Goal: Task Accomplishment & Management: Complete application form

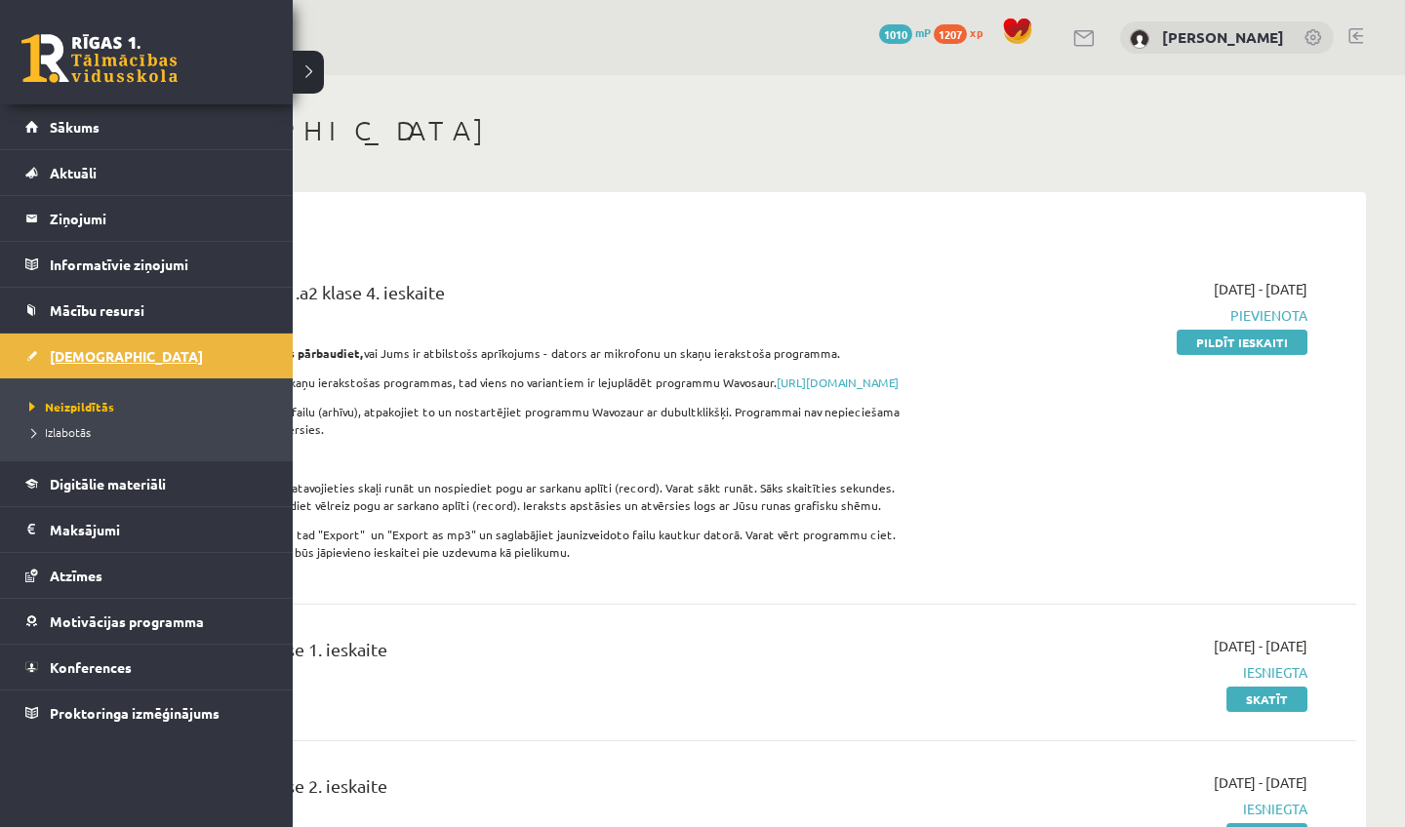
click at [133, 371] on link "[DEMOGRAPHIC_DATA]" at bounding box center [146, 356] width 243 height 45
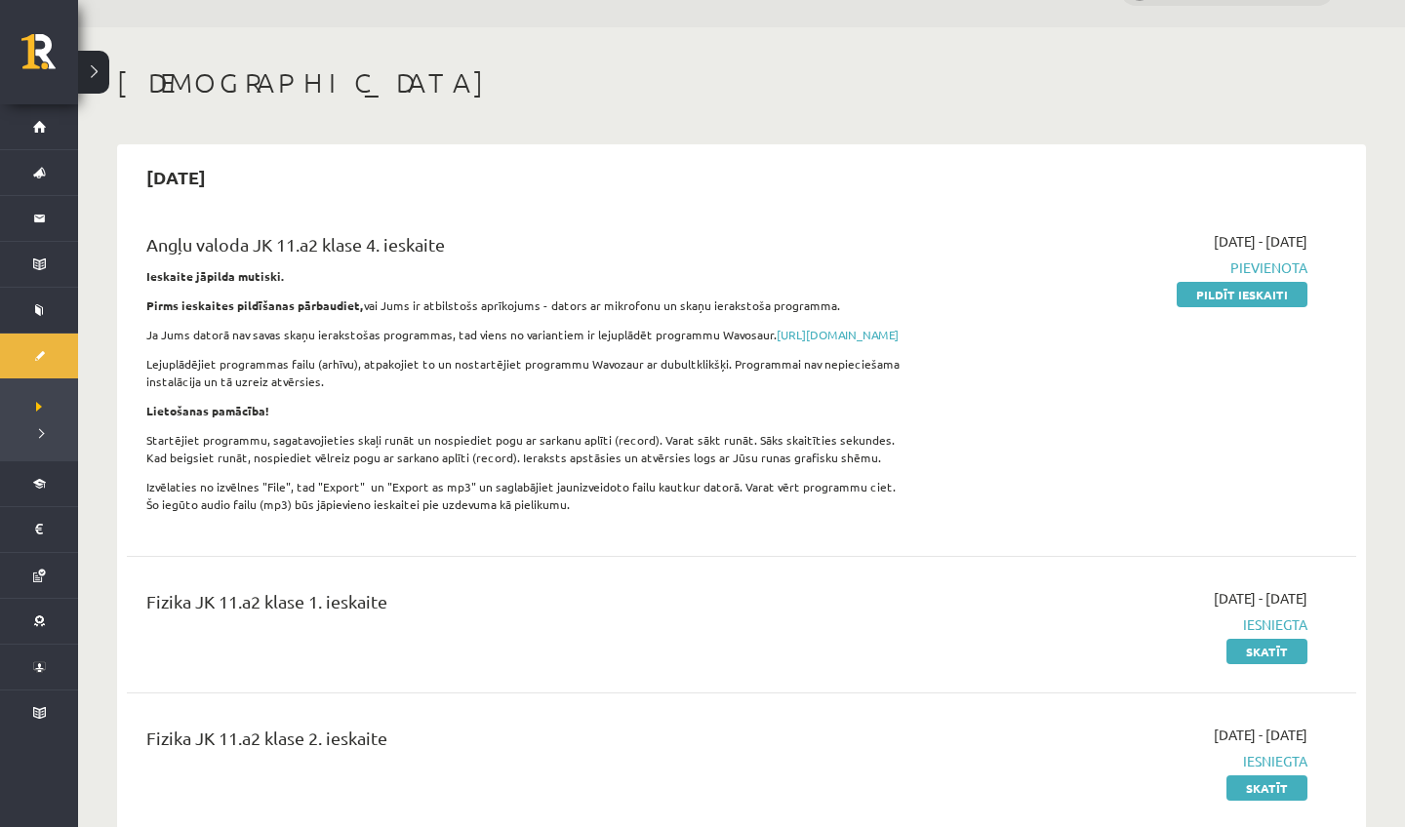
scroll to position [-4, 0]
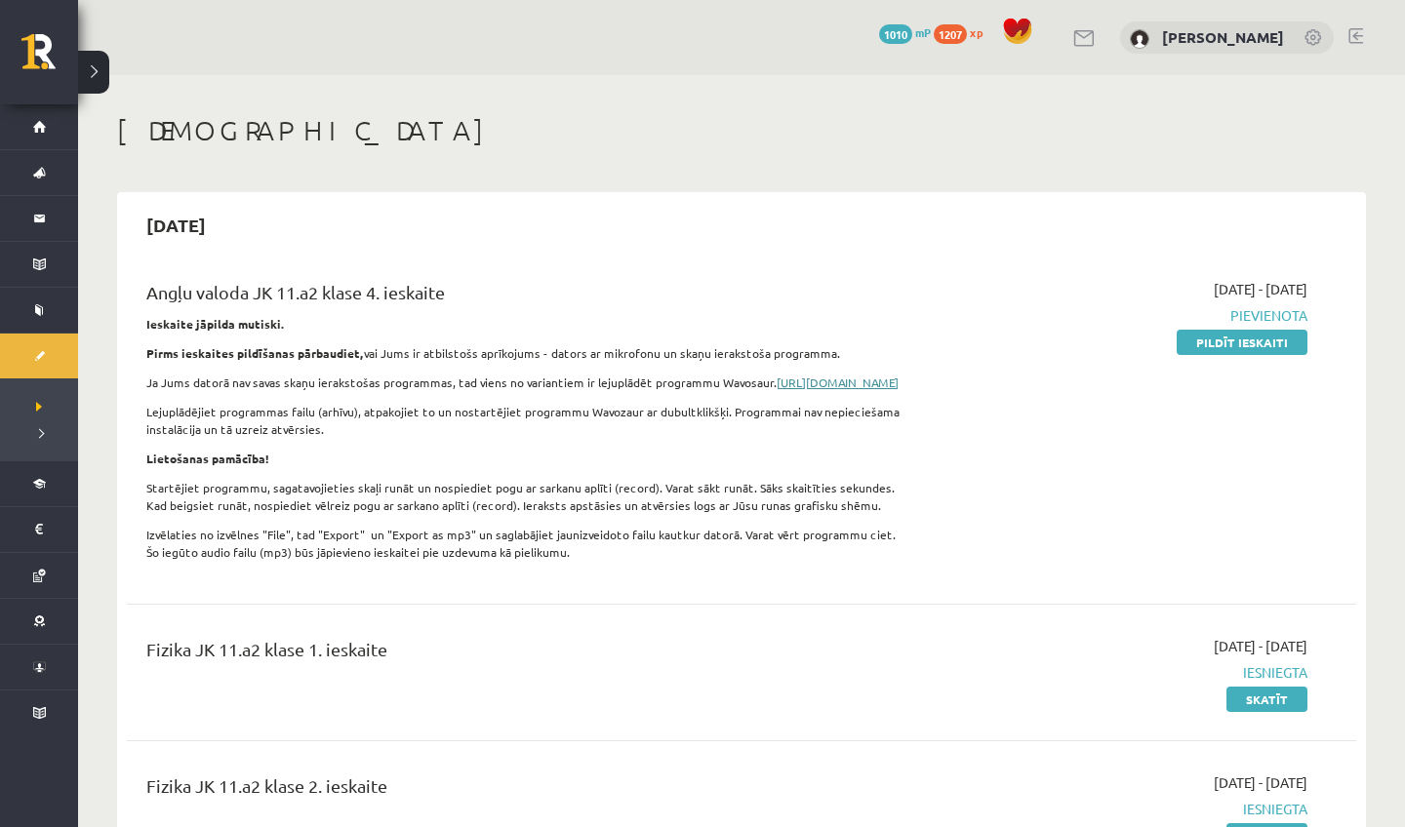
click at [777, 390] on link "[URL][DOMAIN_NAME]" at bounding box center [838, 383] width 122 height 16
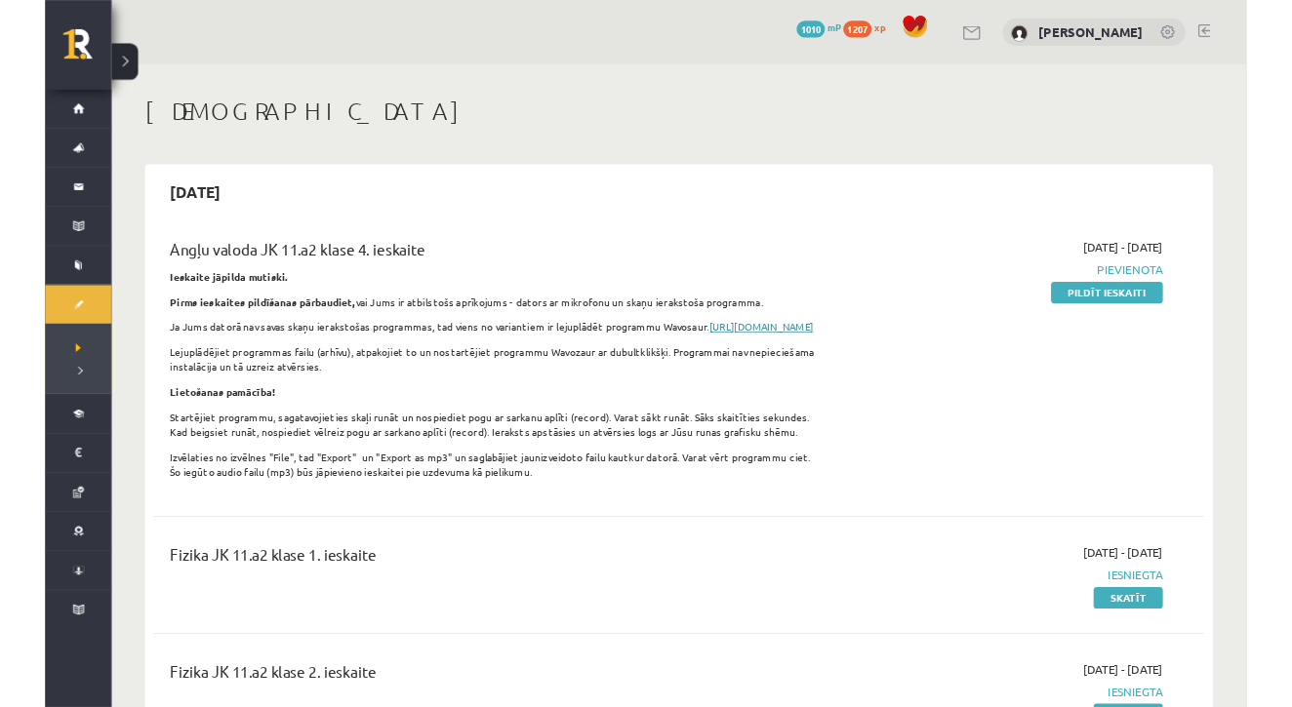
scroll to position [0, 0]
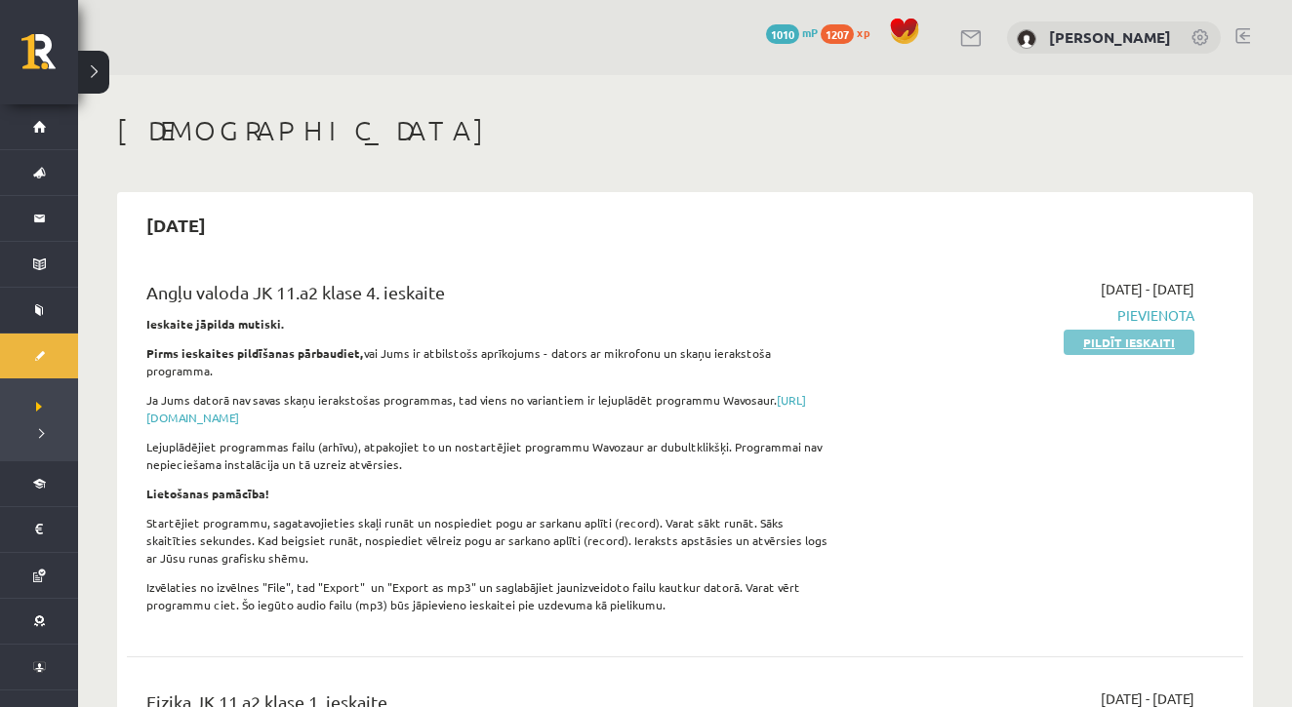
click at [1168, 341] on link "Pildīt ieskaiti" at bounding box center [1128, 342] width 131 height 25
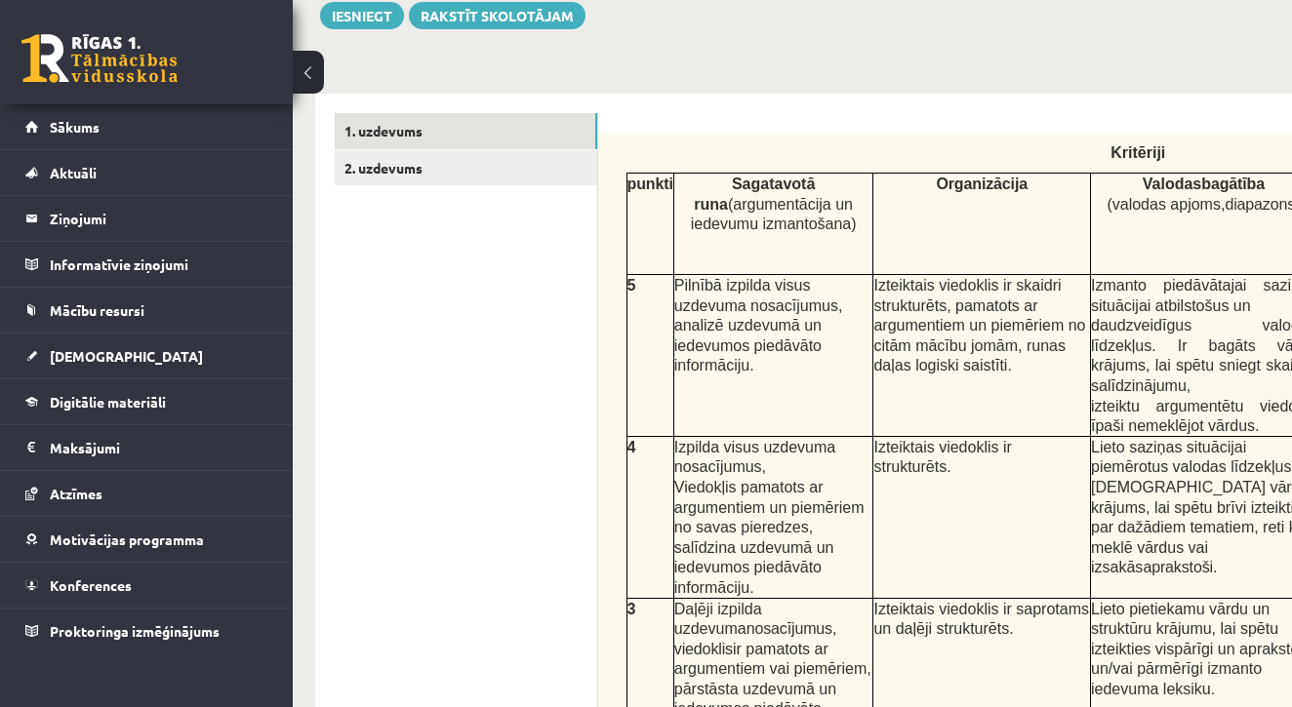
scroll to position [460, -1]
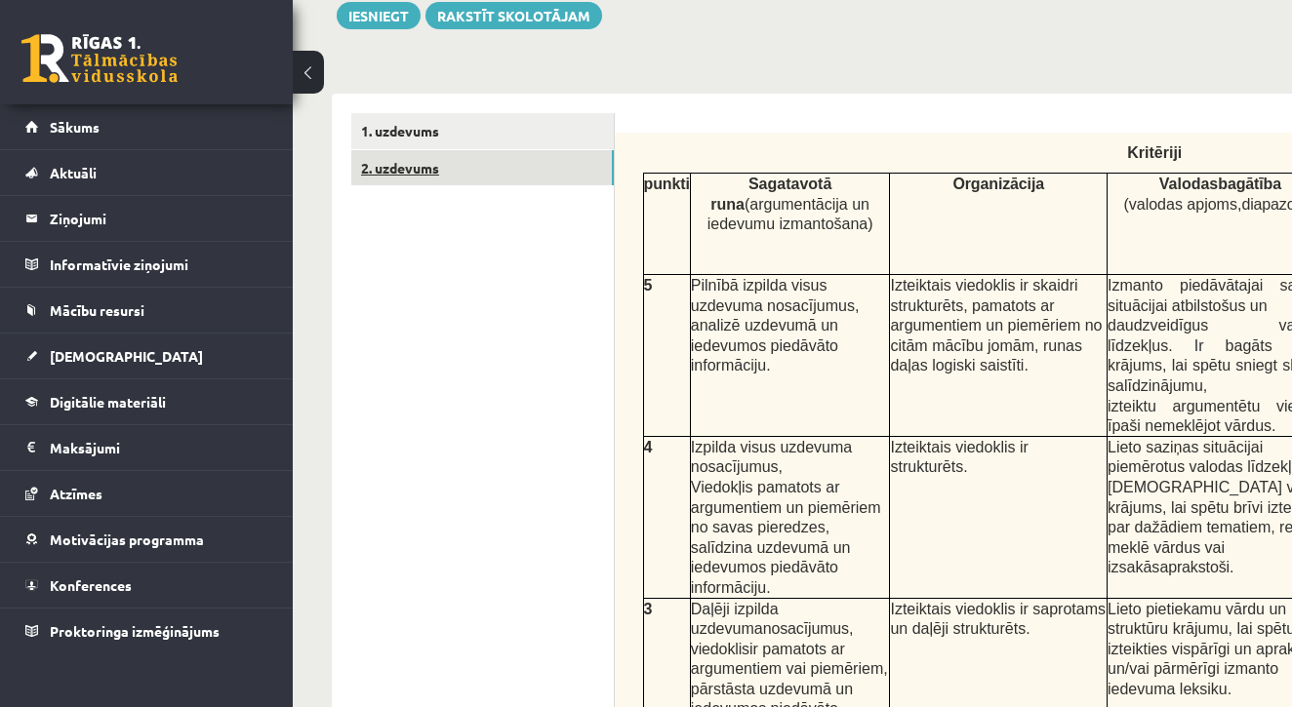
click at [410, 169] on link "2. uzdevums" at bounding box center [482, 168] width 262 height 36
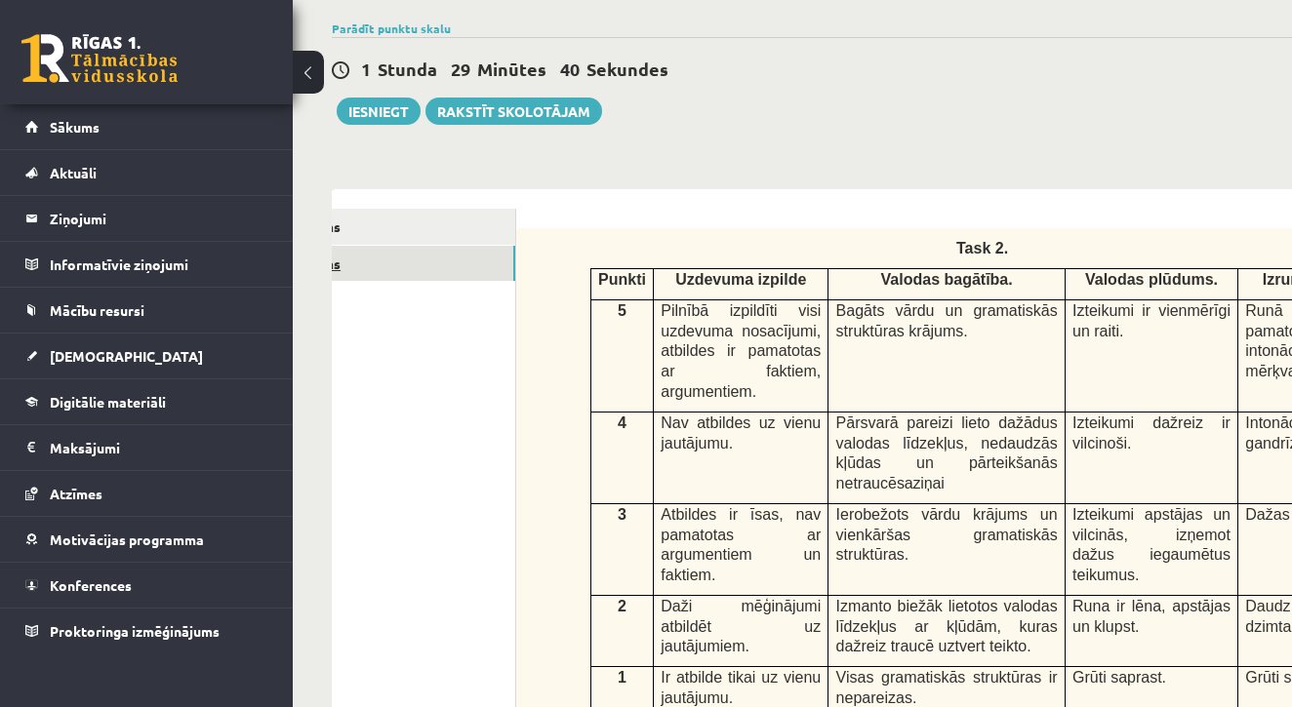
scroll to position [348, 0]
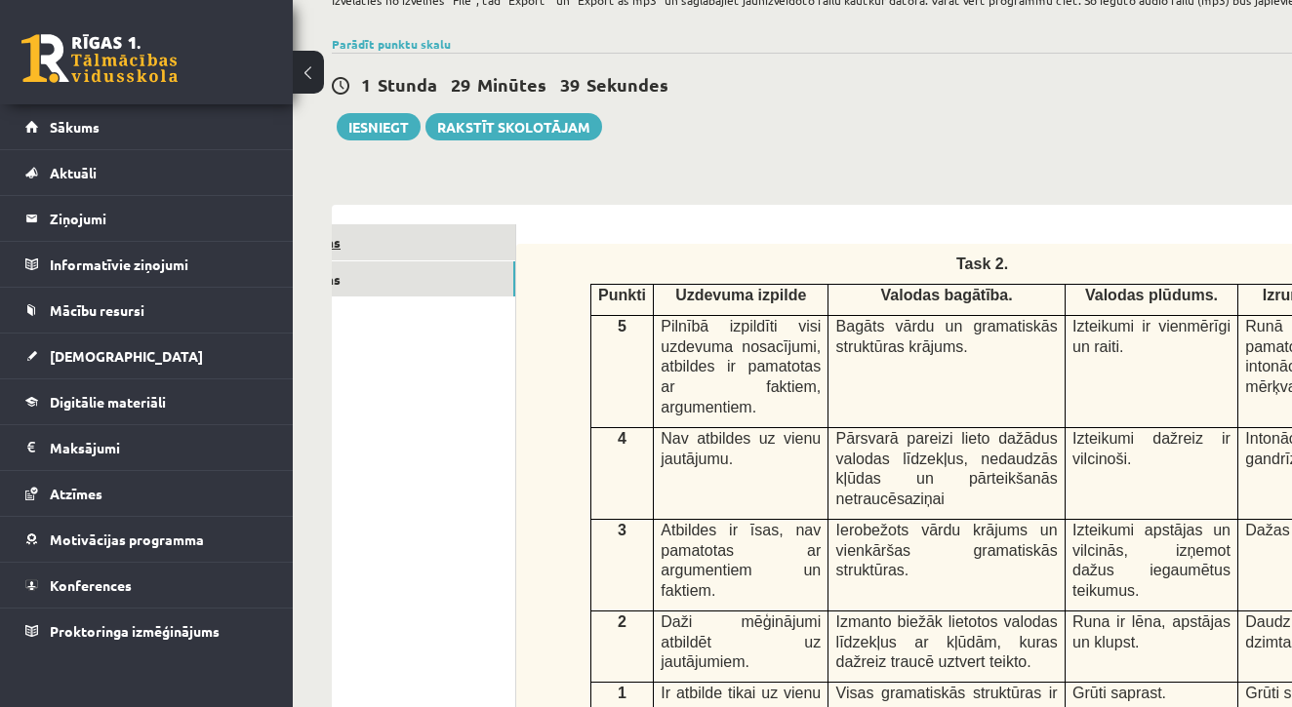
click at [445, 228] on link "1. uzdevums" at bounding box center [384, 242] width 262 height 36
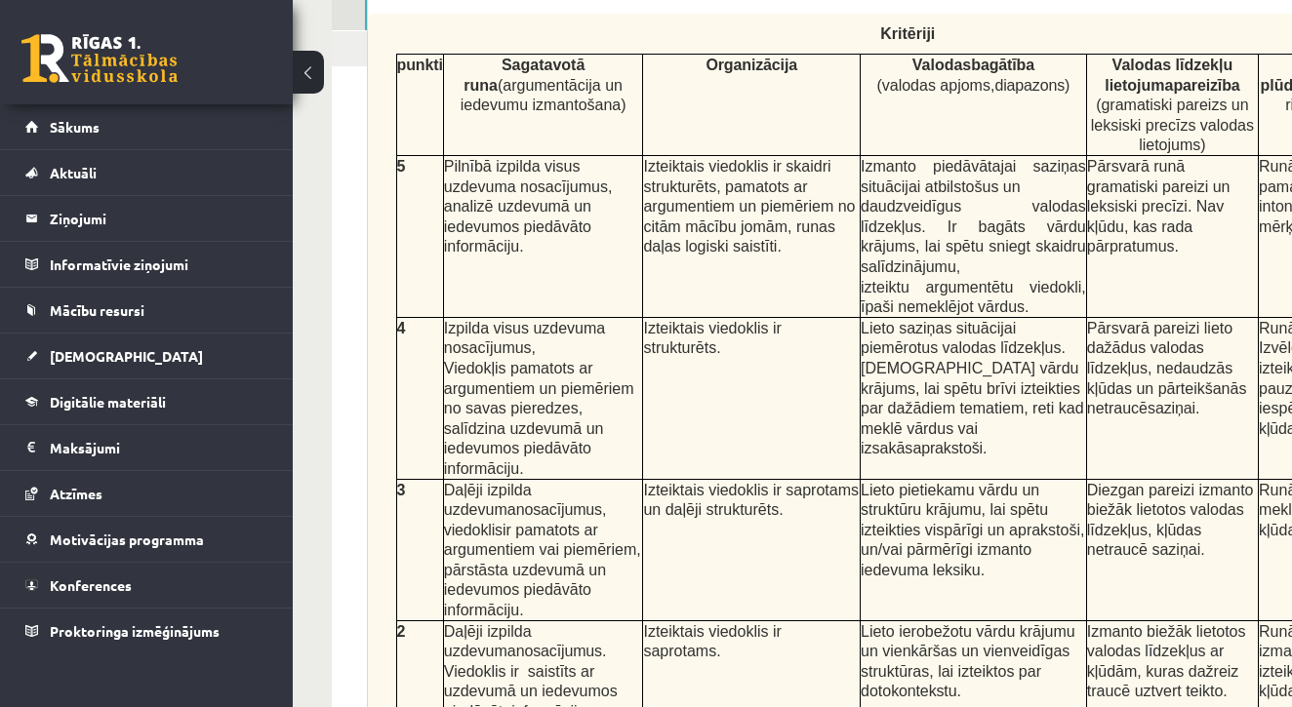
scroll to position [0, 247]
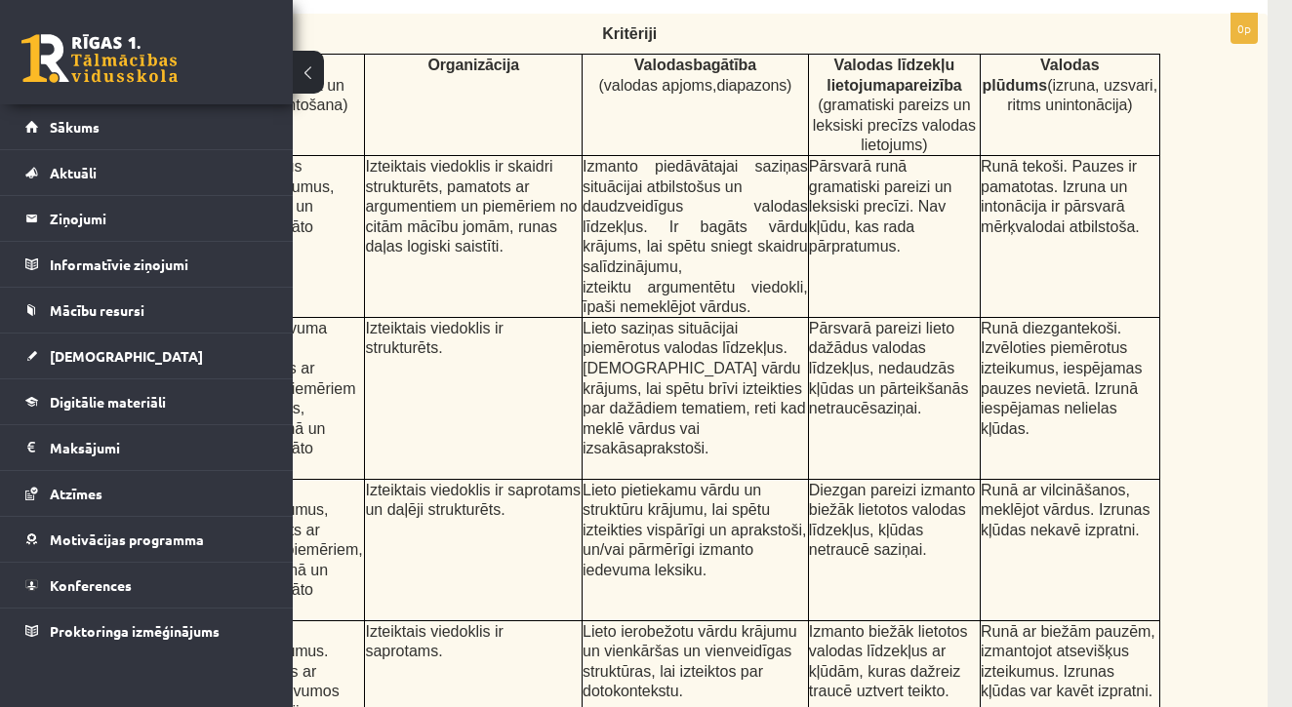
drag, startPoint x: 1138, startPoint y: 47, endPoint x: 1291, endPoint y: 273, distance: 273.3
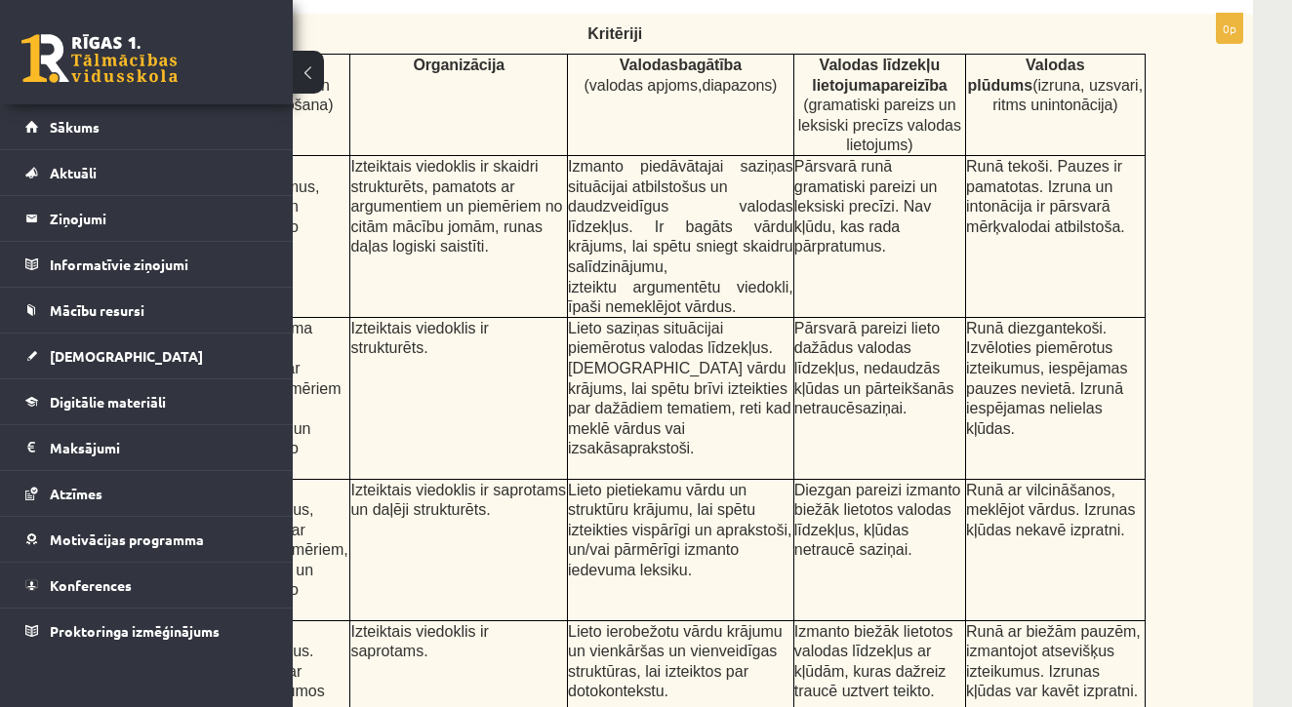
click at [1202, 267] on div "Kritēriji punkti Sagatavotā runa (argumentācija un iedevumu izmantošana) Organi…" at bounding box center [664, 449] width 1178 height 871
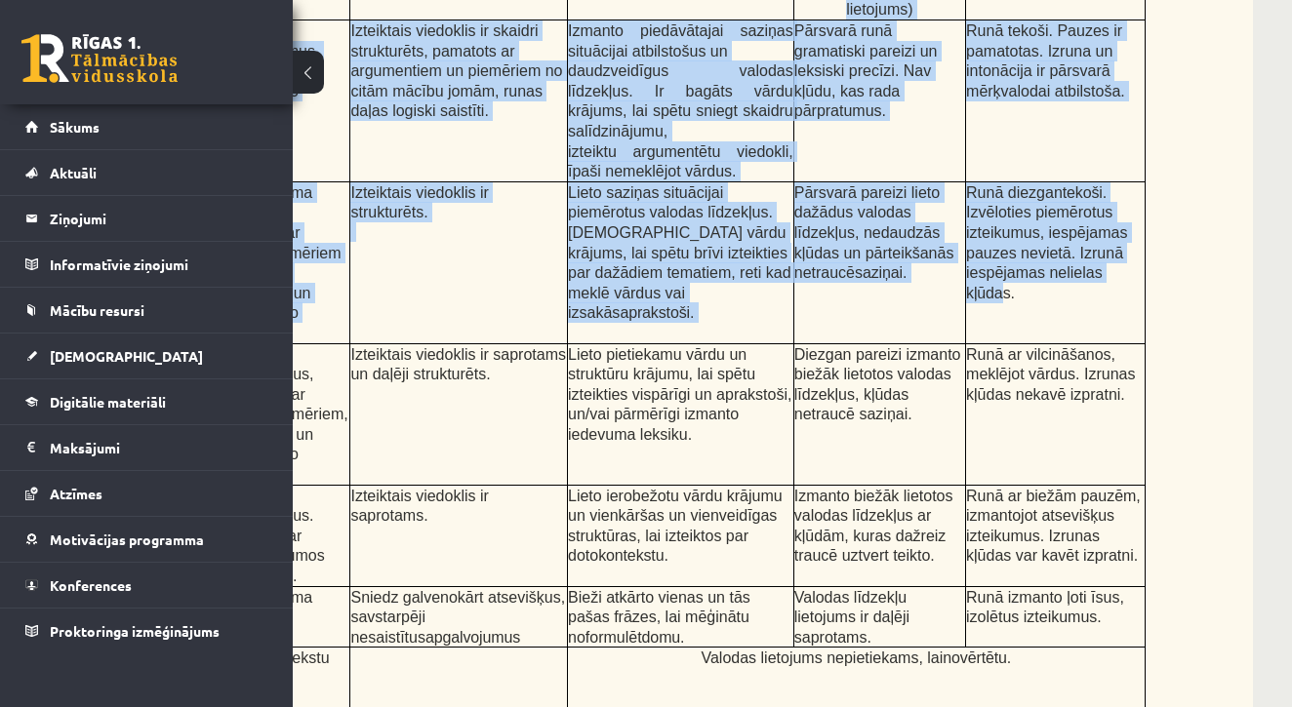
drag, startPoint x: 999, startPoint y: 414, endPoint x: 1029, endPoint y: 714, distance: 302.0
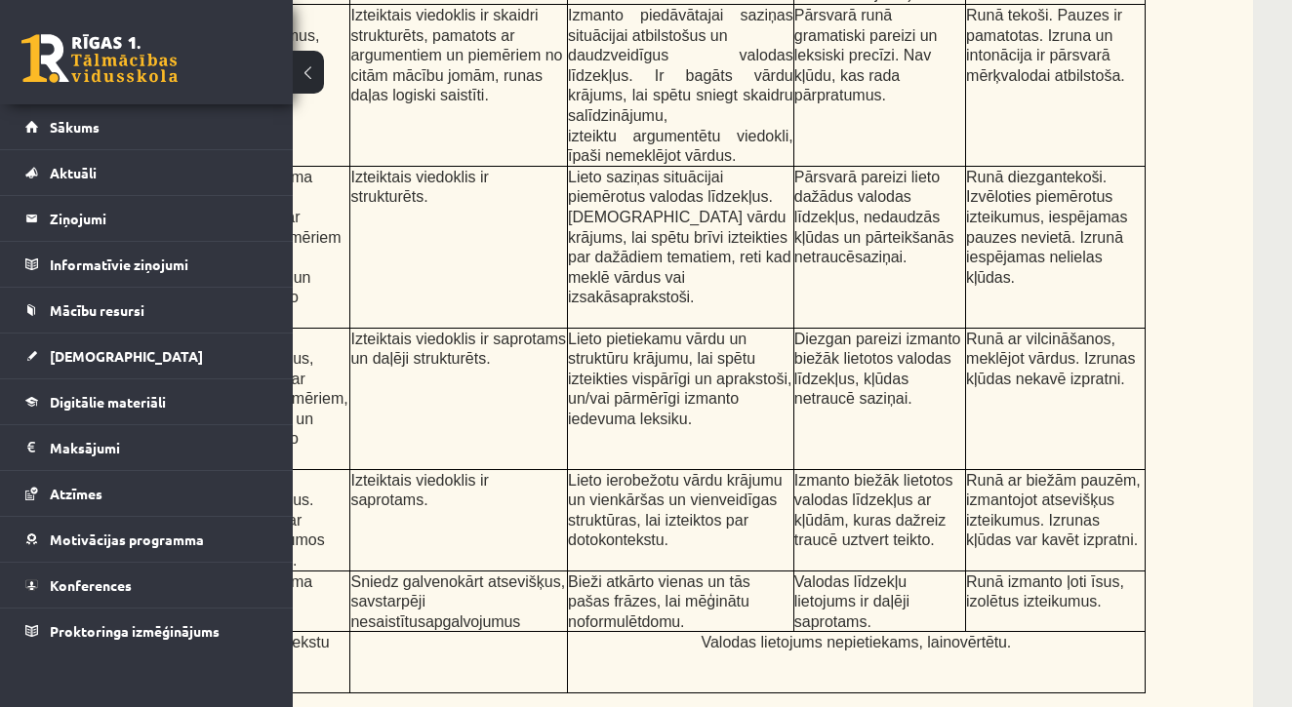
click at [1120, 502] on span "Runā ar biežām pauzēm, izmantojot atsevišķus izteikumus. Izrunas kļūdas var kav…" at bounding box center [1053, 510] width 175 height 77
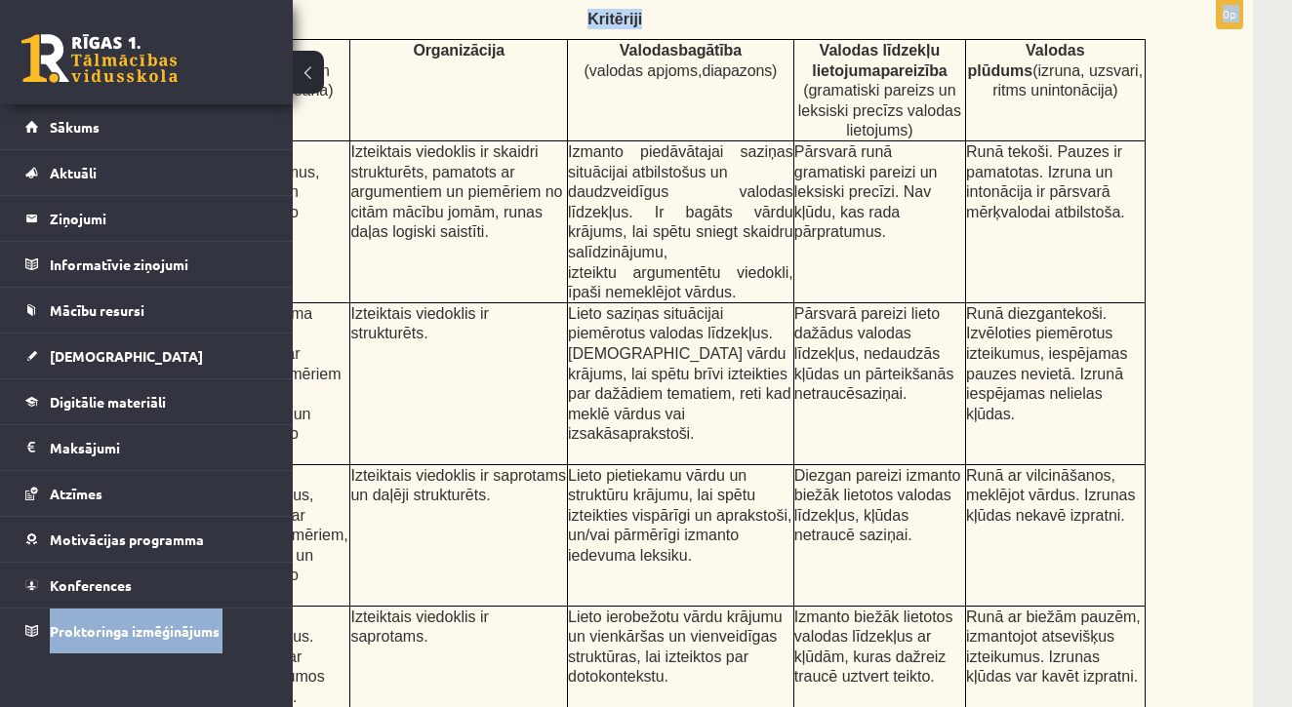
scroll to position [541, 293]
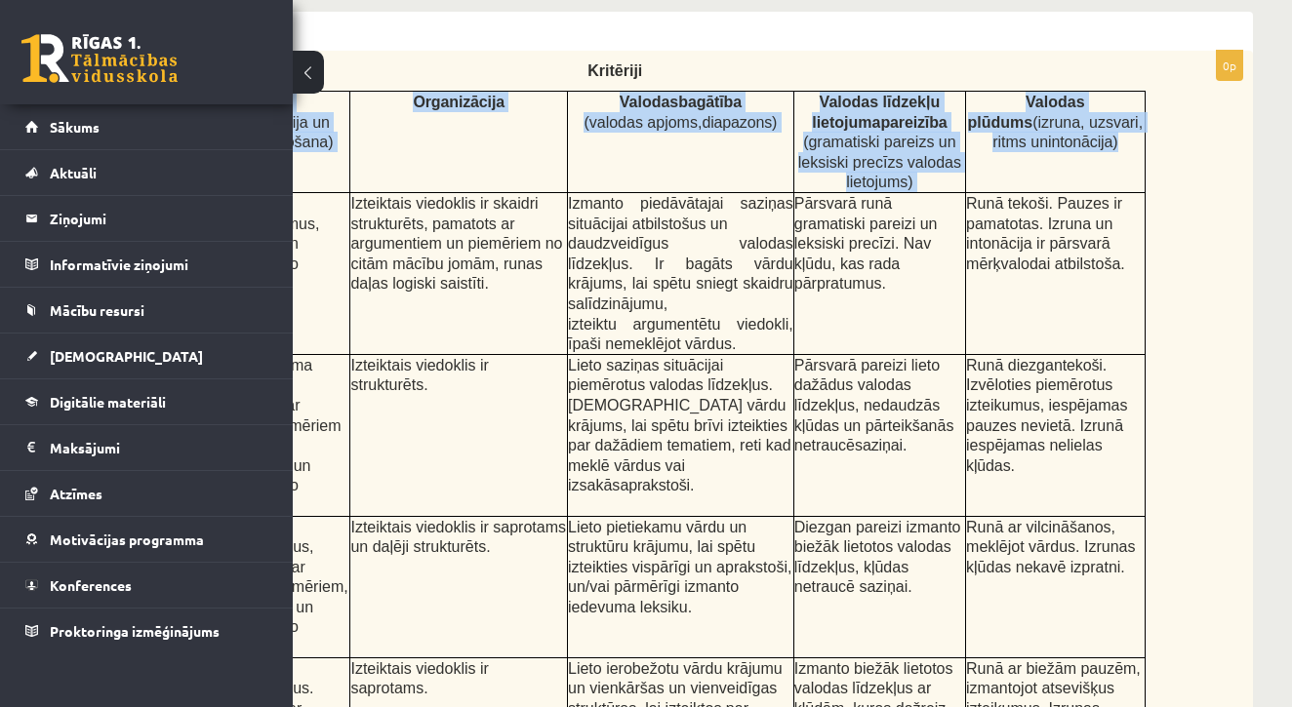
drag, startPoint x: 1166, startPoint y: 148, endPoint x: 1098, endPoint y: 160, distance: 69.3
click at [1098, 160] on div "Kritēriji punkti Sagatavotā runa (argumentācija un iedevumu izmantošana) Organi…" at bounding box center [664, 486] width 1178 height 871
click at [969, 346] on td "Runā tekoši. Pauzes ir pamatotas. Izruna un intonācija ir pārsvarā mērķvalodai …" at bounding box center [1056, 274] width 180 height 162
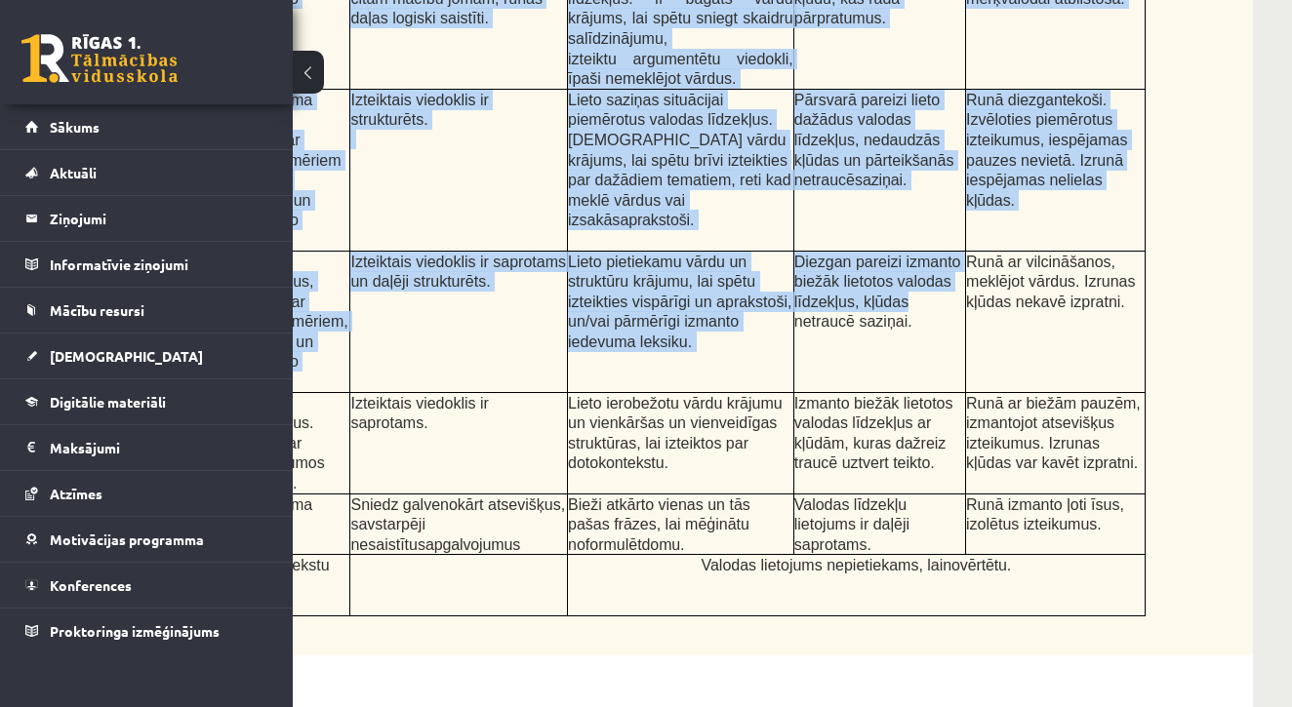
scroll to position [808, 293]
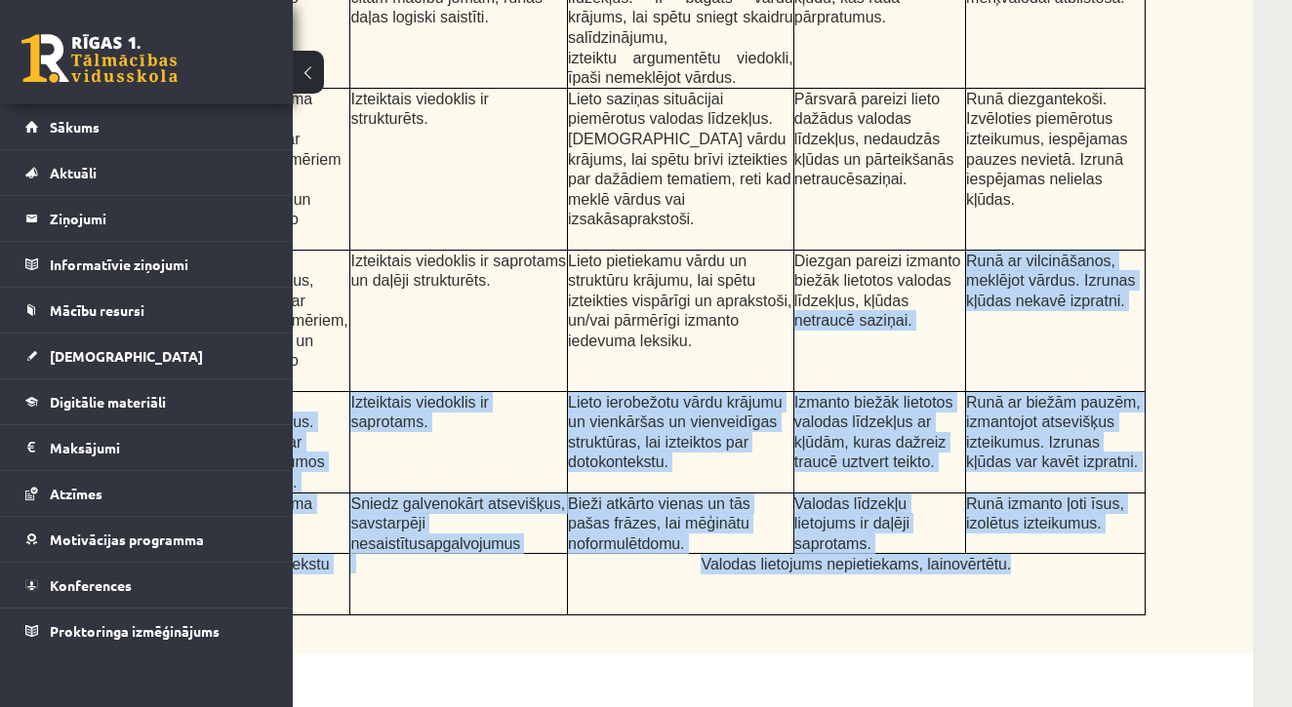
drag, startPoint x: 949, startPoint y: 543, endPoint x: 931, endPoint y: 570, distance: 32.2
click at [931, 570] on tbody "punkti Sagatavotā runa (argumentācija un iedevumu izmantošana) Organizācija Val…" at bounding box center [623, 220] width 1041 height 790
click at [931, 570] on td "Valodas lietojums nepietiekams, lai novērtētu." at bounding box center [857, 584] width 578 height 61
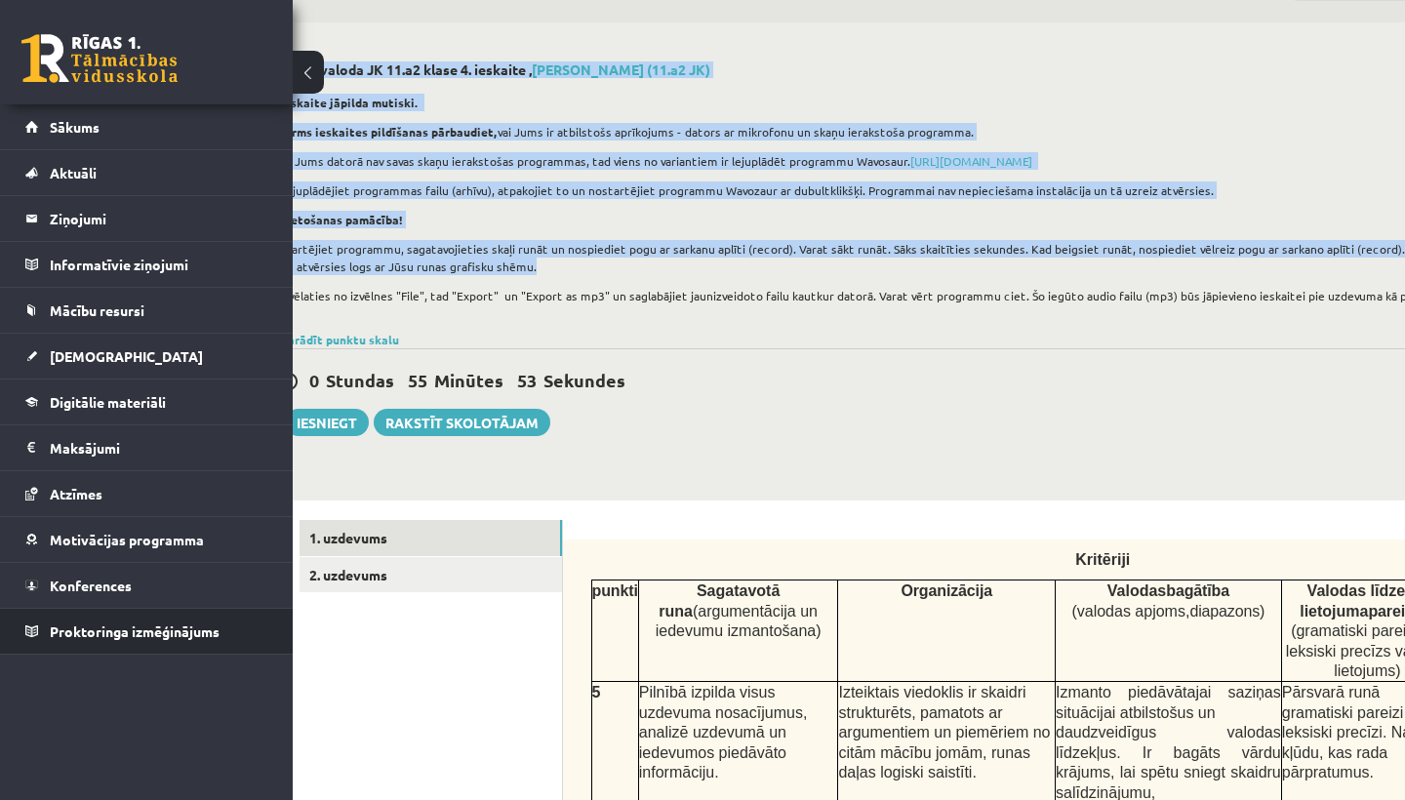
scroll to position [53, 0]
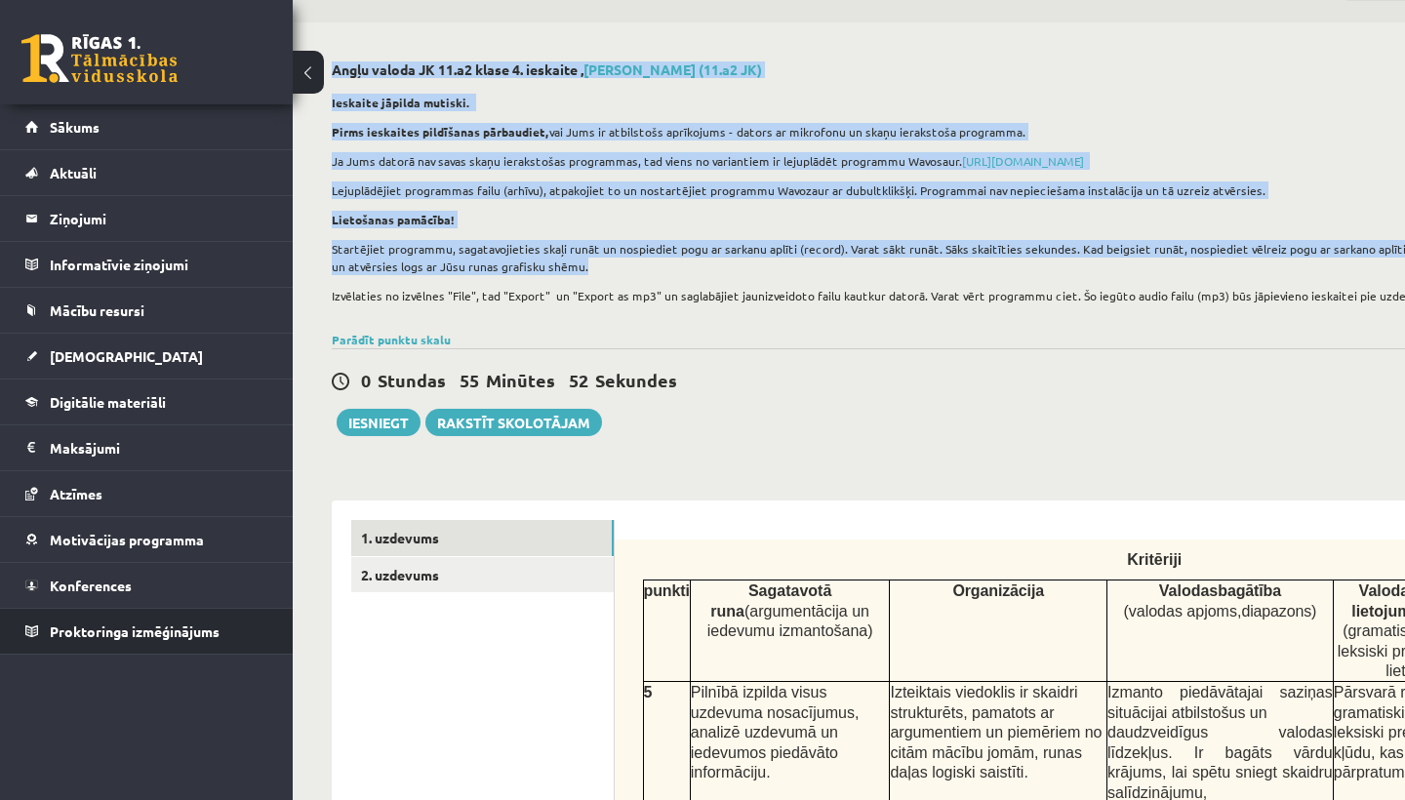
drag, startPoint x: 638, startPoint y: 271, endPoint x: 0, endPoint y: 648, distance: 740.9
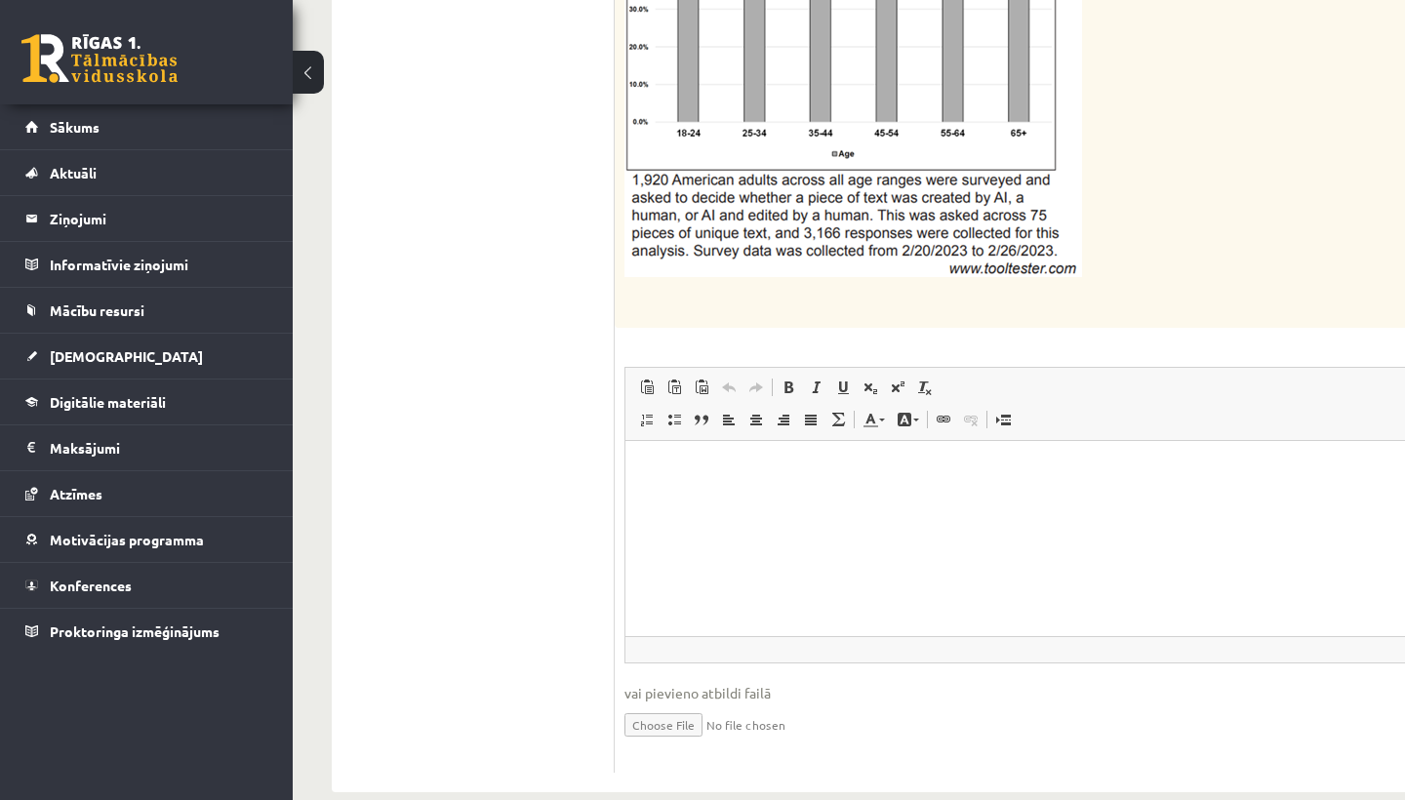
scroll to position [2453, 0]
click at [678, 704] on input "file" at bounding box center [1203, 724] width 1158 height 40
type input "**********"
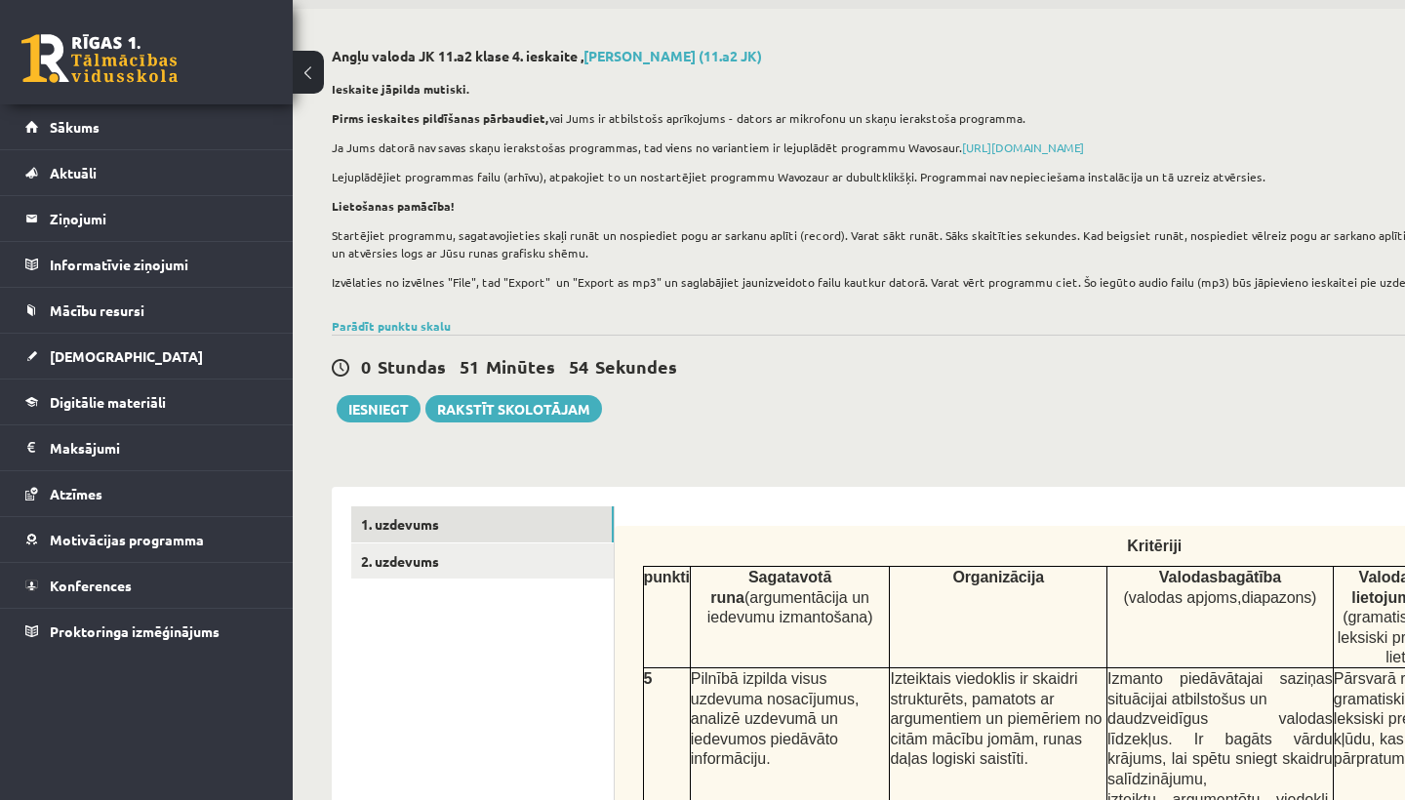
scroll to position [44, 0]
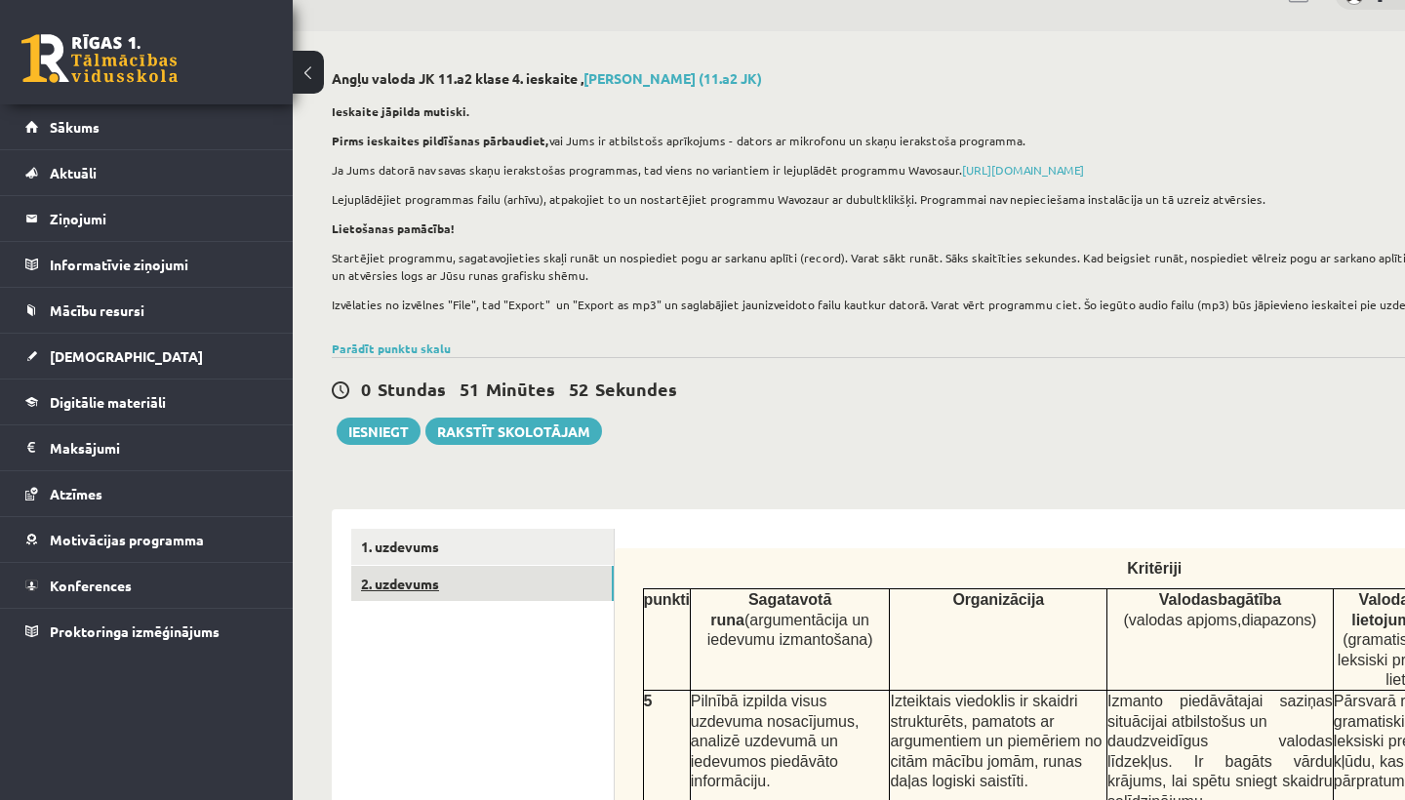
click at [481, 592] on link "2. uzdevums" at bounding box center [482, 584] width 262 height 36
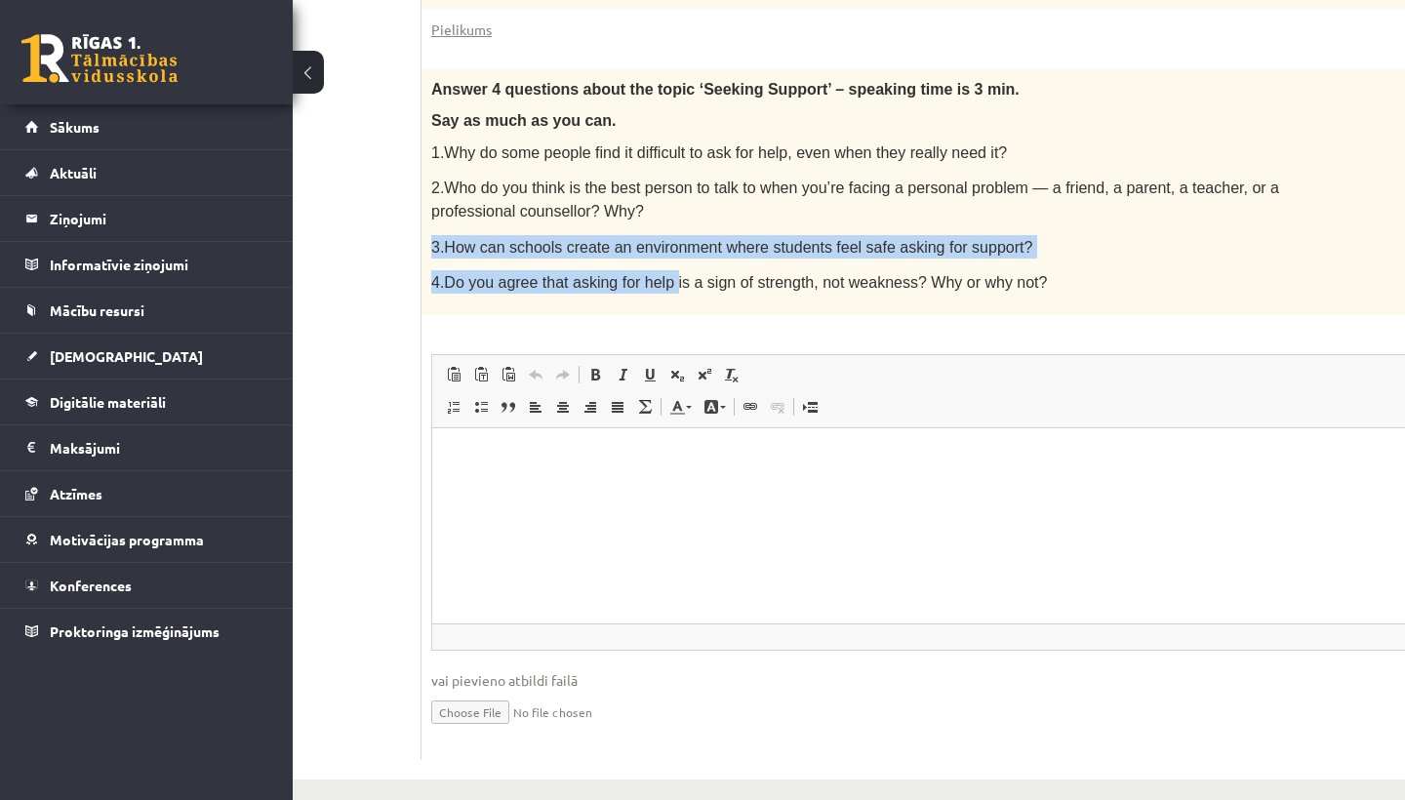
scroll to position [1083, 167]
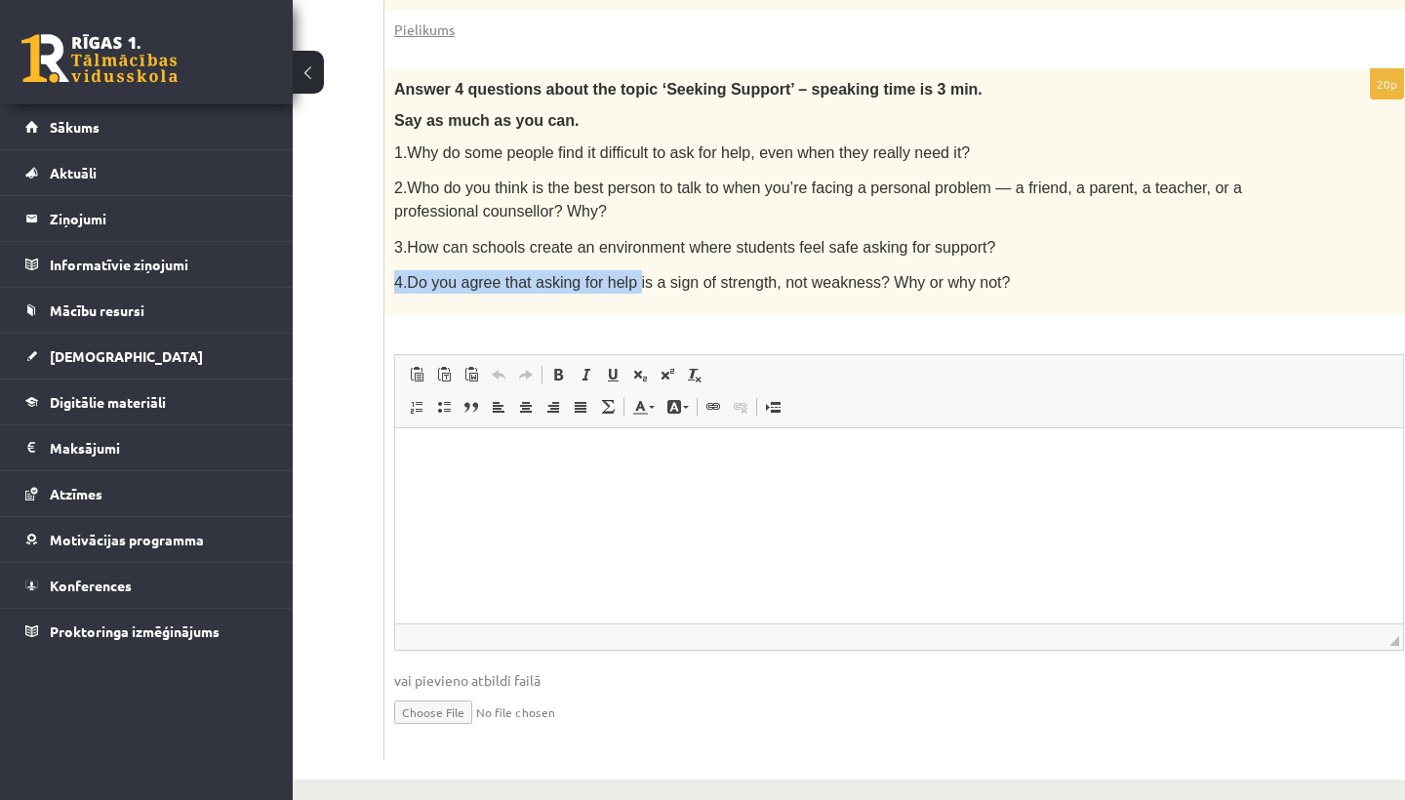
drag, startPoint x: 818, startPoint y: 257, endPoint x: 1356, endPoint y: 224, distance: 539.5
click at [1291, 224] on div "Answer 4 questions about the topic ‘Seeking Support’ – speaking time is 3 min. …" at bounding box center [898, 192] width 1029 height 246
click at [1138, 361] on span "Вставить Комбинация клавиш Command+V Вставить только текст Комбинация клавиш Co…" at bounding box center [899, 377] width 992 height 32
click at [1145, 270] on p "4. Do you agree that asking for help is a sign of strength, not weakness? Why o…" at bounding box center [850, 281] width 912 height 23
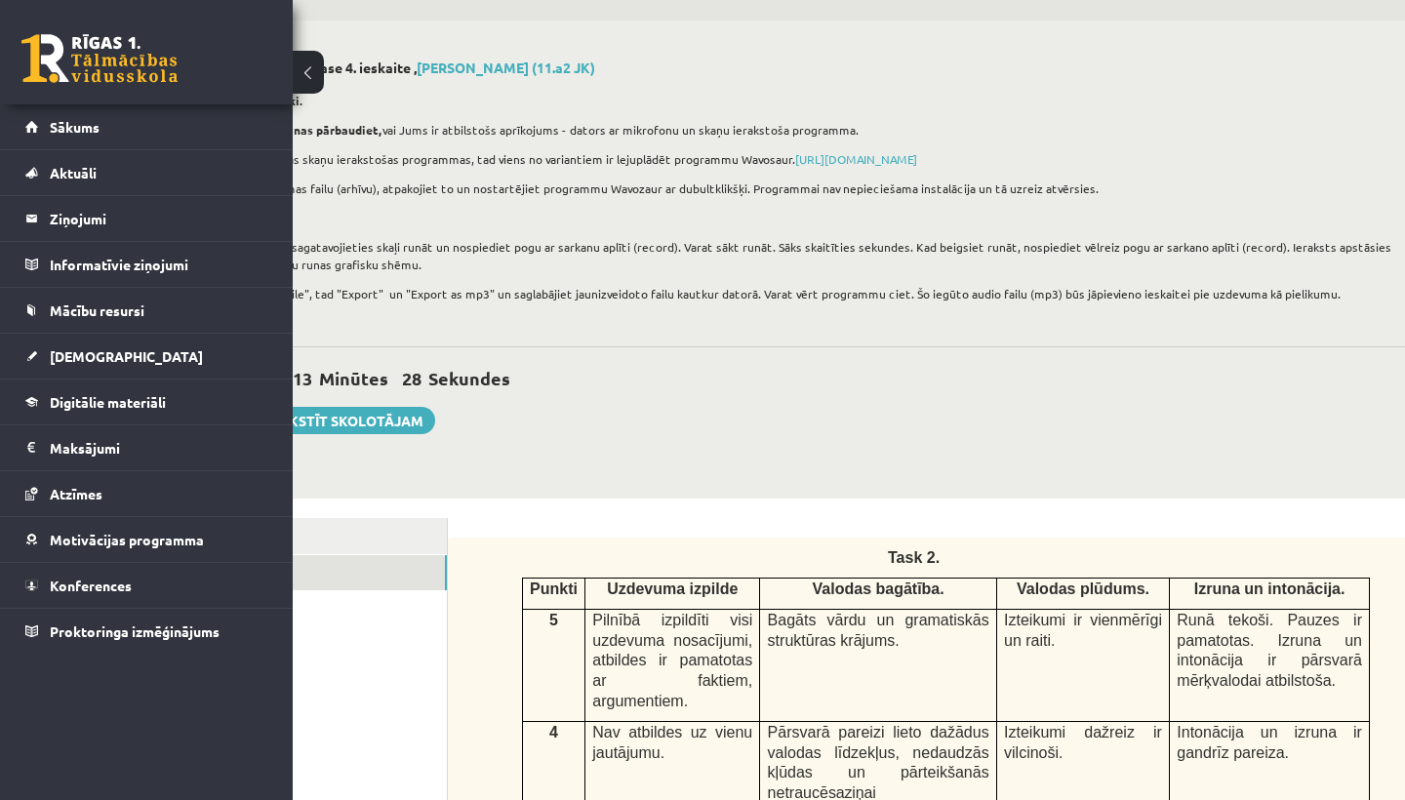
scroll to position [0, 0]
drag, startPoint x: 410, startPoint y: 335, endPoint x: 426, endPoint y: 307, distance: 32.0
click at [426, 307] on div "Ieskaite jāpilda mutiski. Pirms ieskaites pildīšanas pārbaudiet, vai Jums ir at…" at bounding box center [789, 203] width 1249 height 242
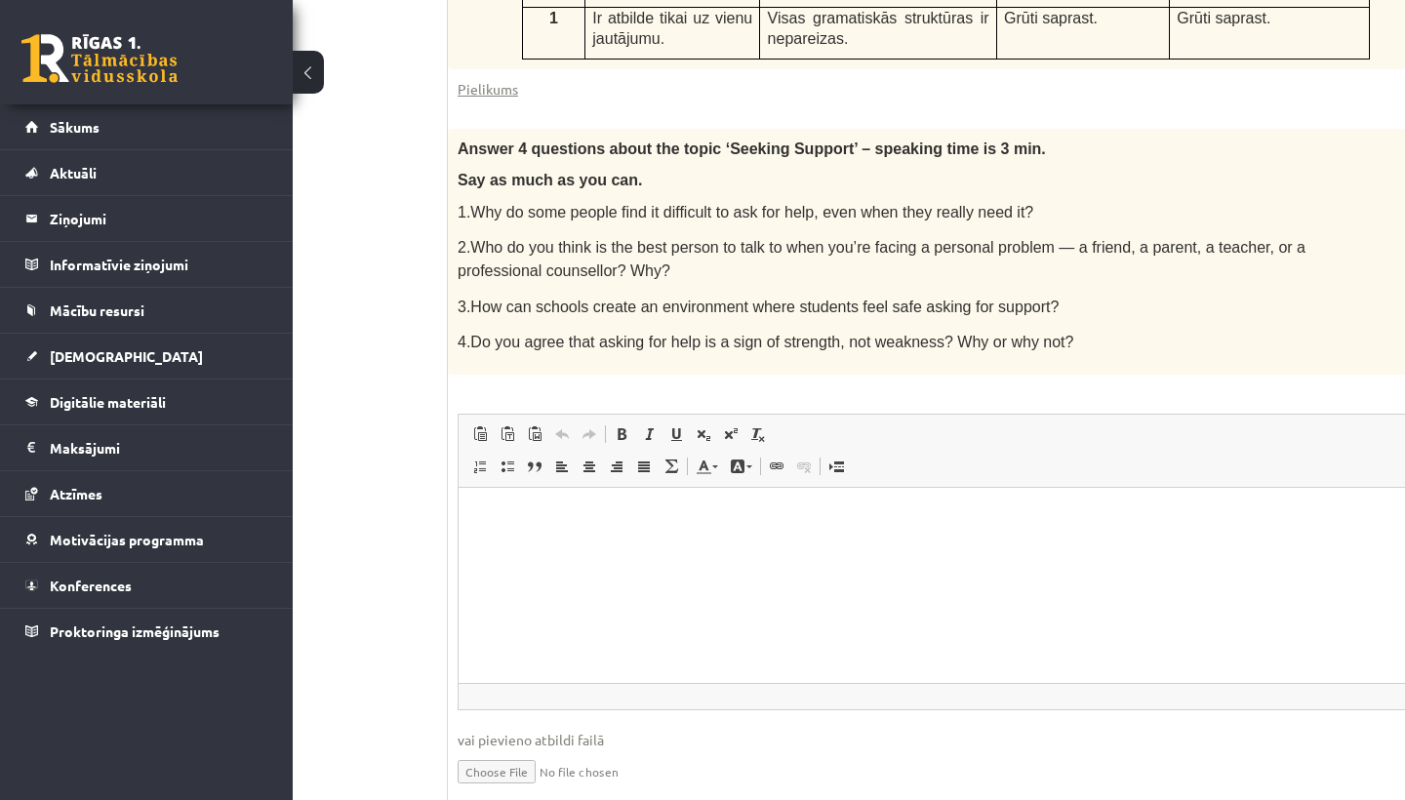
scroll to position [1085, 167]
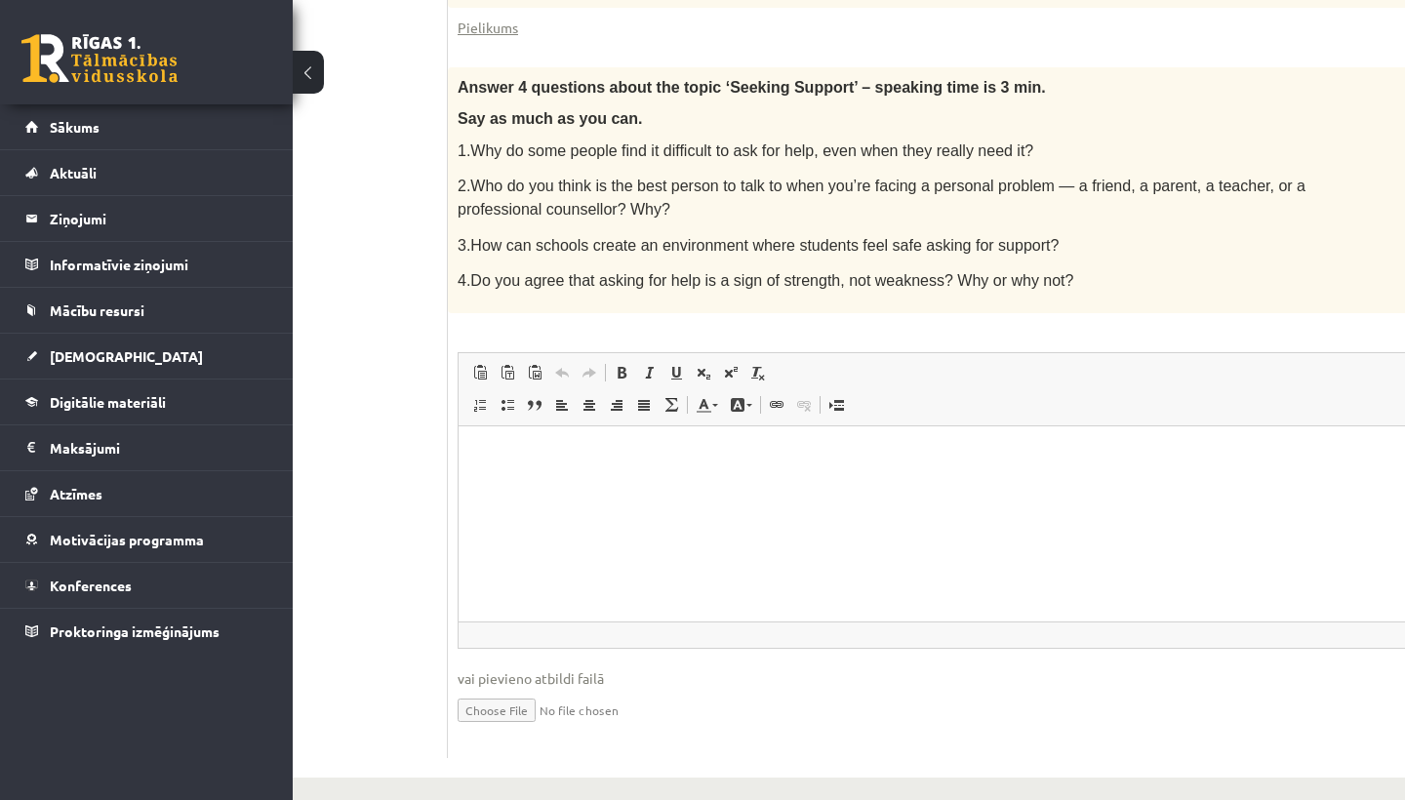
click at [540, 689] on input "file" at bounding box center [963, 709] width 1010 height 40
type input "**********"
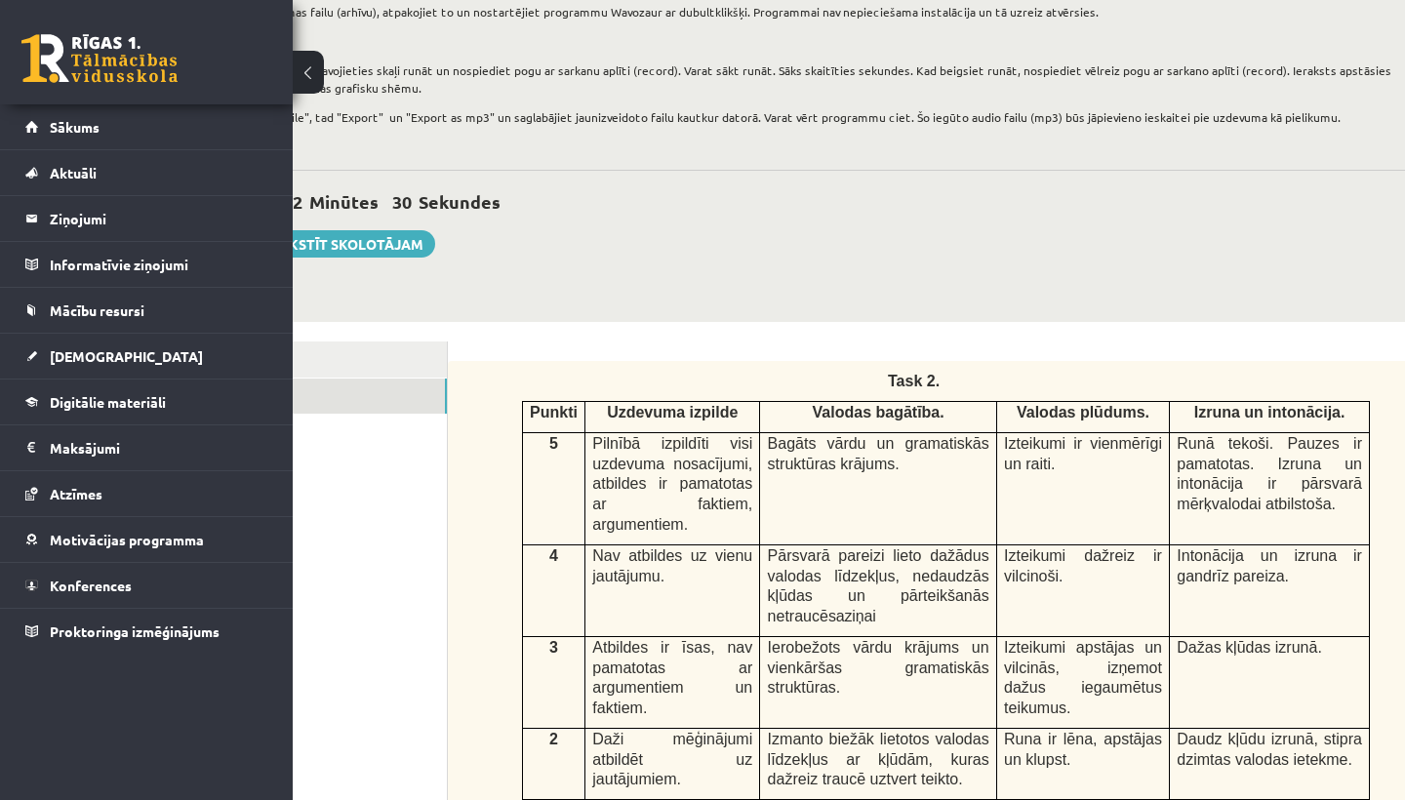
scroll to position [234, 167]
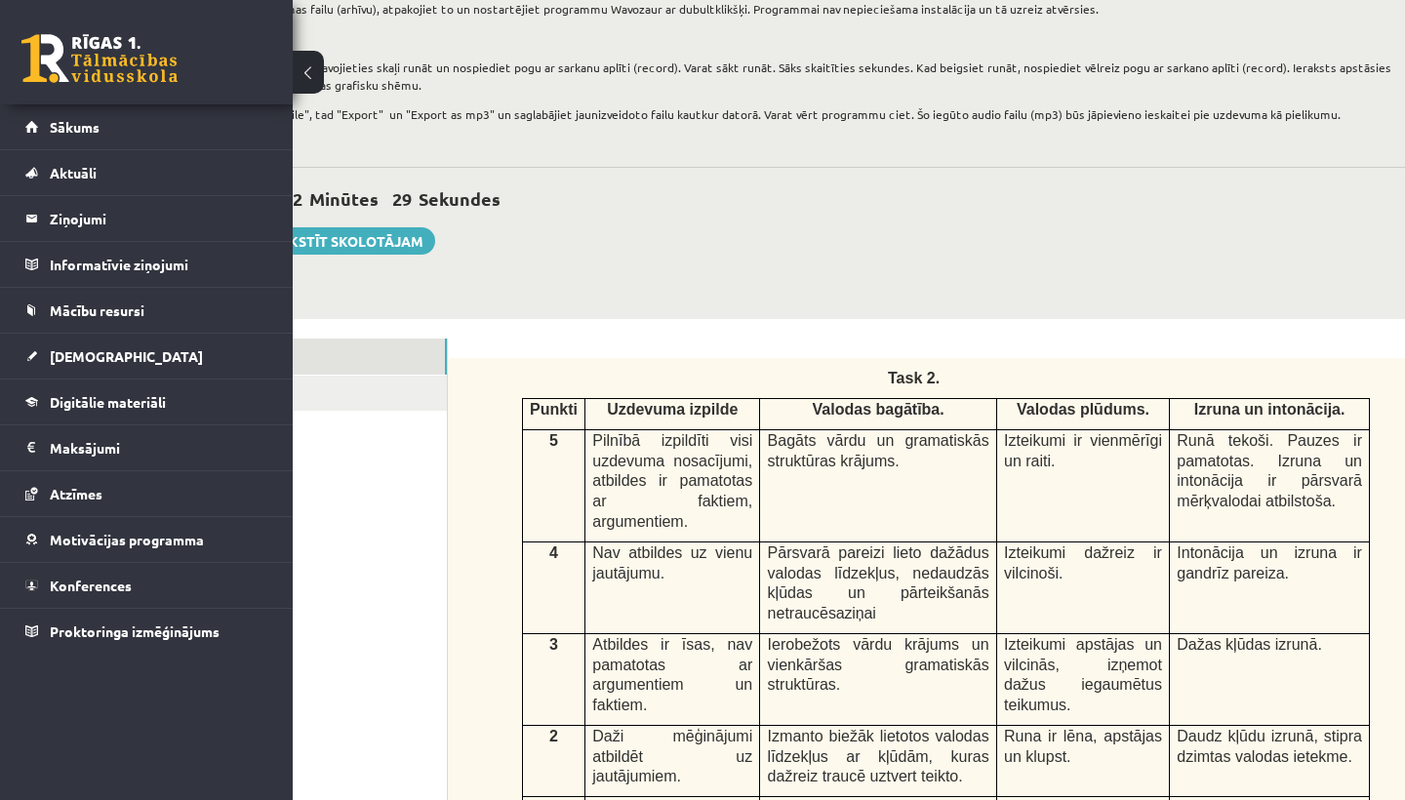
click at [360, 351] on link "1. uzdevums" at bounding box center [315, 357] width 262 height 36
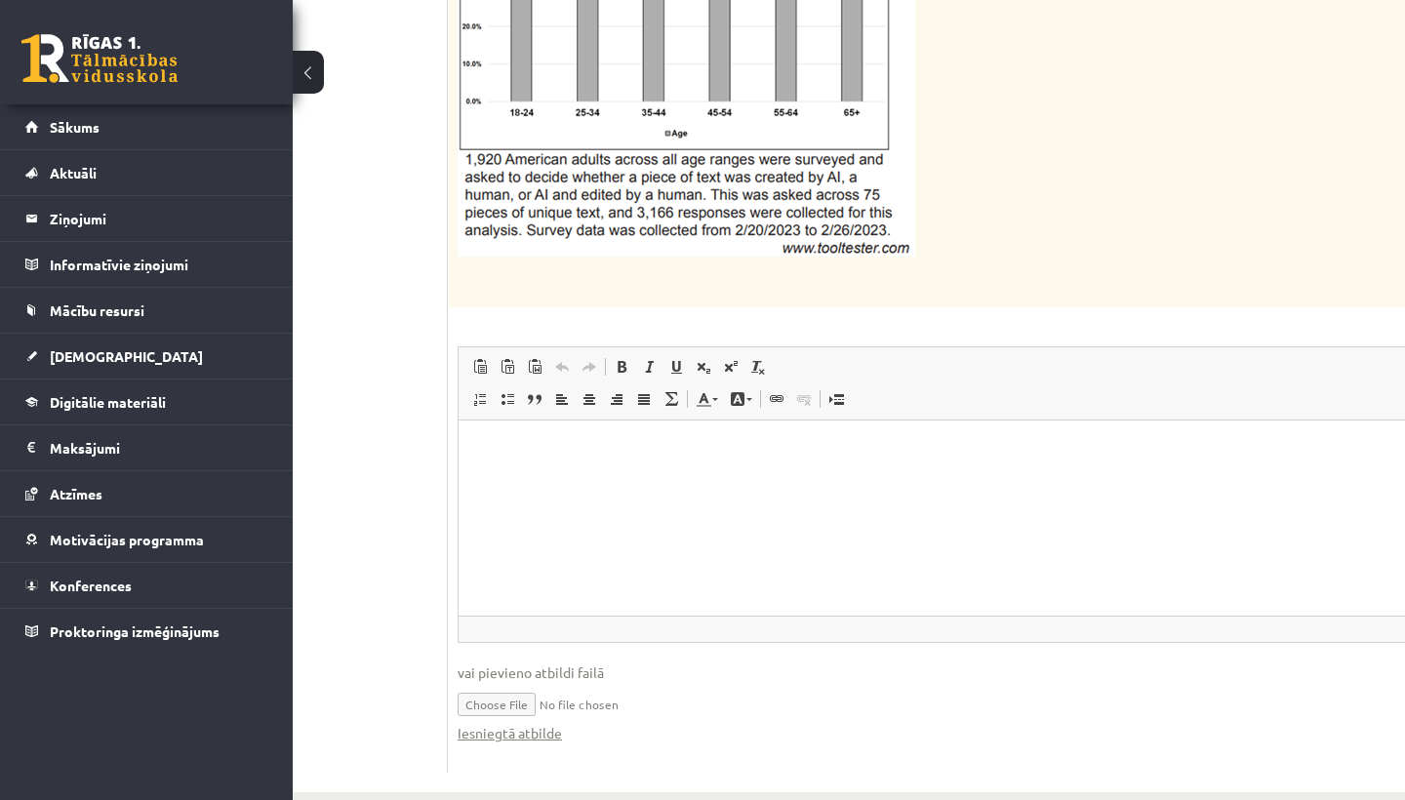
scroll to position [2473, 167]
click at [494, 684] on input "file" at bounding box center [1037, 704] width 1158 height 40
type input "**********"
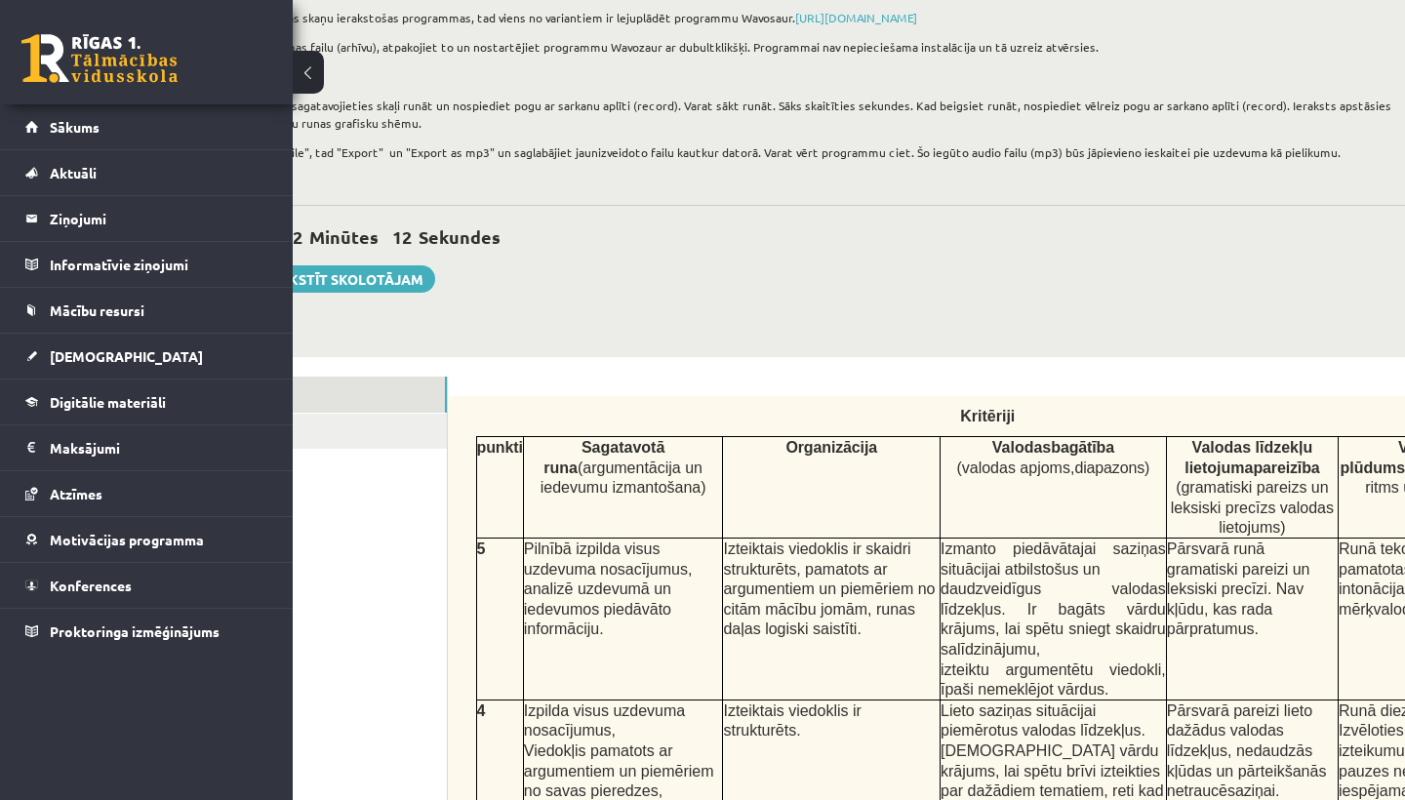
scroll to position [193, 167]
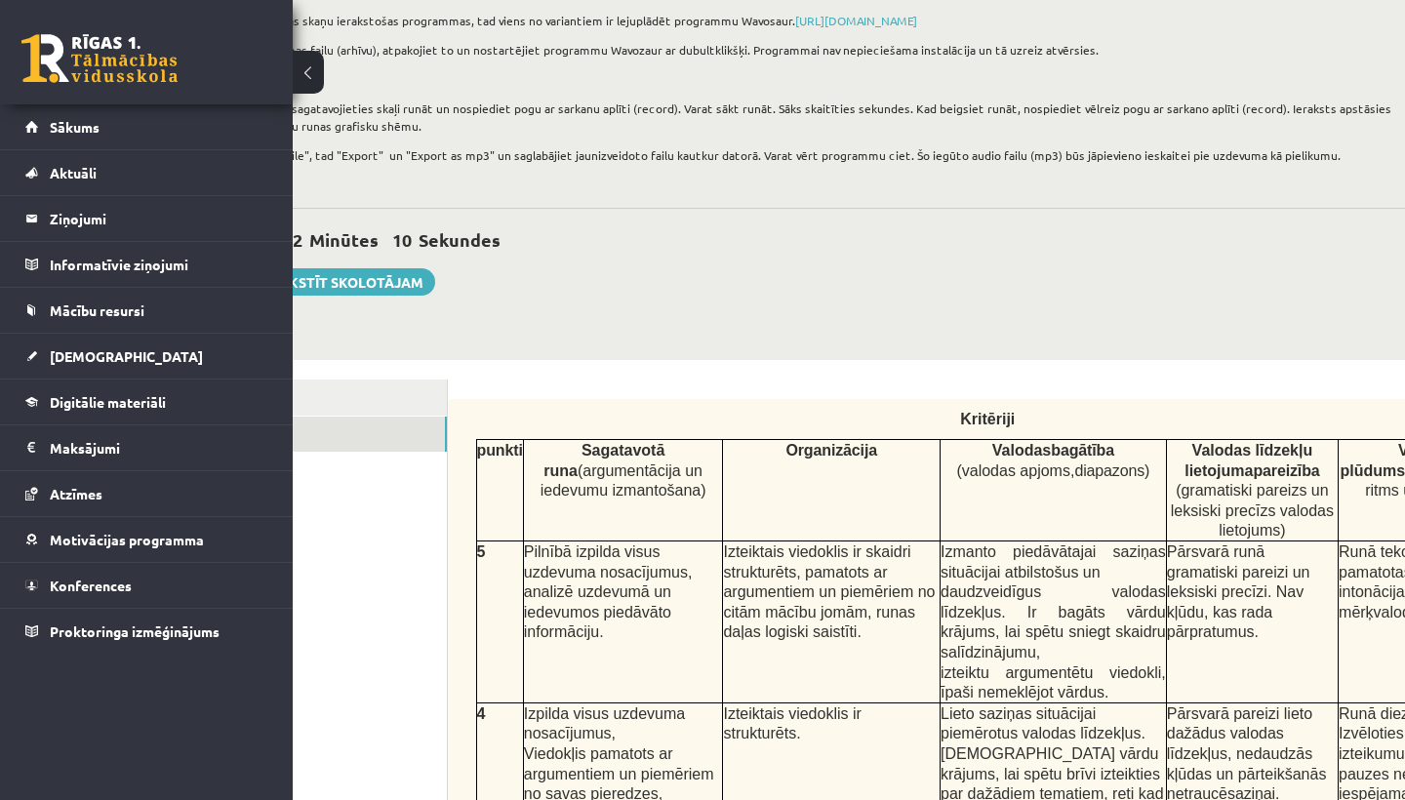
click at [381, 449] on link "2. uzdevums" at bounding box center [315, 435] width 262 height 36
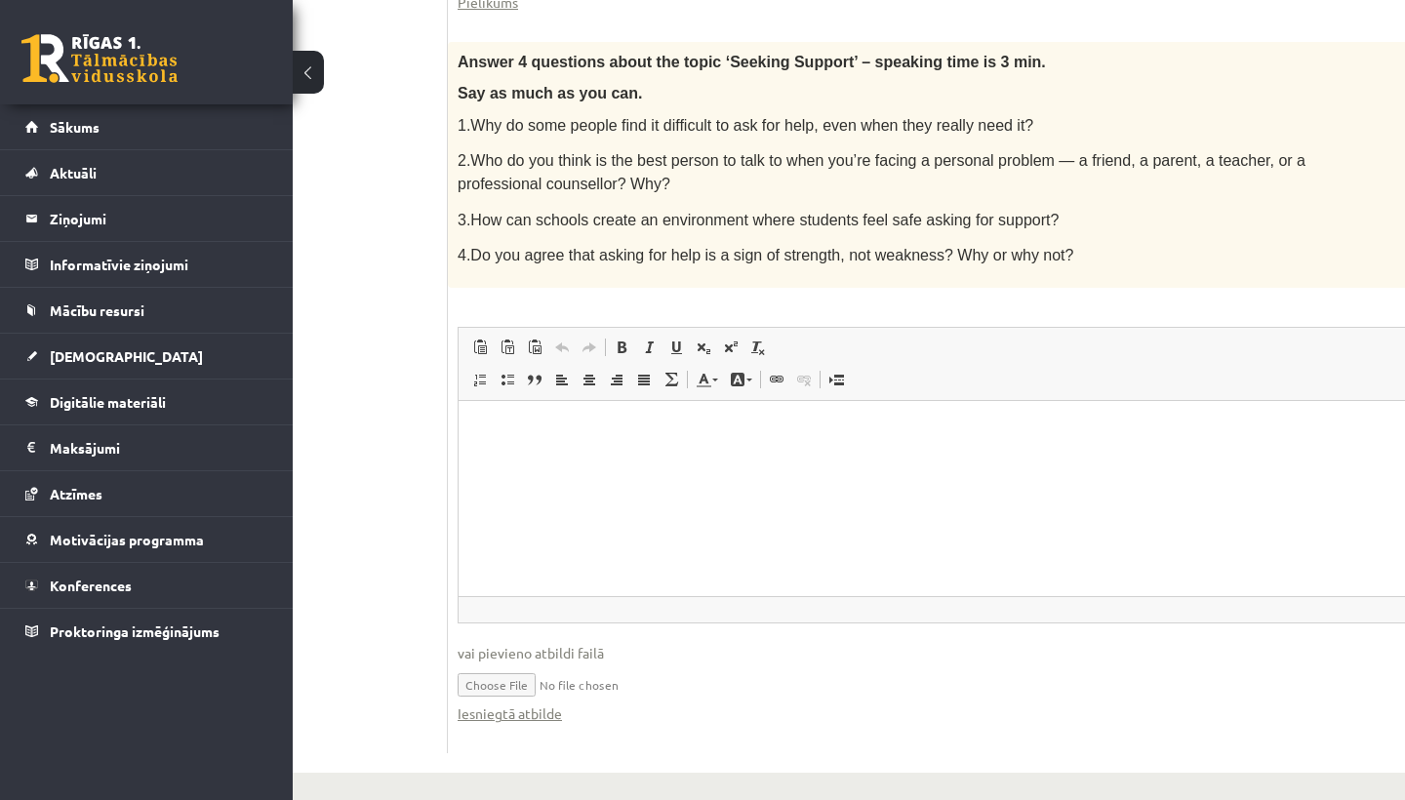
scroll to position [1103, 167]
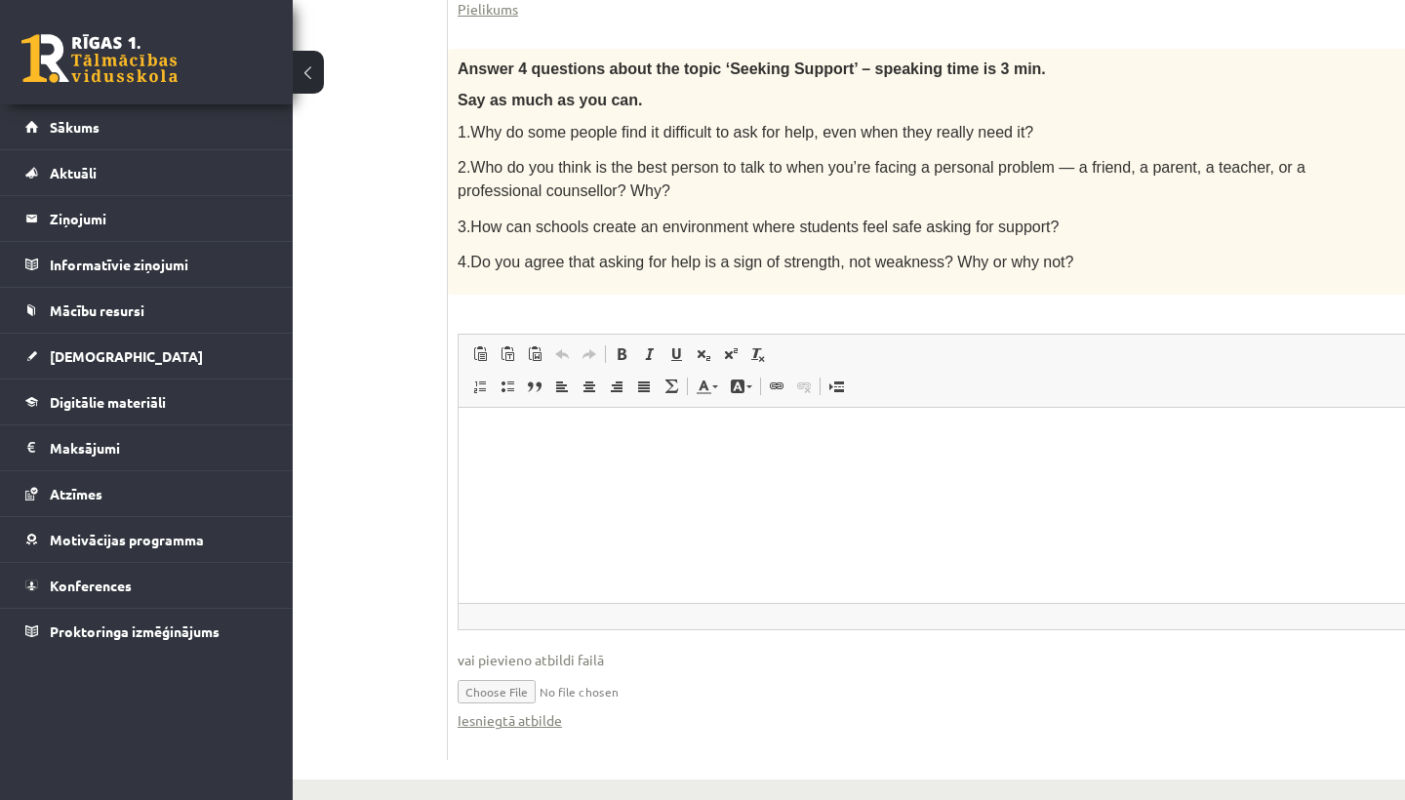
click at [539, 675] on input "file" at bounding box center [963, 690] width 1010 height 40
type input "**********"
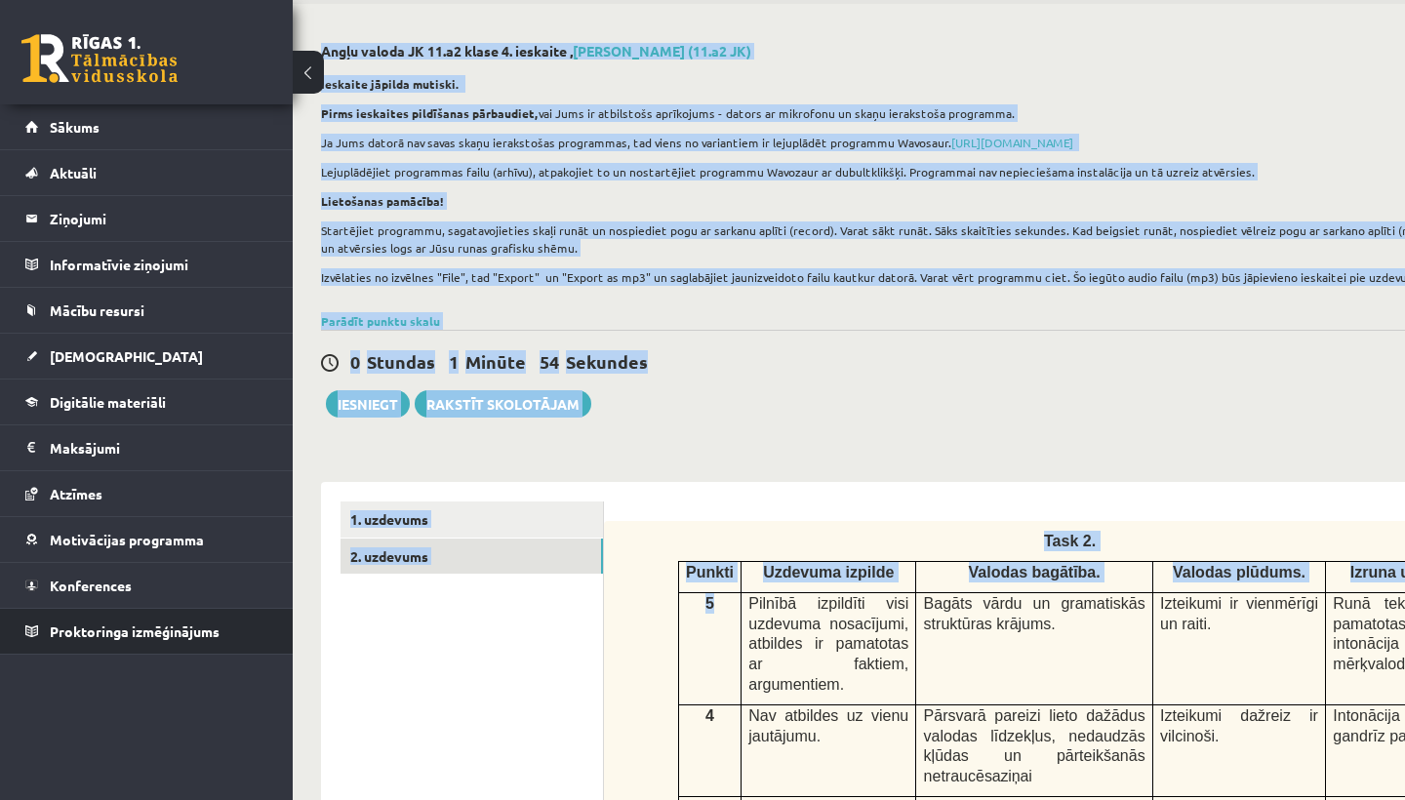
scroll to position [71, 0]
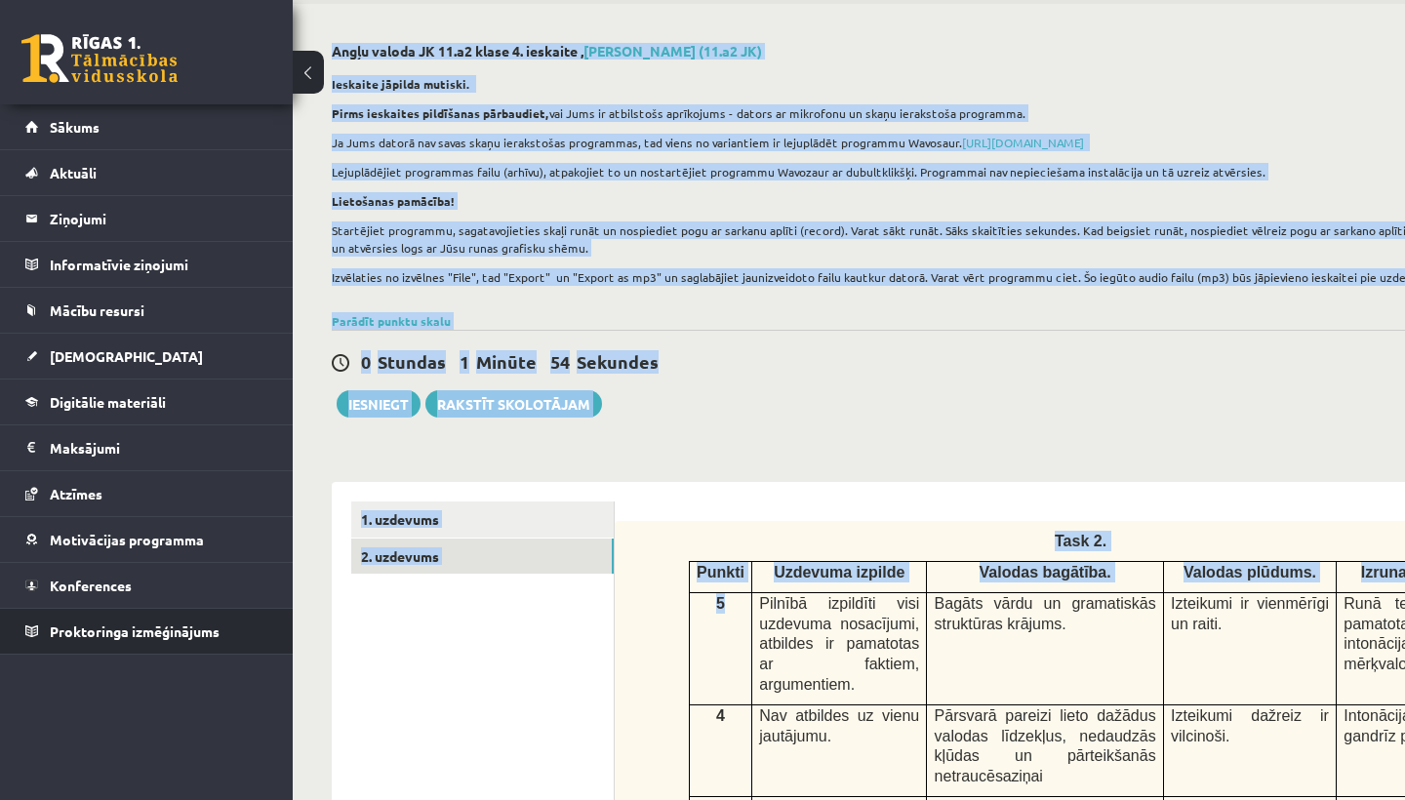
drag, startPoint x: 534, startPoint y: 736, endPoint x: 0, endPoint y: 651, distance: 540.4
click at [937, 403] on div "0 Stundas 1 Minūte 53 Sekundes Ieskaite saglabāta! Iesniegt Rakstīt skolotājam" at bounding box center [956, 374] width 1249 height 88
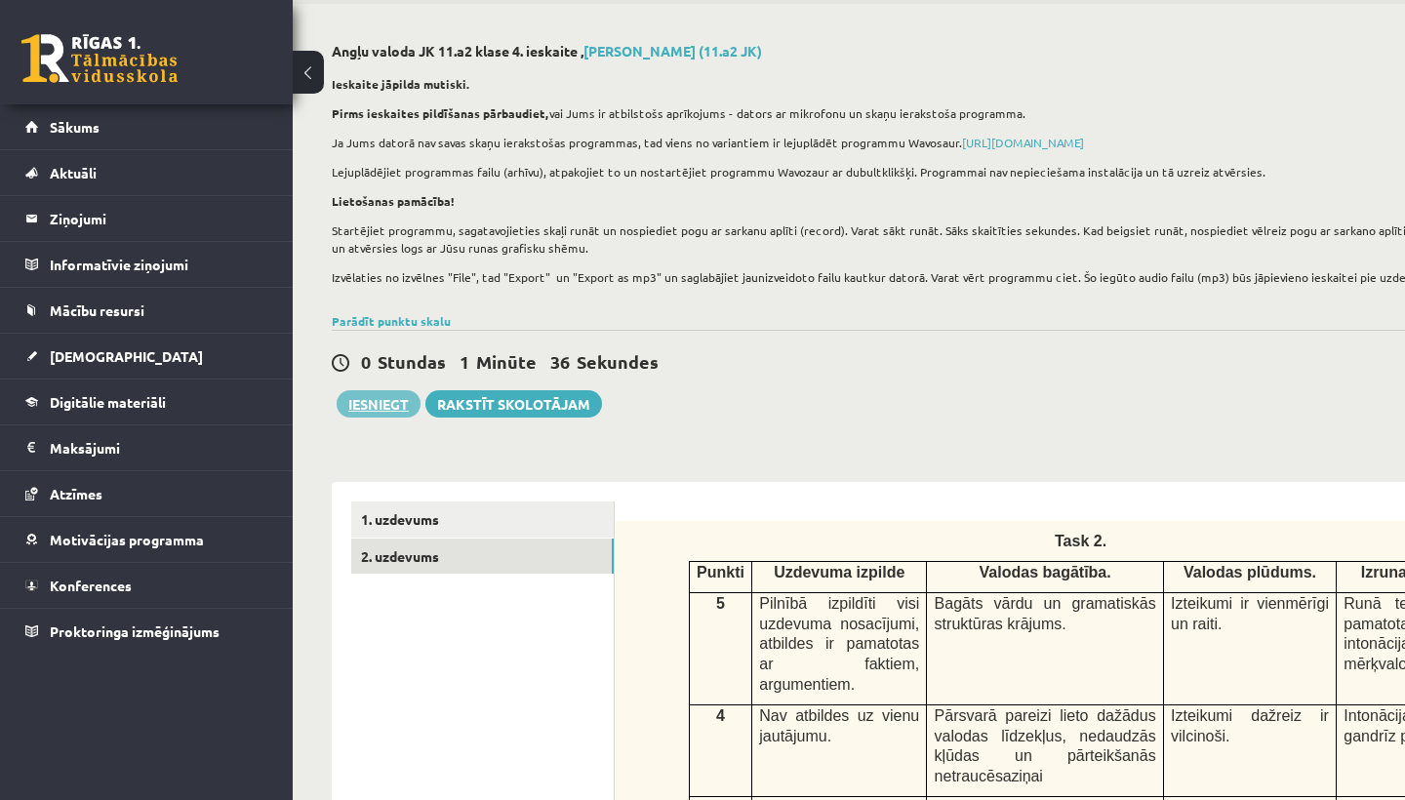
click at [387, 414] on button "Iesniegt" at bounding box center [379, 403] width 84 height 27
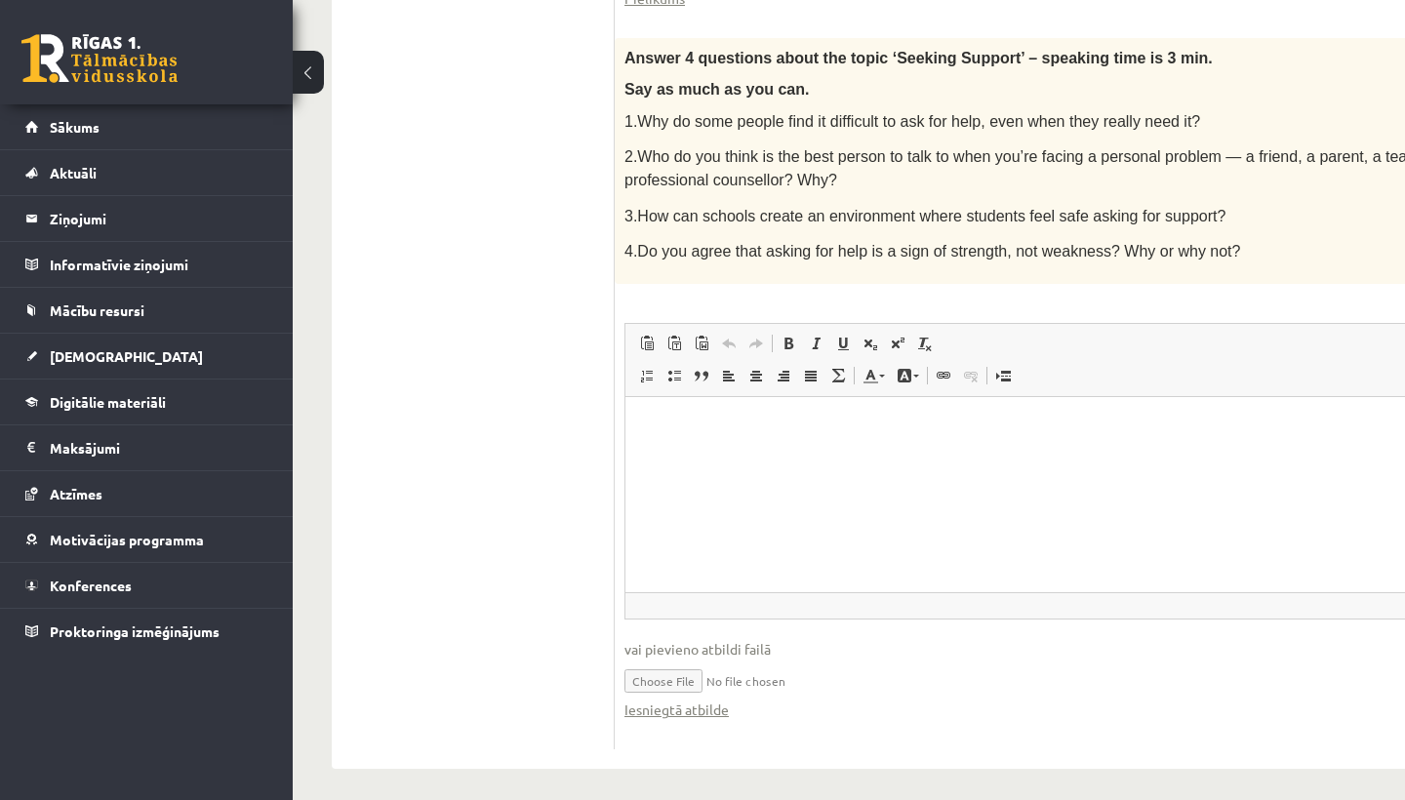
scroll to position [1103, 0]
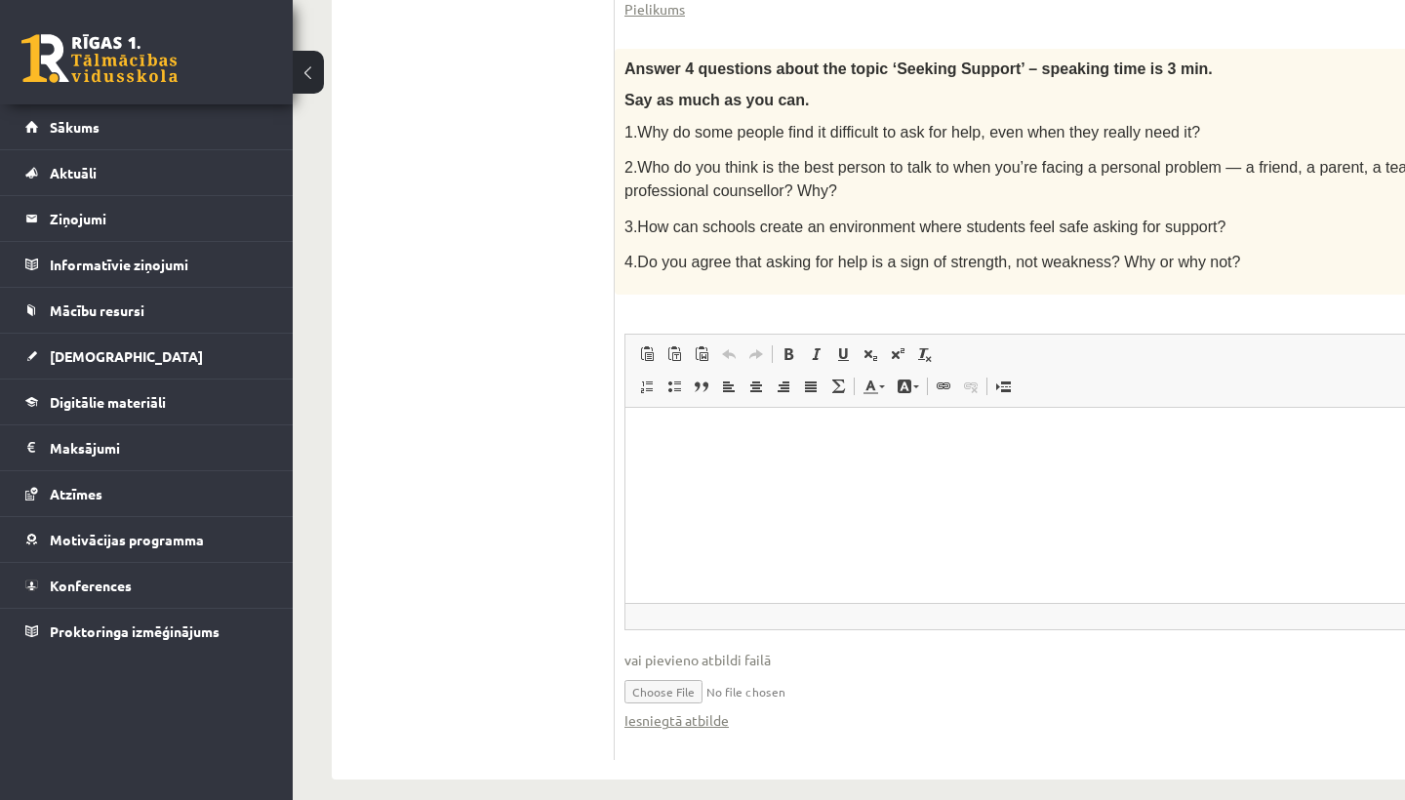
click at [889, 467] on html at bounding box center [1129, 438] width 1008 height 60
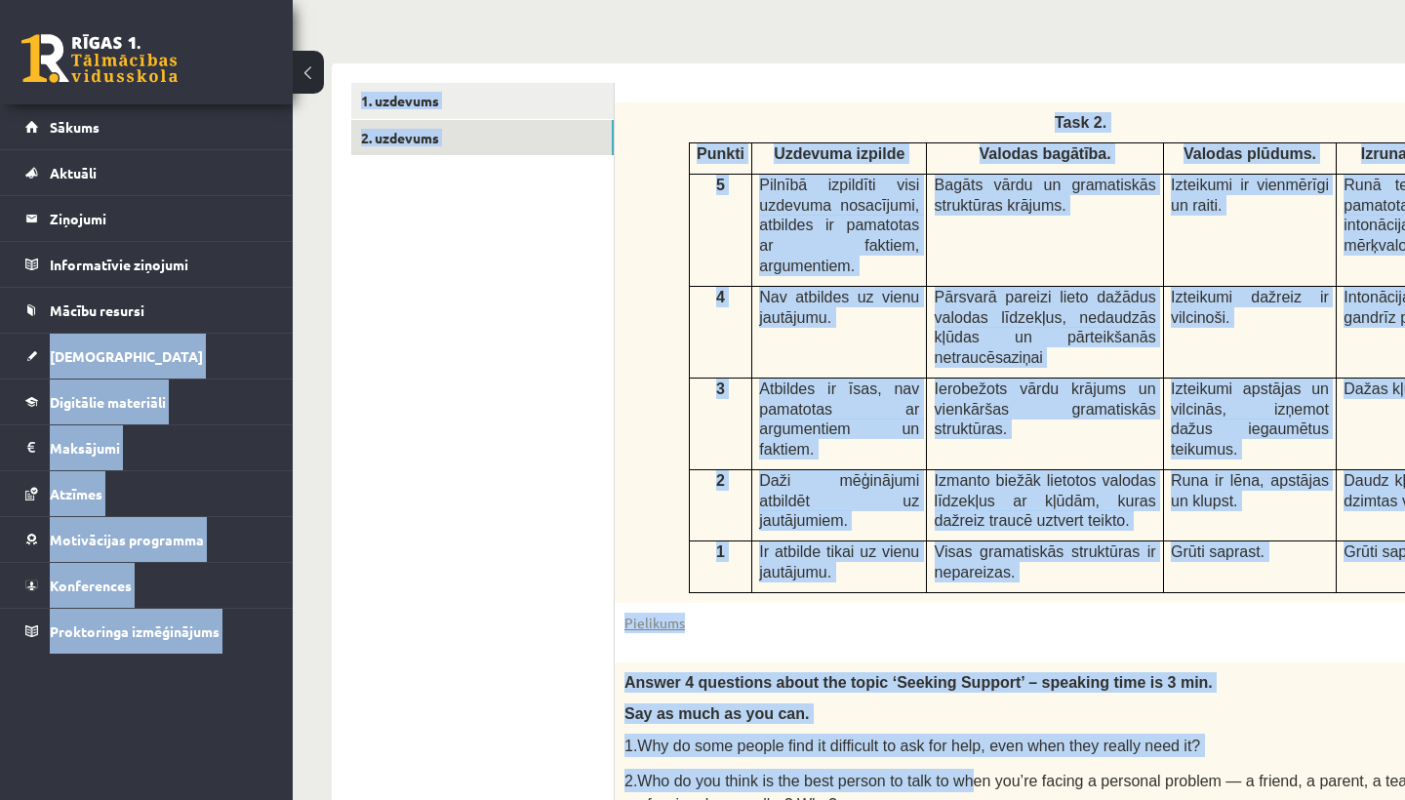
scroll to position [290, 0]
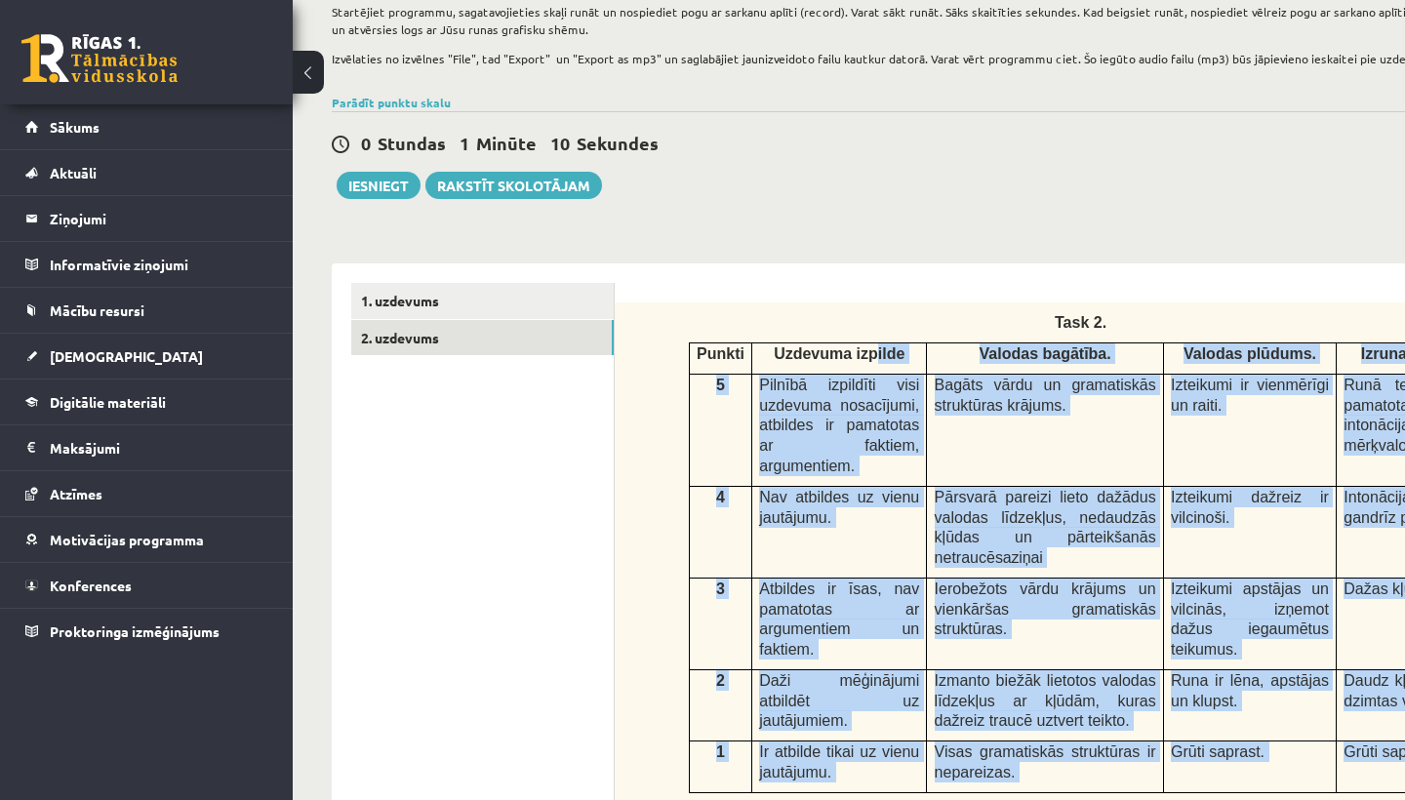
drag, startPoint x: 983, startPoint y: 150, endPoint x: 874, endPoint y: 361, distance: 237.4
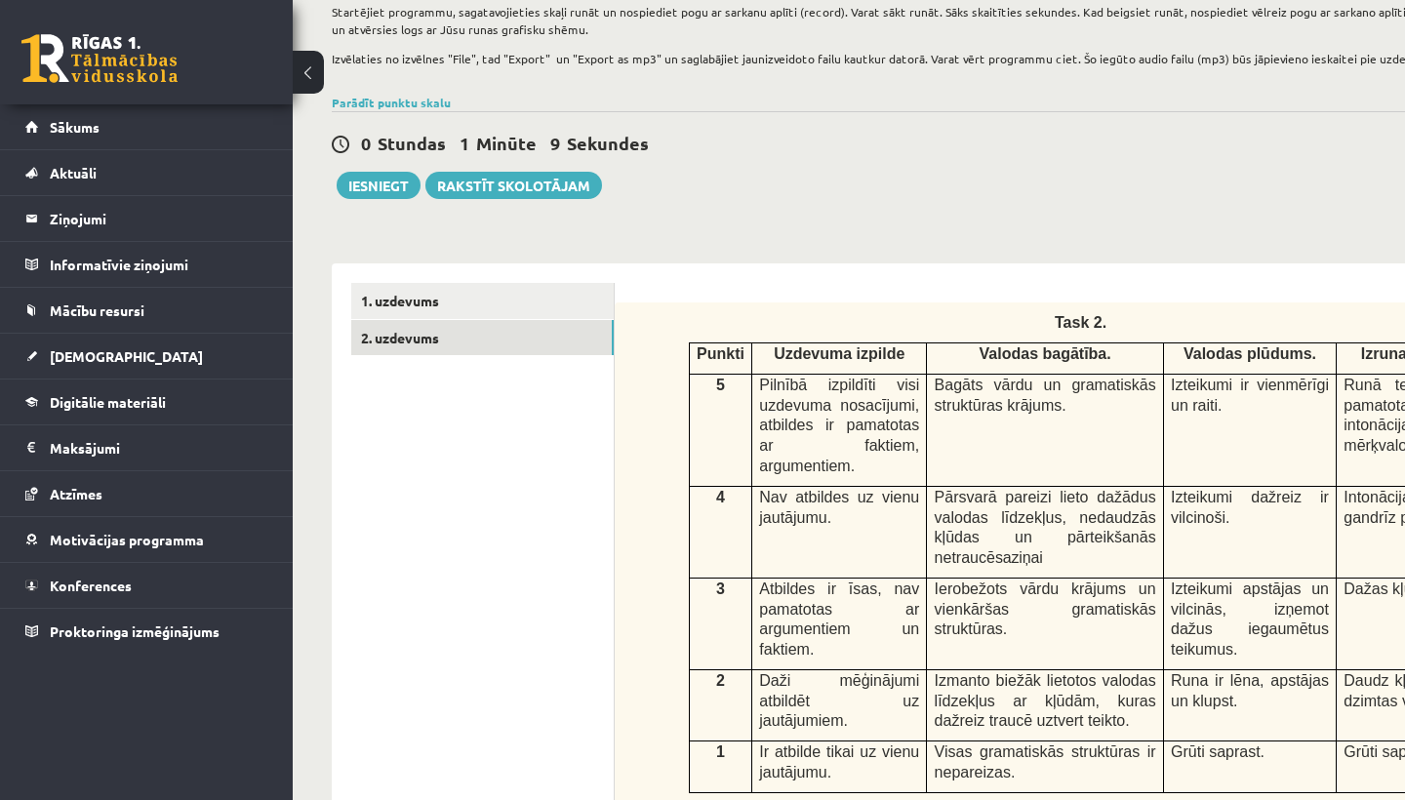
click at [571, 307] on link "1. uzdevums" at bounding box center [482, 301] width 262 height 36
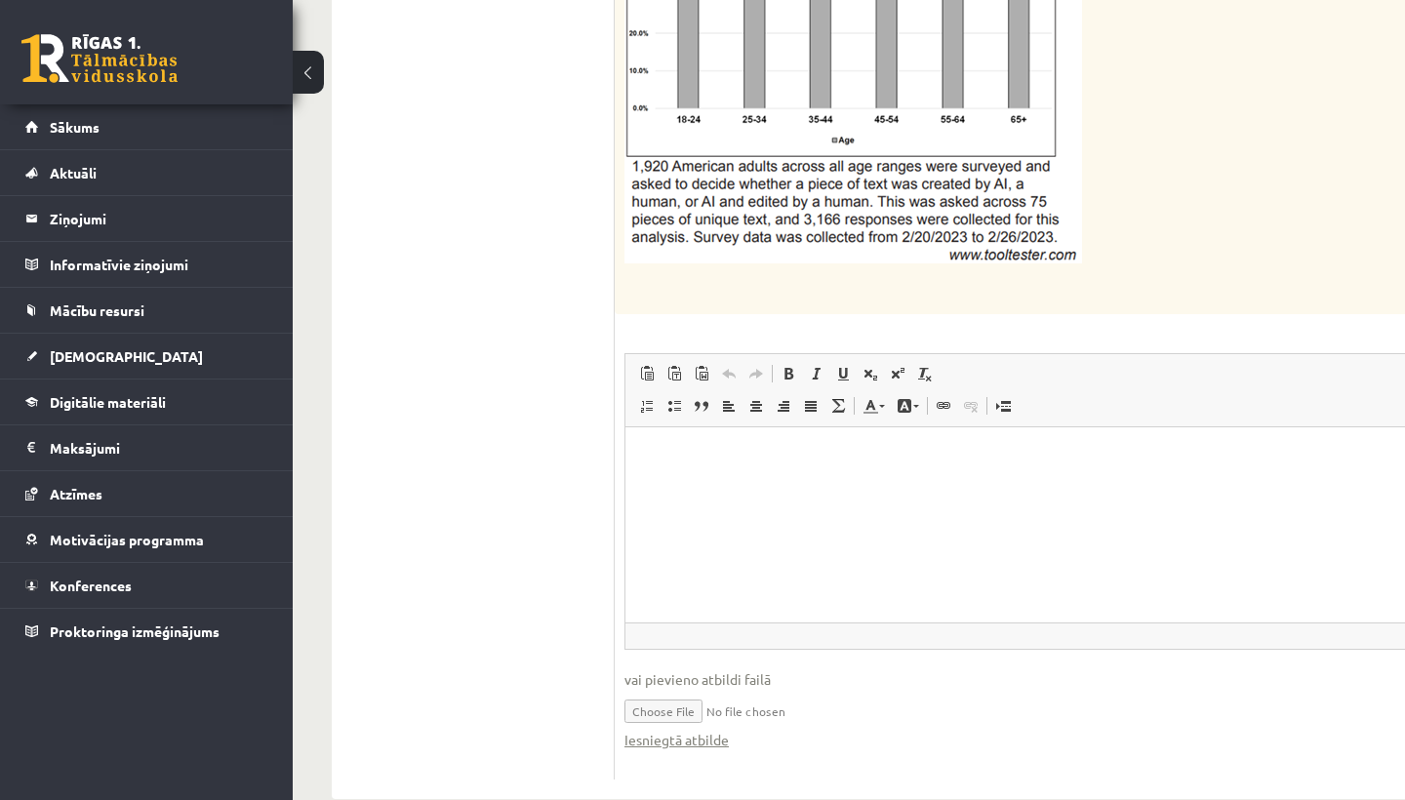
scroll to position [2473, 0]
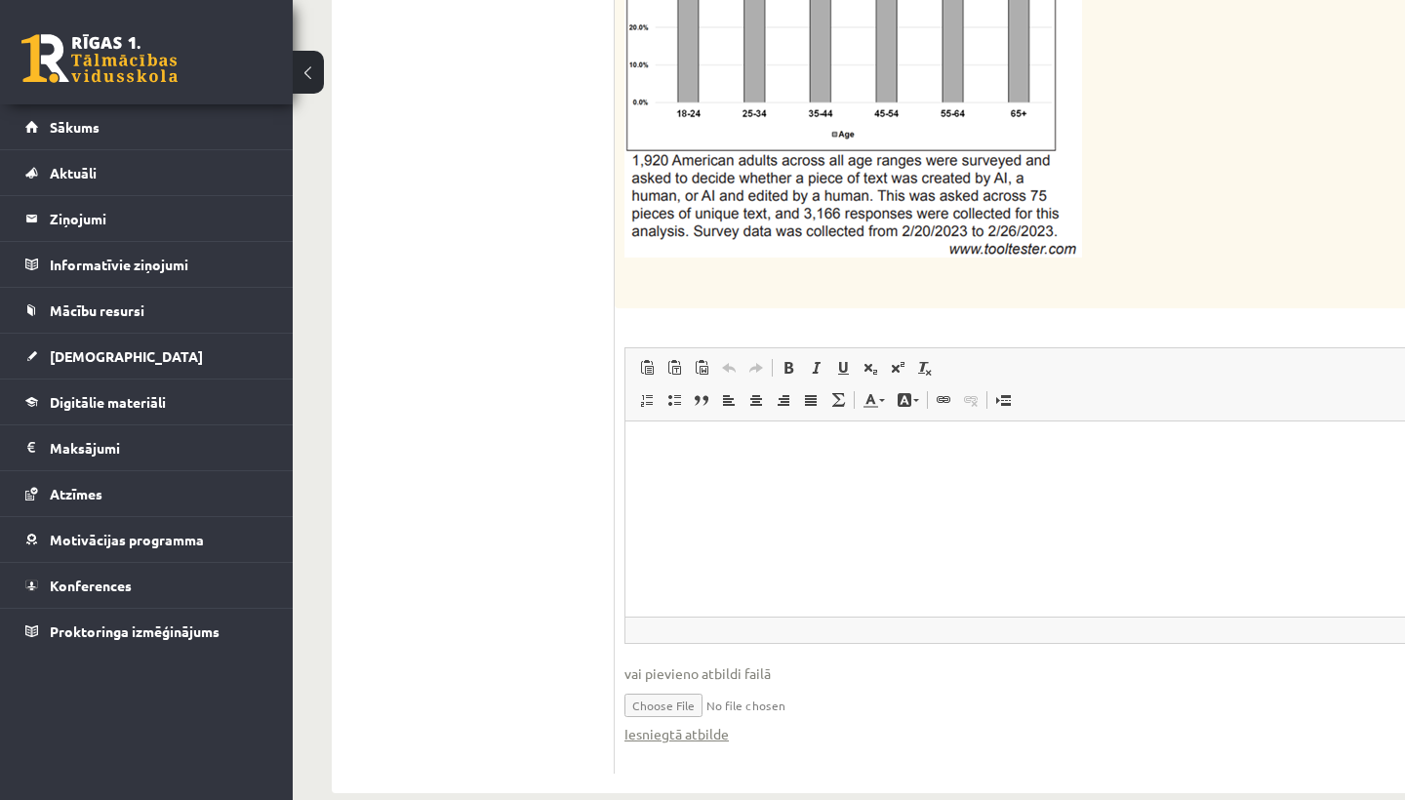
click at [929, 480] on html at bounding box center [1203, 450] width 1156 height 60
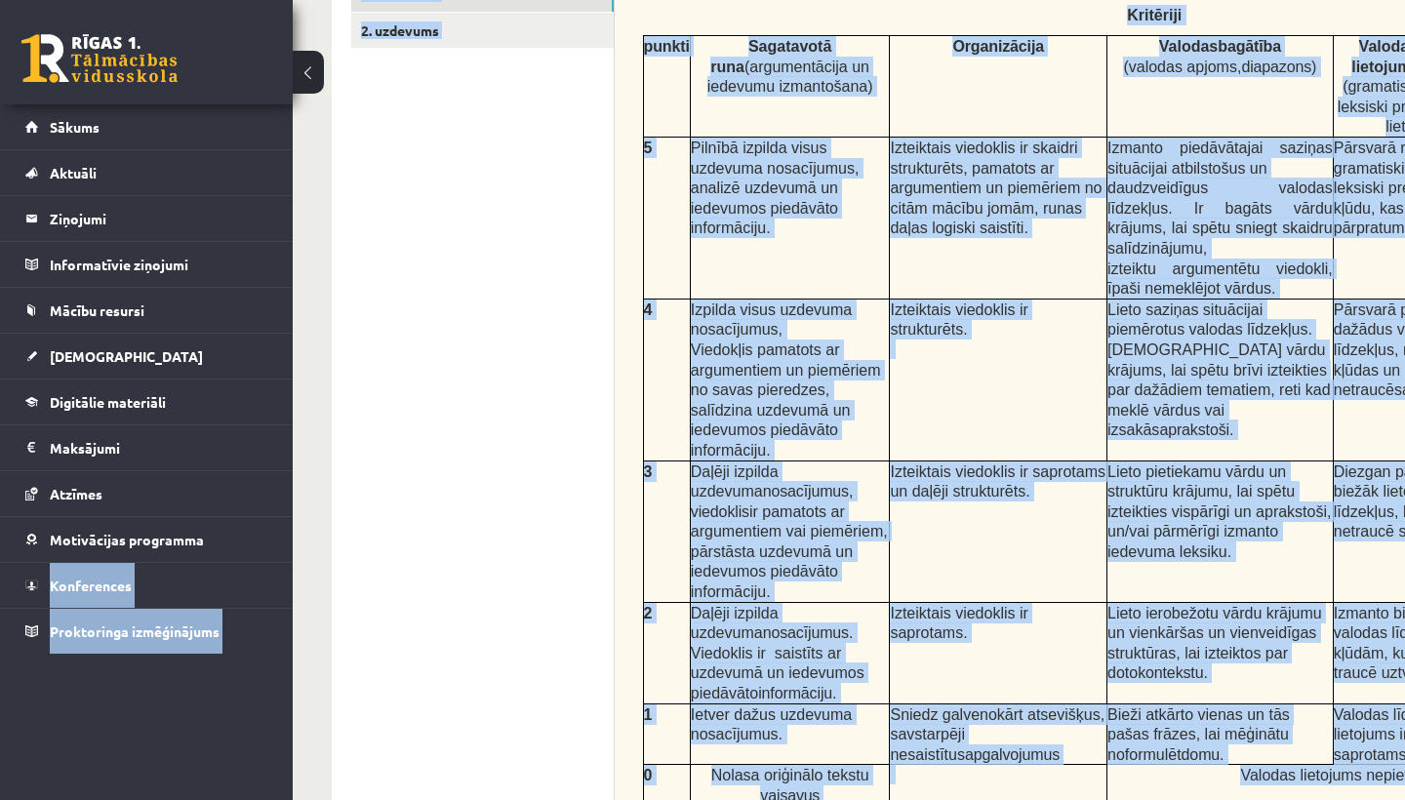
scroll to position [459, 0]
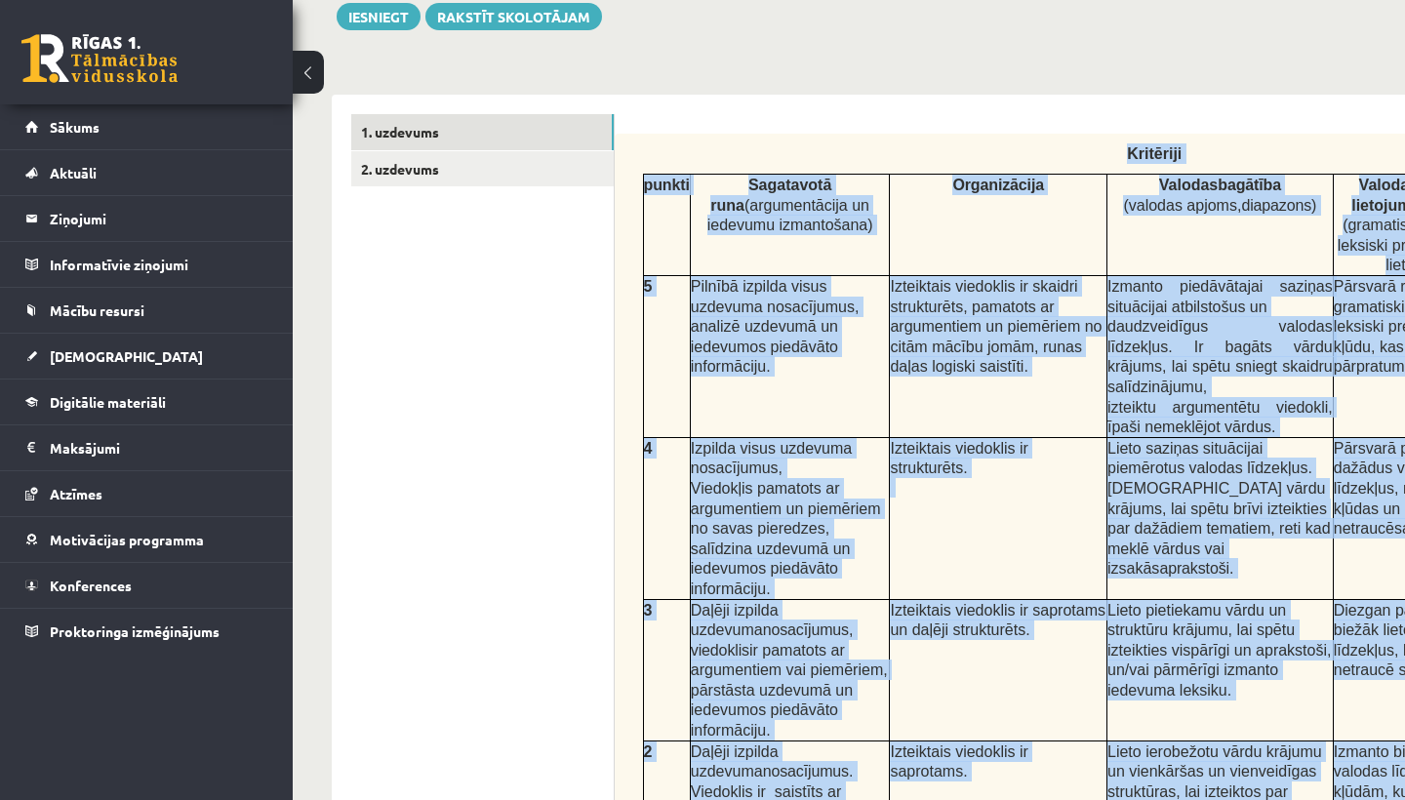
drag, startPoint x: 1188, startPoint y: 58, endPoint x: 1178, endPoint y: 123, distance: 66.2
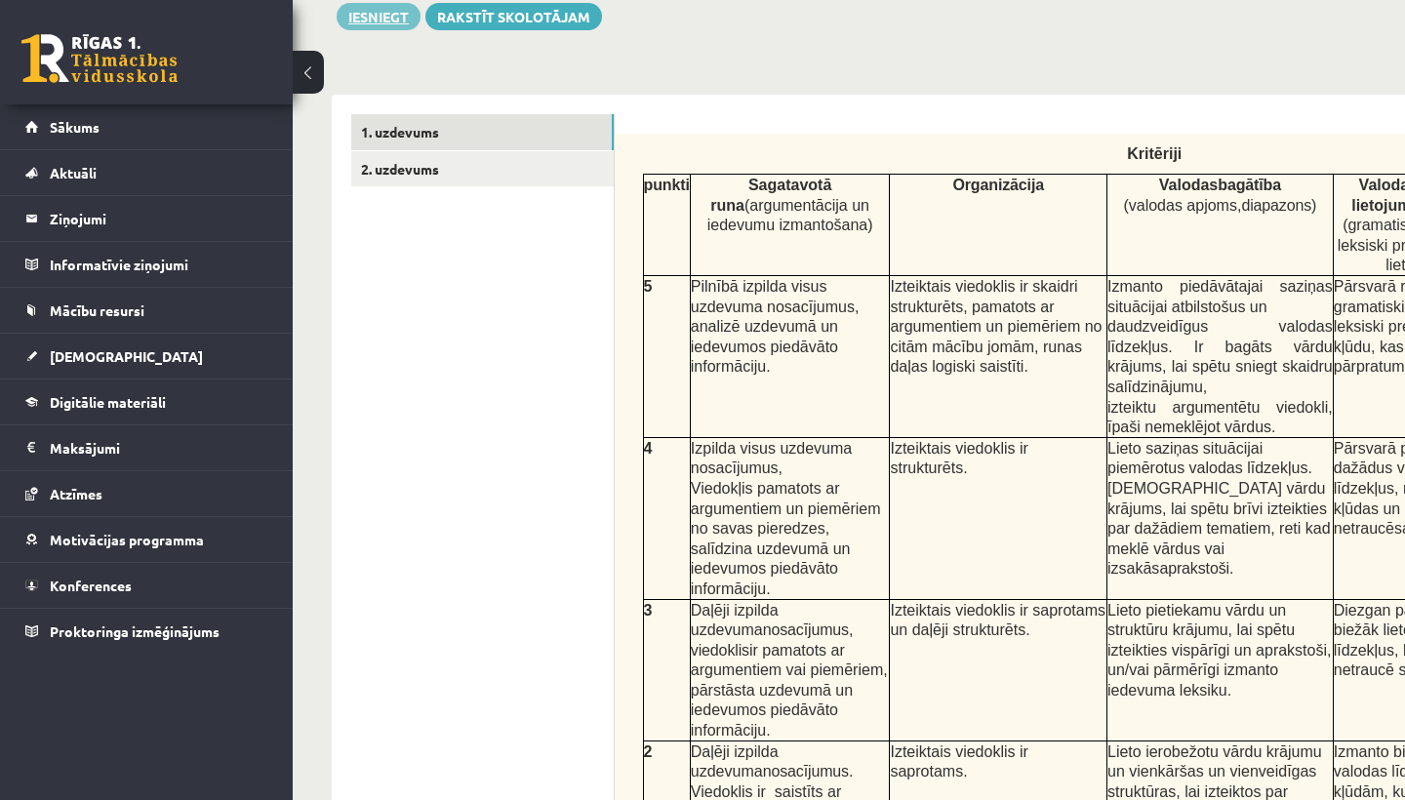
click at [363, 25] on button "Iesniegt" at bounding box center [379, 16] width 84 height 27
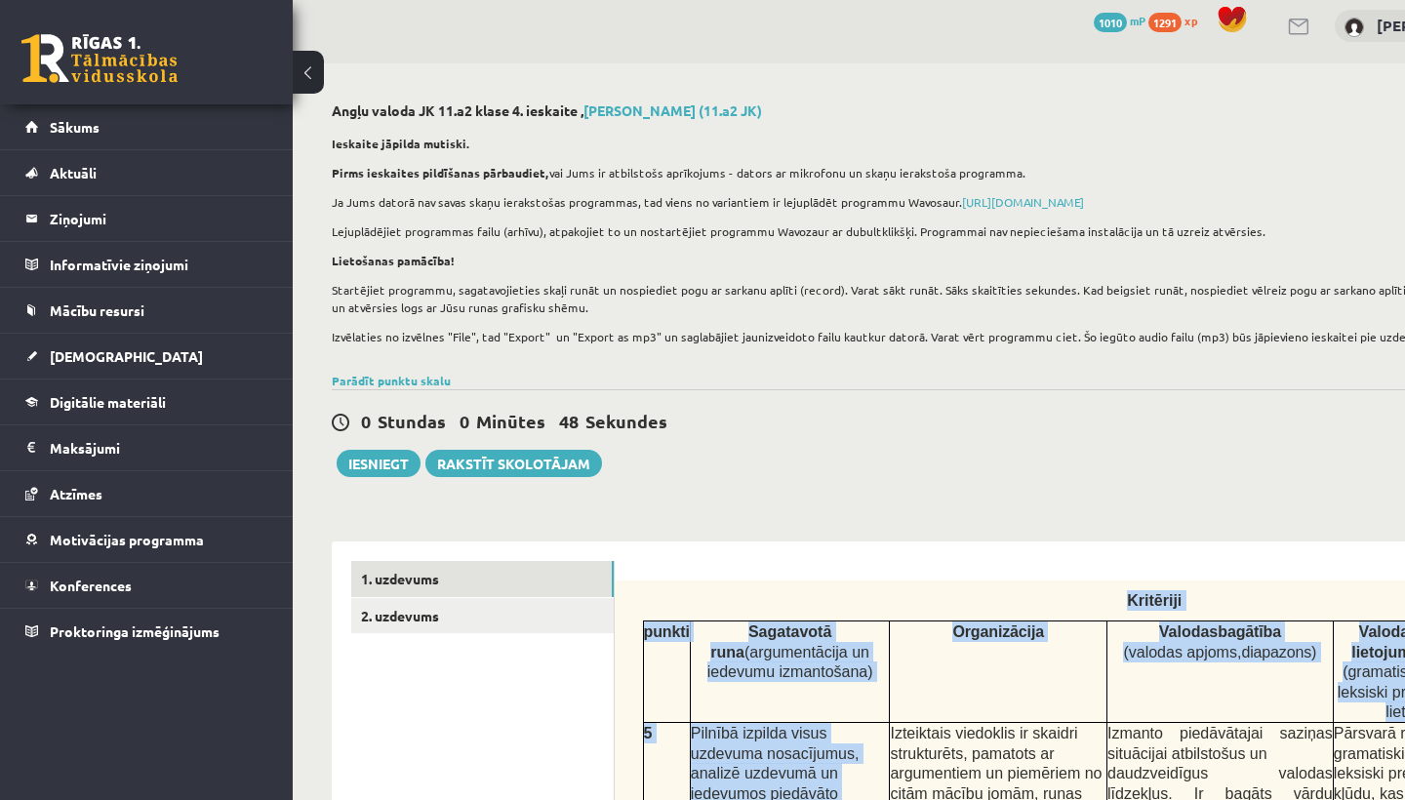
scroll to position [41, 0]
drag, startPoint x: 965, startPoint y: 129, endPoint x: 738, endPoint y: 793, distance: 702.2
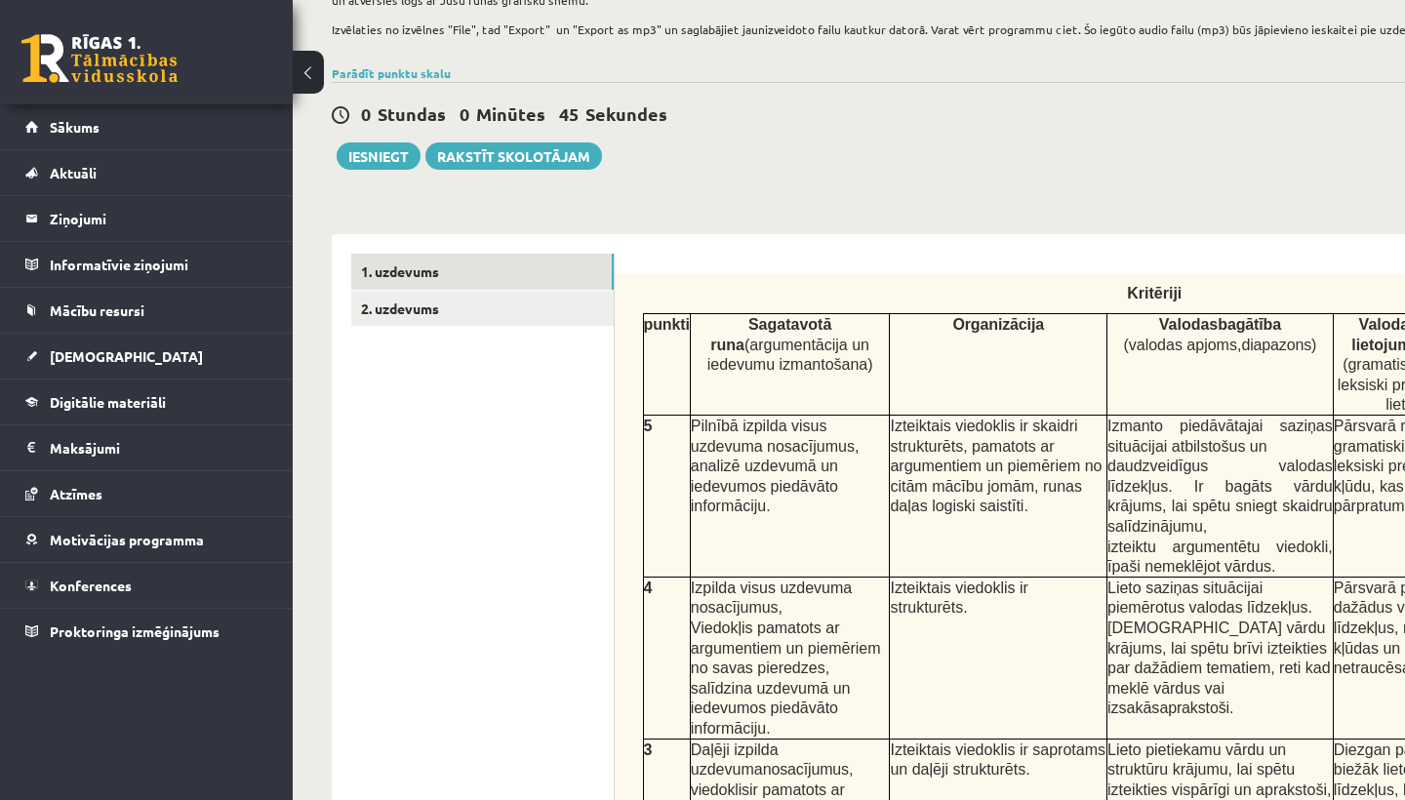
scroll to position [356, 0]
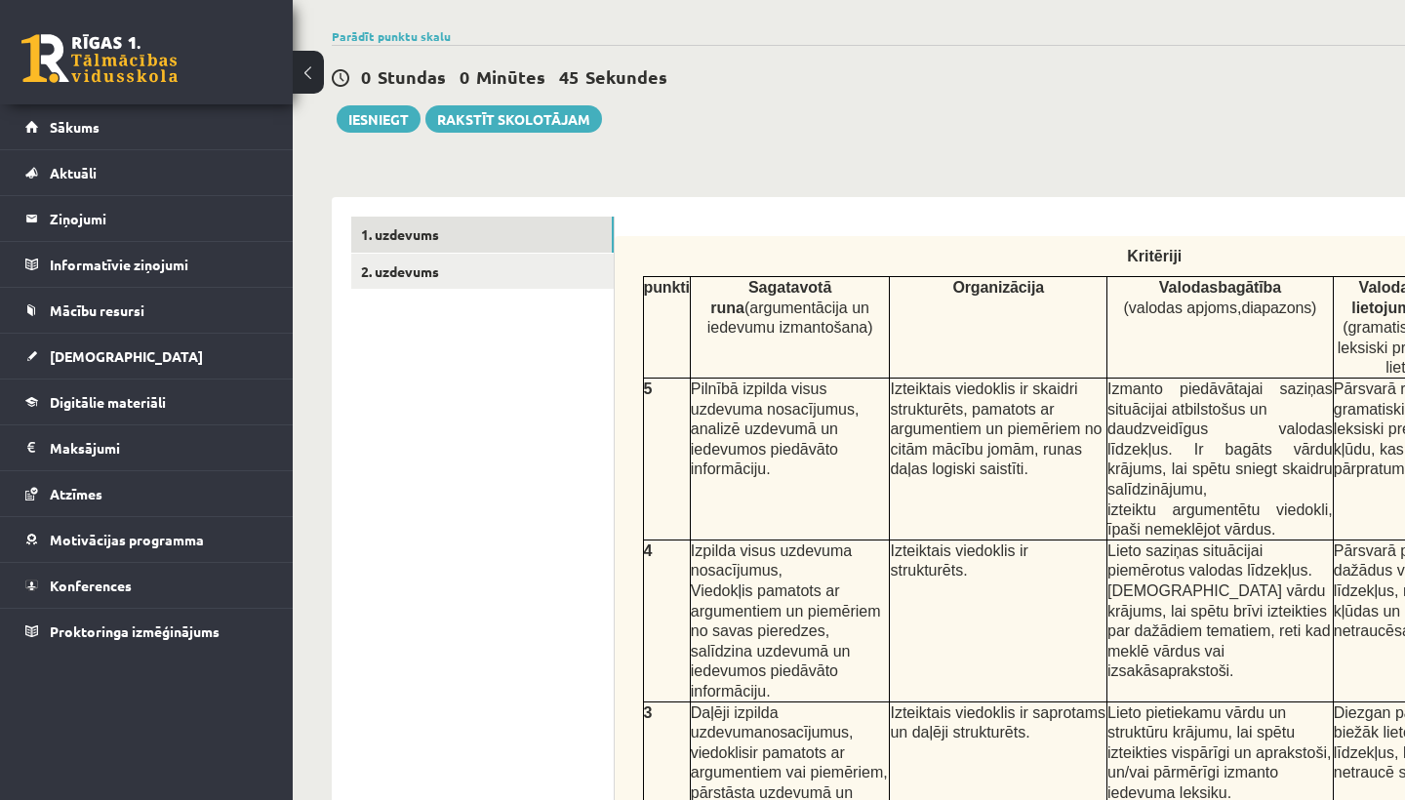
drag, startPoint x: 716, startPoint y: 617, endPoint x: 594, endPoint y: 799, distance: 219.4
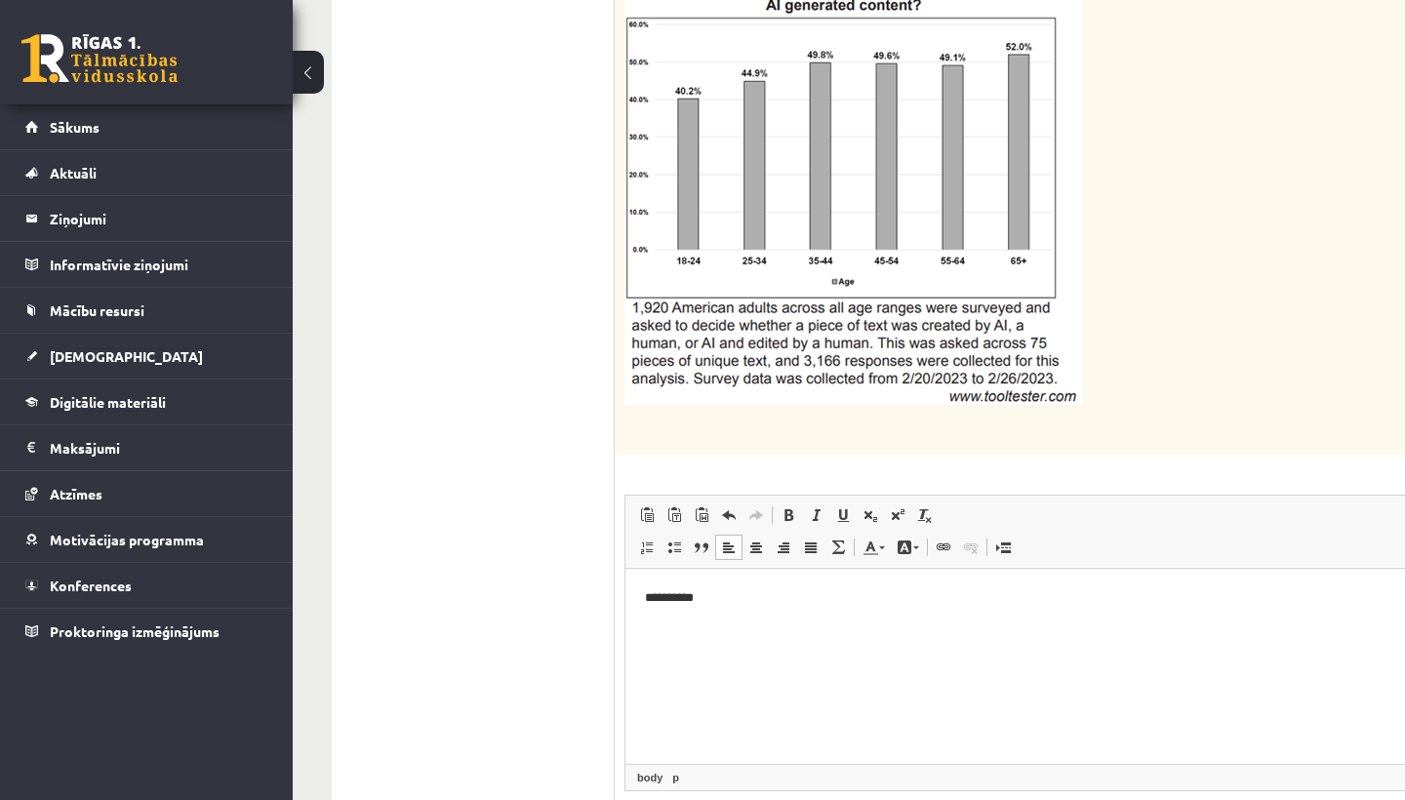
scroll to position [2473, 0]
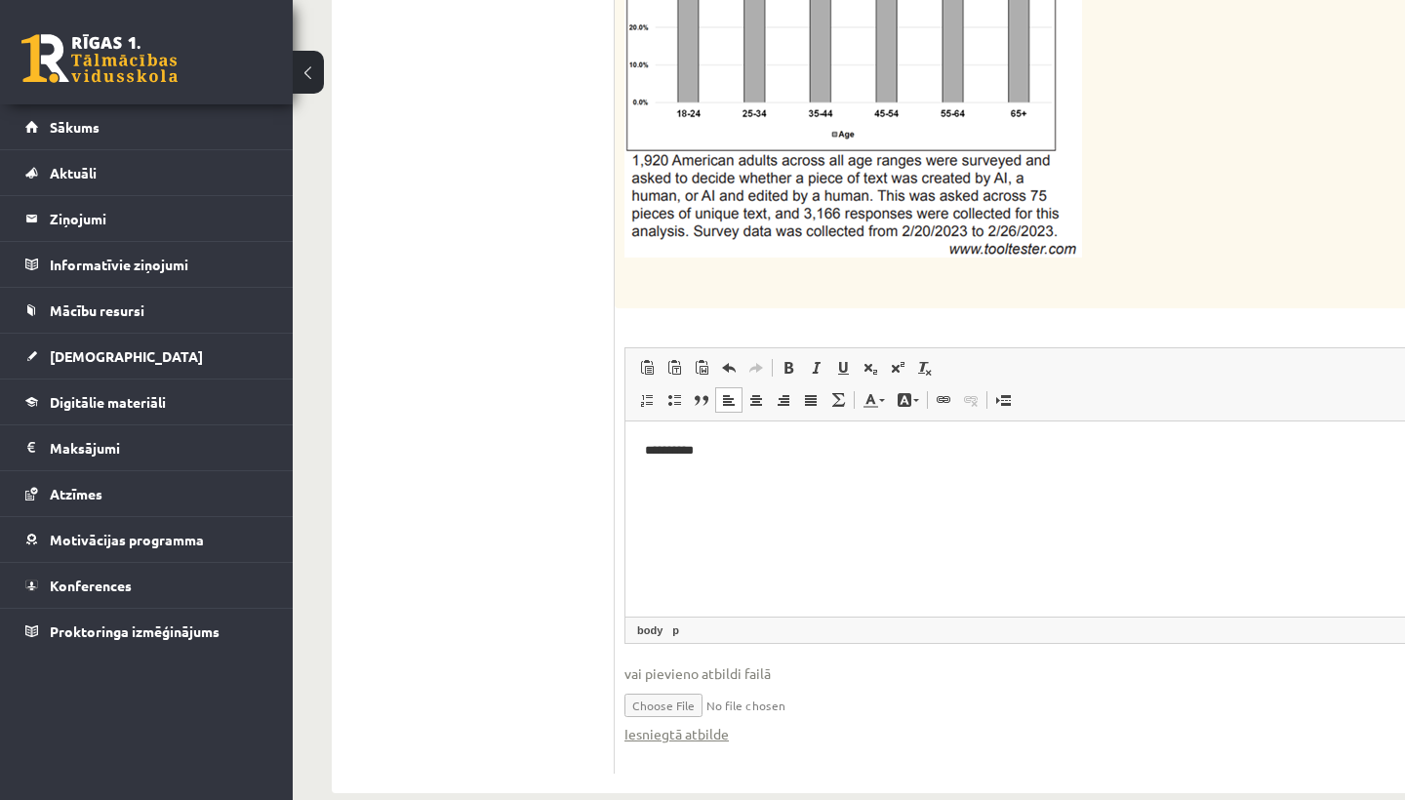
click at [683, 684] on input "file" at bounding box center [1203, 704] width 1158 height 40
type input "**********"
click at [663, 706] on link "Iesniegtā atbilde" at bounding box center [676, 734] width 104 height 20
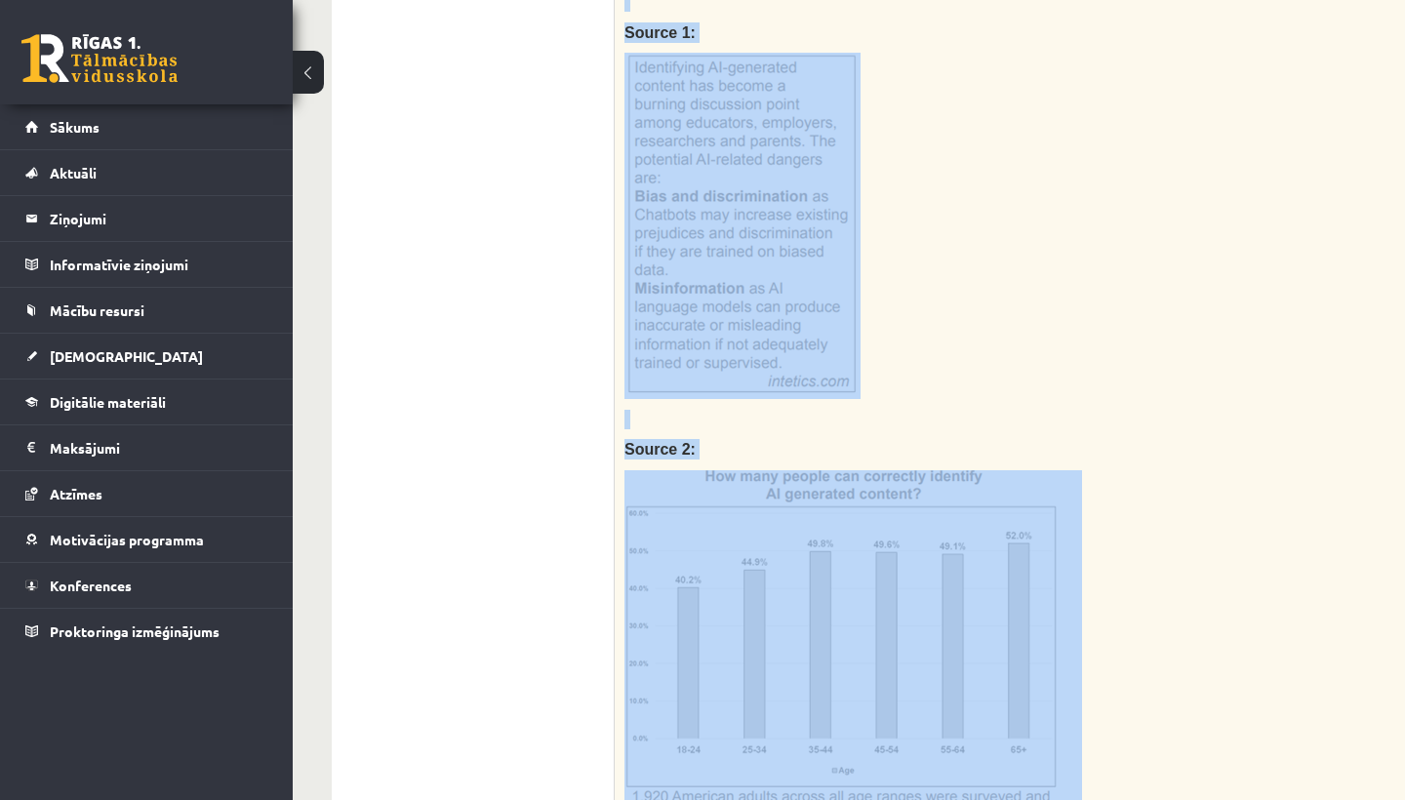
scroll to position [1550, 0]
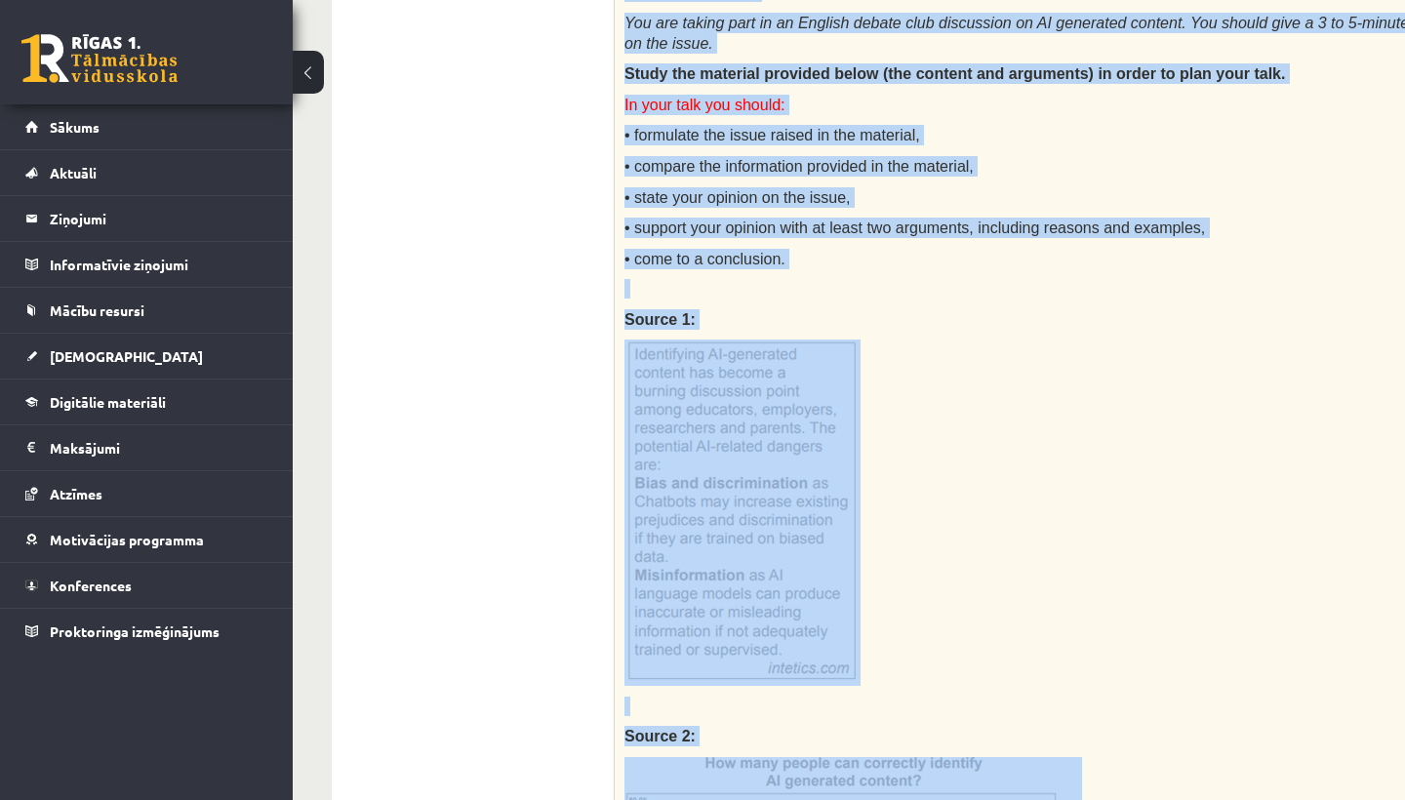
drag, startPoint x: 1167, startPoint y: 72, endPoint x: 1151, endPoint y: 66, distance: 16.7
click at [1196, 497] on p at bounding box center [1154, 513] width 1060 height 346
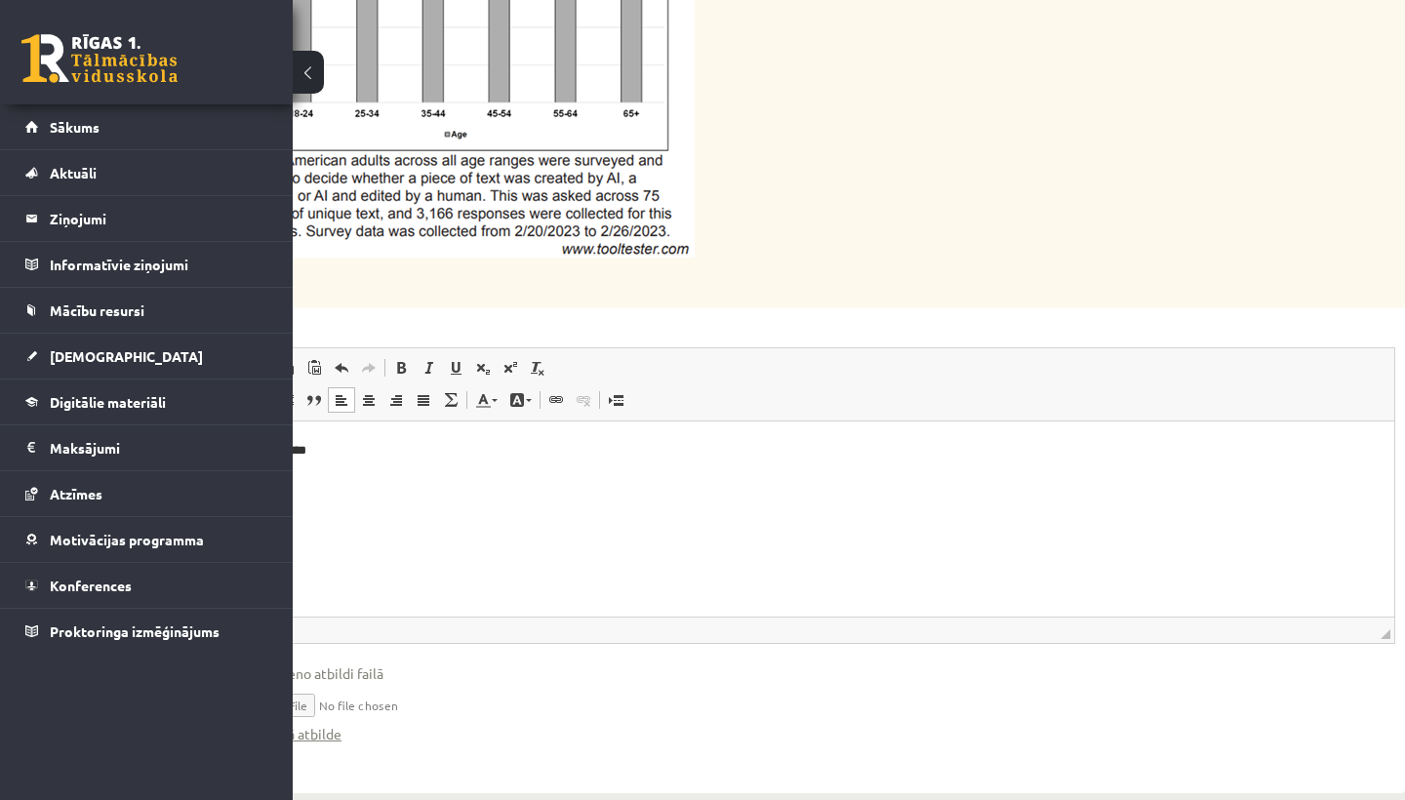
scroll to position [2473, 215]
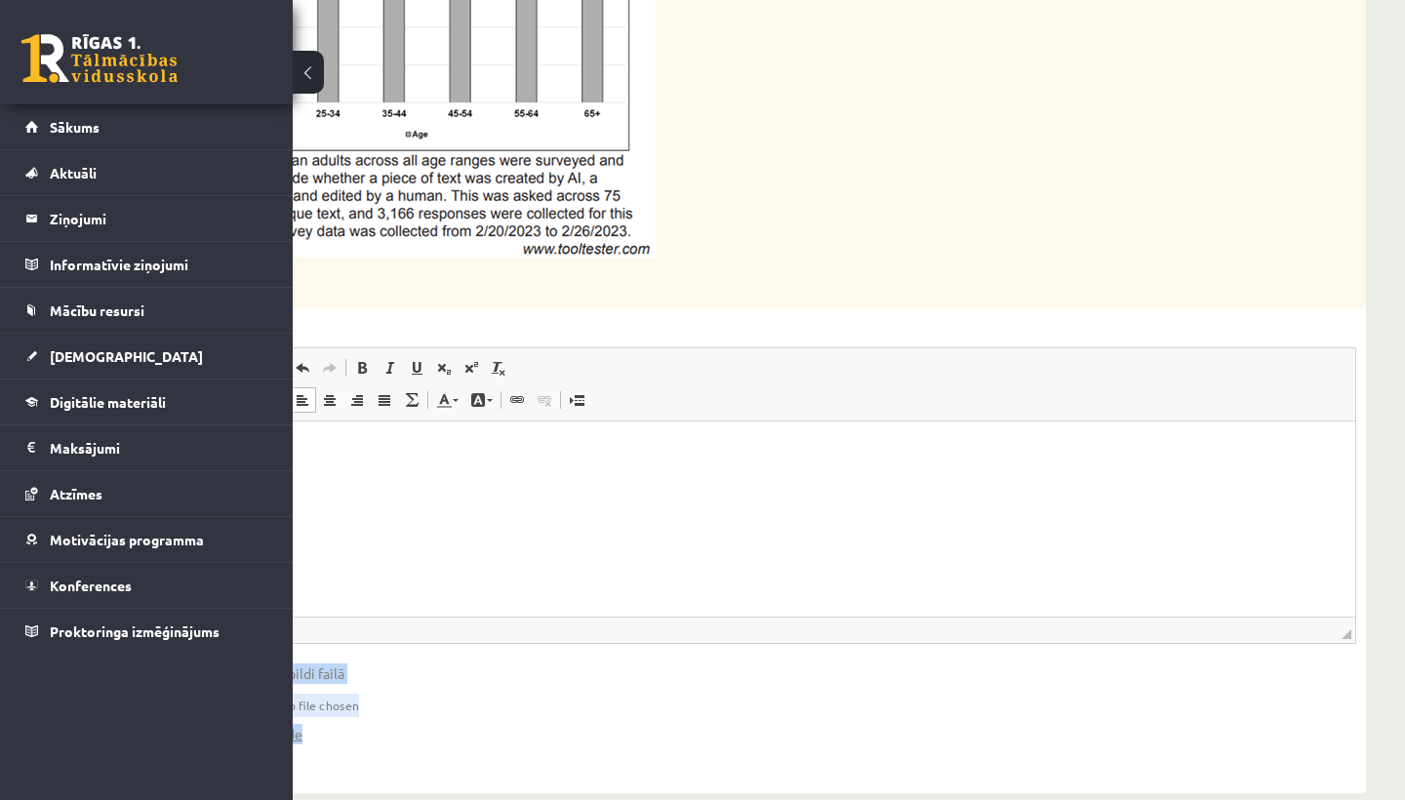
drag, startPoint x: 1286, startPoint y: 750, endPoint x: 587, endPoint y: 595, distance: 715.6
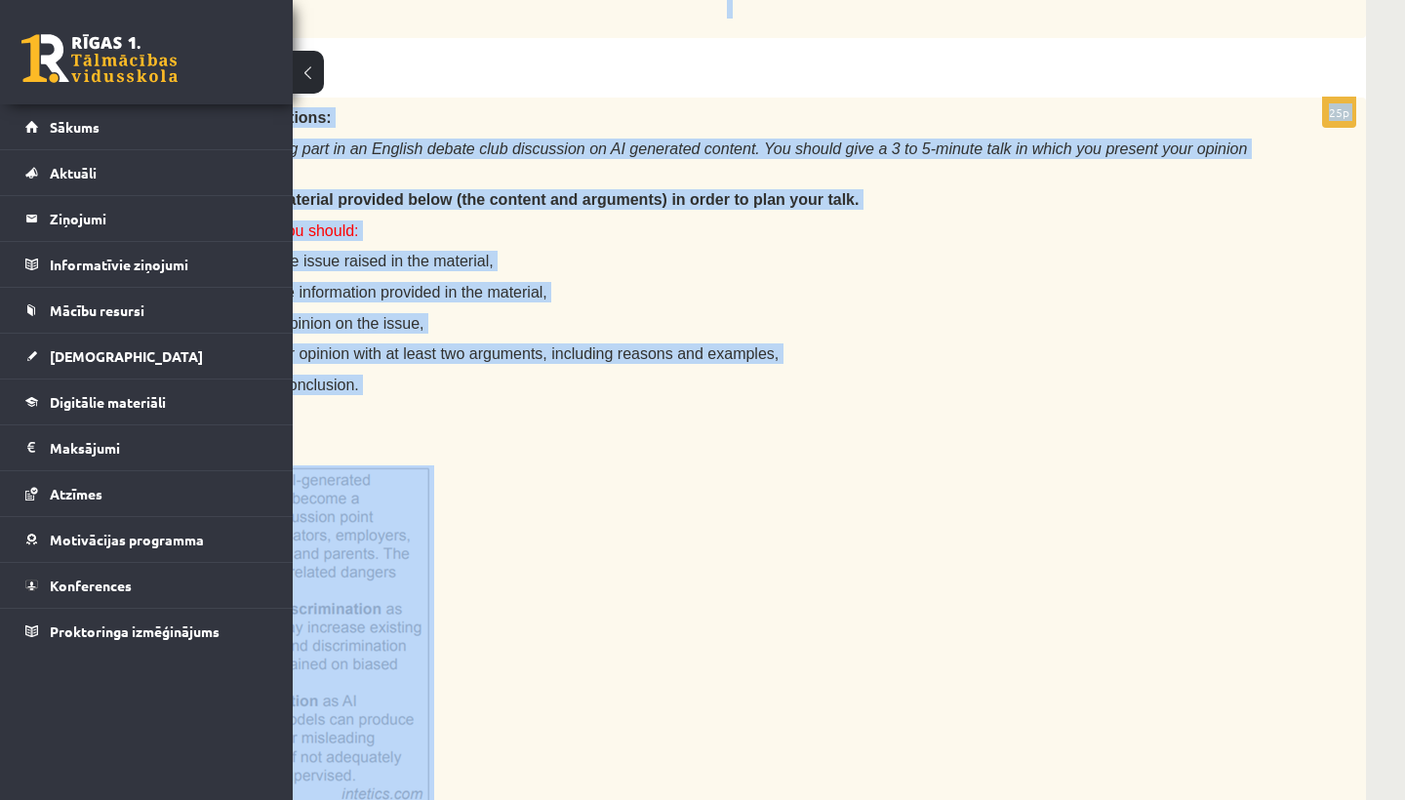
drag, startPoint x: 856, startPoint y: 82, endPoint x: 837, endPoint y: -65, distance: 148.5
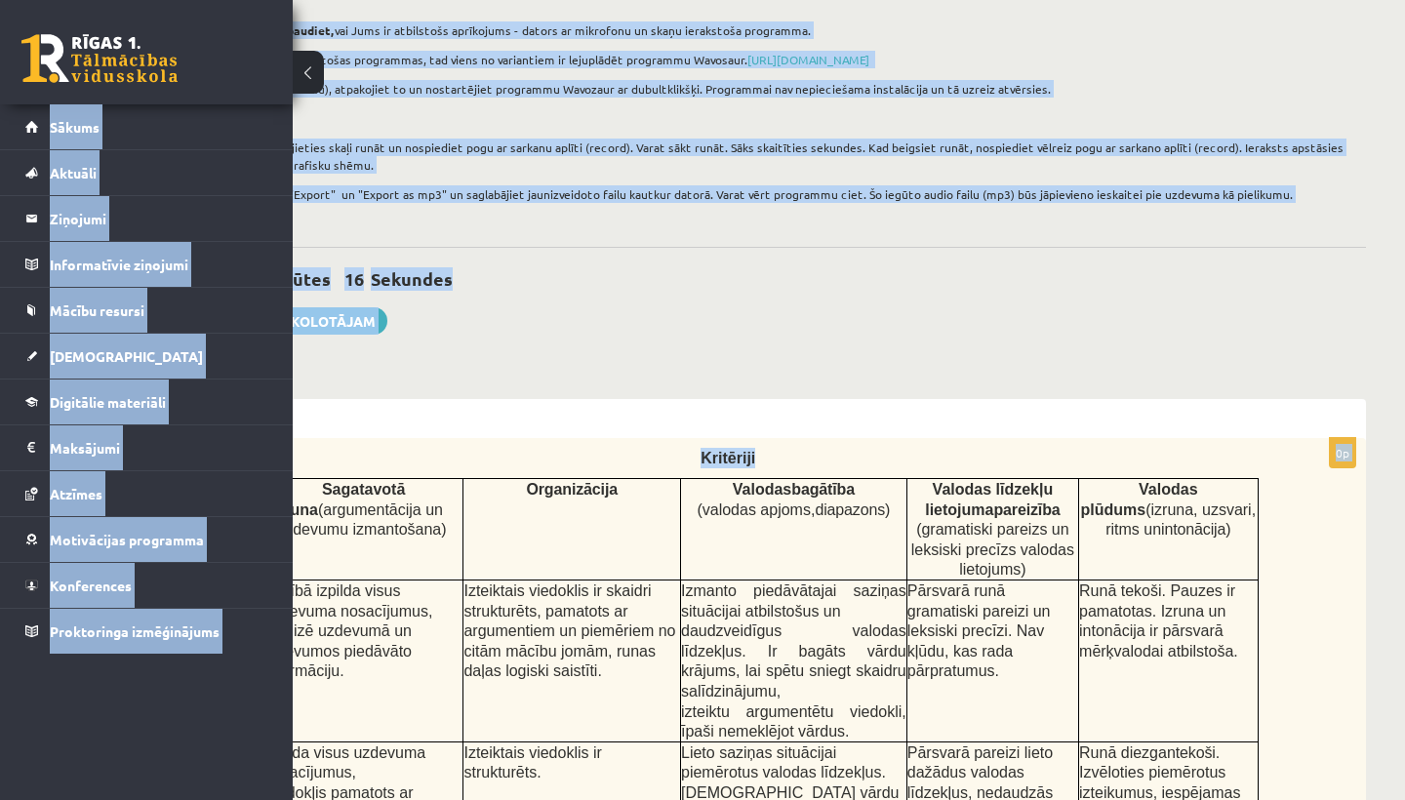
scroll to position [0, 215]
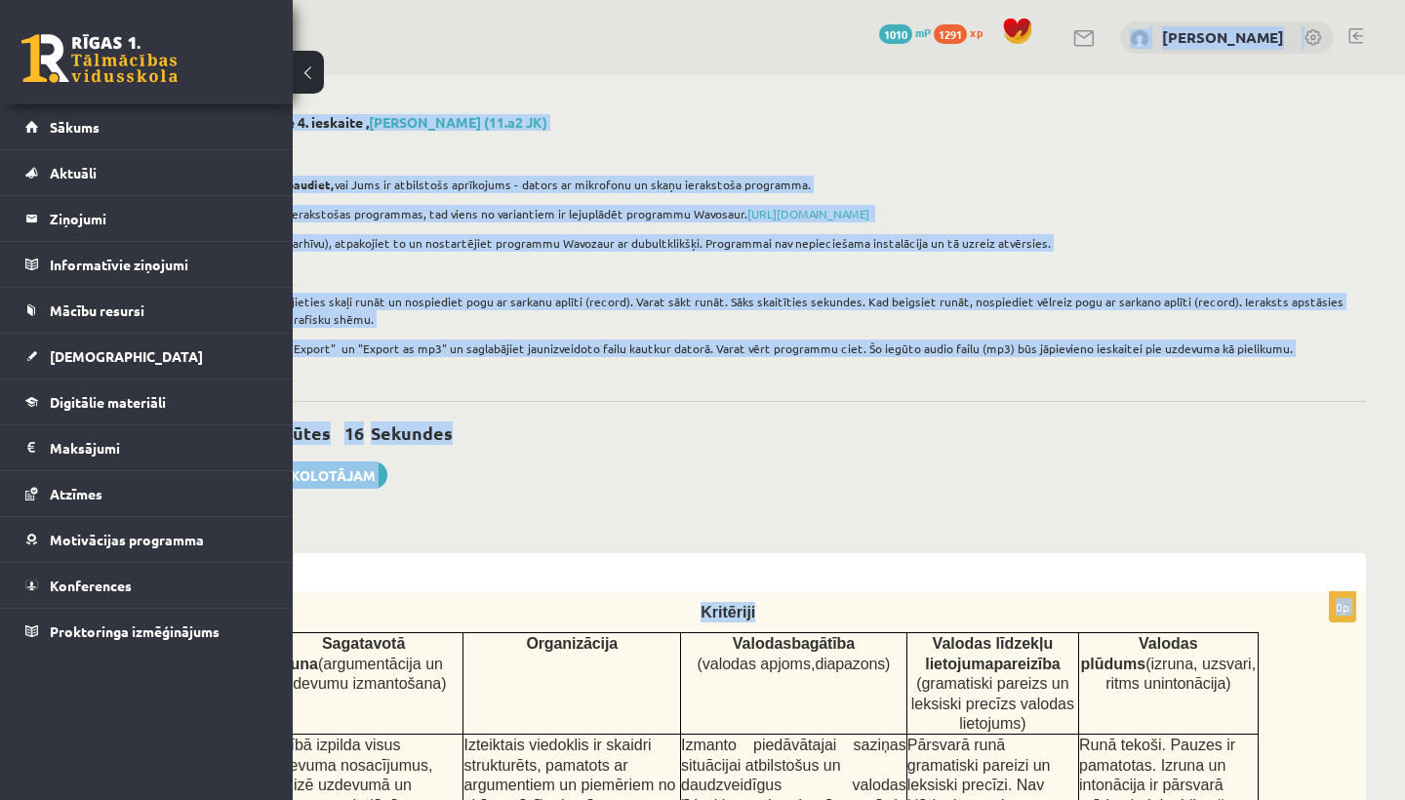
drag, startPoint x: 1315, startPoint y: 34, endPoint x: 1289, endPoint y: -77, distance: 114.3
click at [1190, 0] on html "0 Dāvanas 1010 mP 1291 xp Viktorija Nikonorova Sākums Aktuāli Kā mācīties eSKOL…" at bounding box center [487, 400] width 1405 height 800
click at [610, 368] on div "Ieskaite jāpilda mutiski. Pirms ieskaites pildīšanas pārbaudiet, vai Jums ir at…" at bounding box center [741, 258] width 1249 height 242
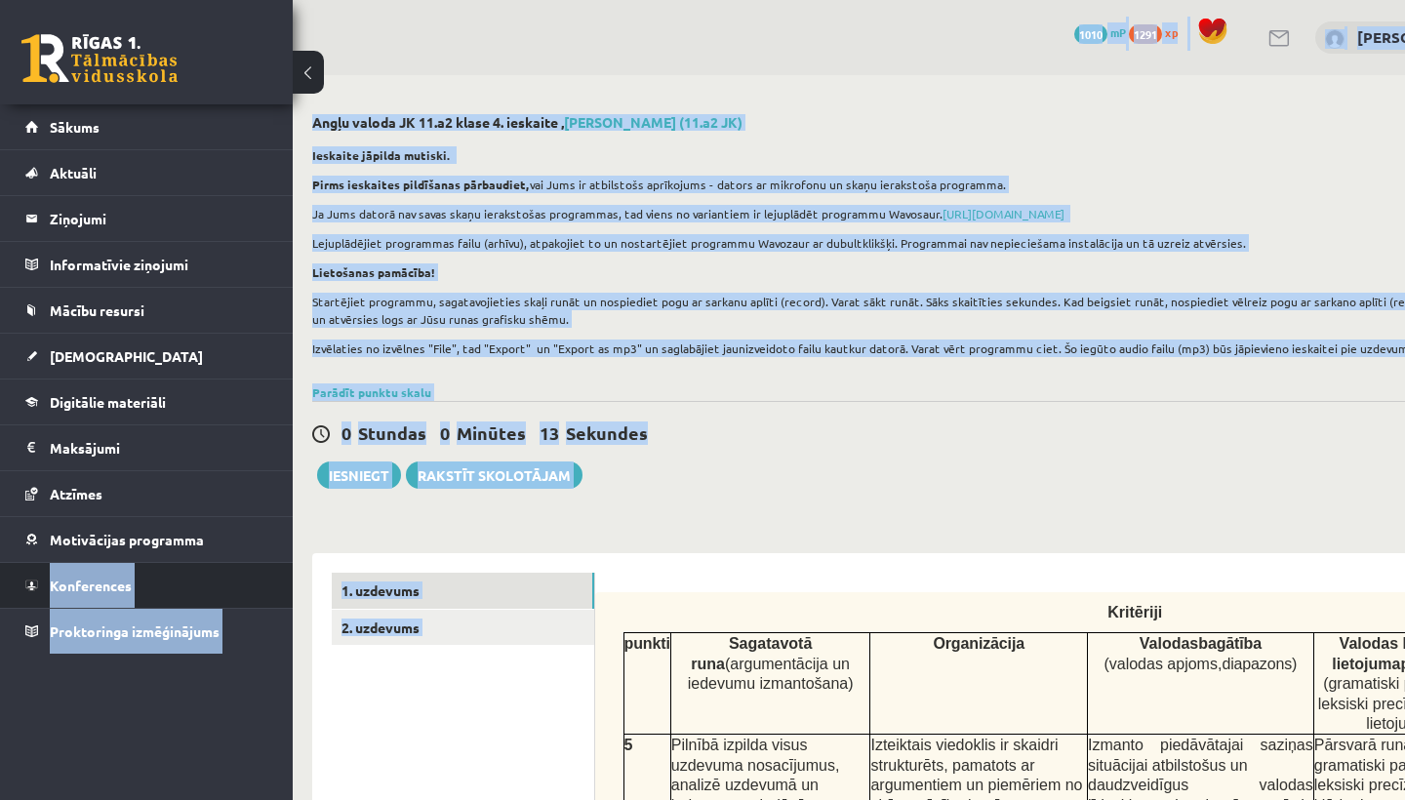
scroll to position [0, 0]
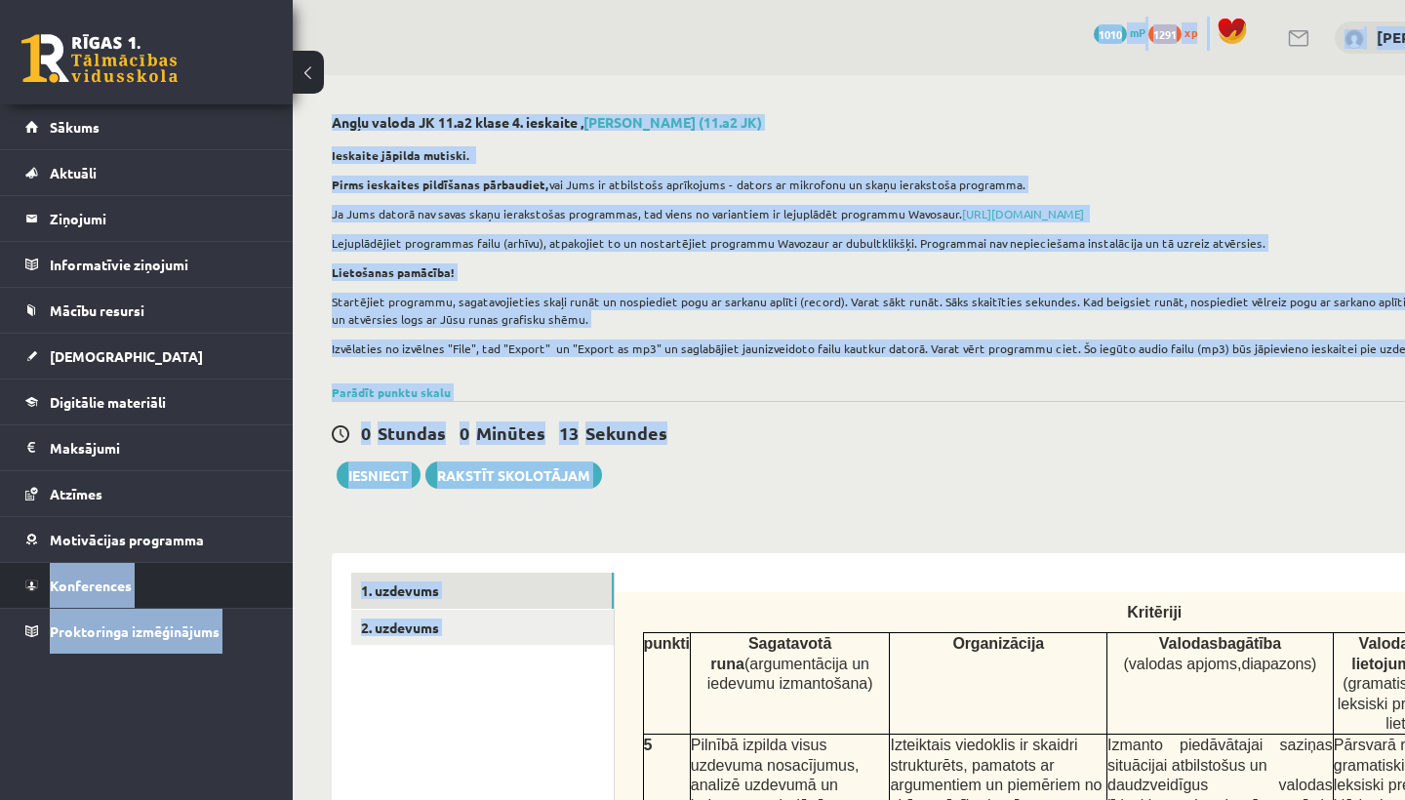
drag, startPoint x: 344, startPoint y: 580, endPoint x: 0, endPoint y: 582, distance: 344.4
click at [768, 397] on div "Parādīt punktu skalu Atzīme No Līdz 1 0 8 2 9 13 3 14 17 4 18 22 5 23 26 6 27 3…" at bounding box center [956, 392] width 1249 height 18
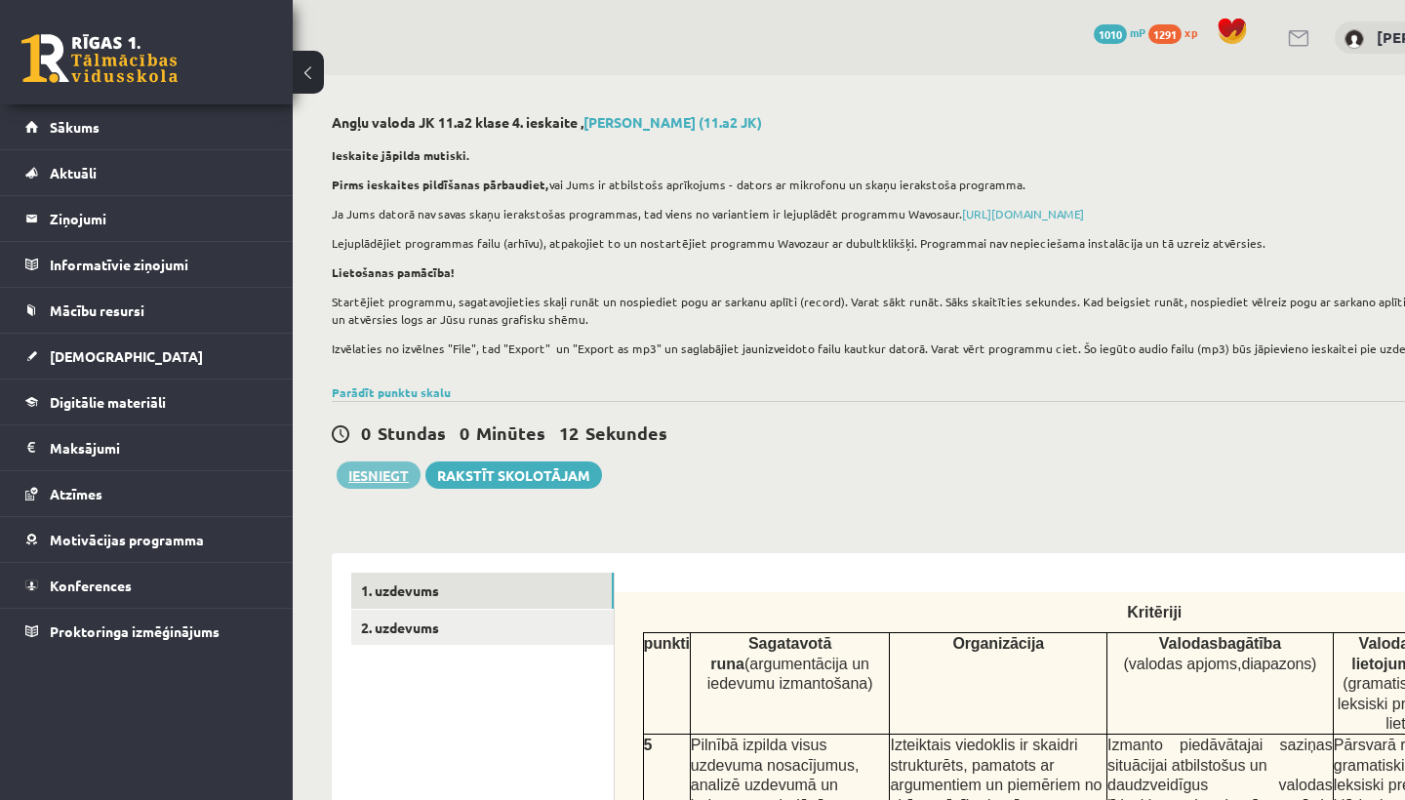
click at [383, 465] on button "Iesniegt" at bounding box center [379, 474] width 84 height 27
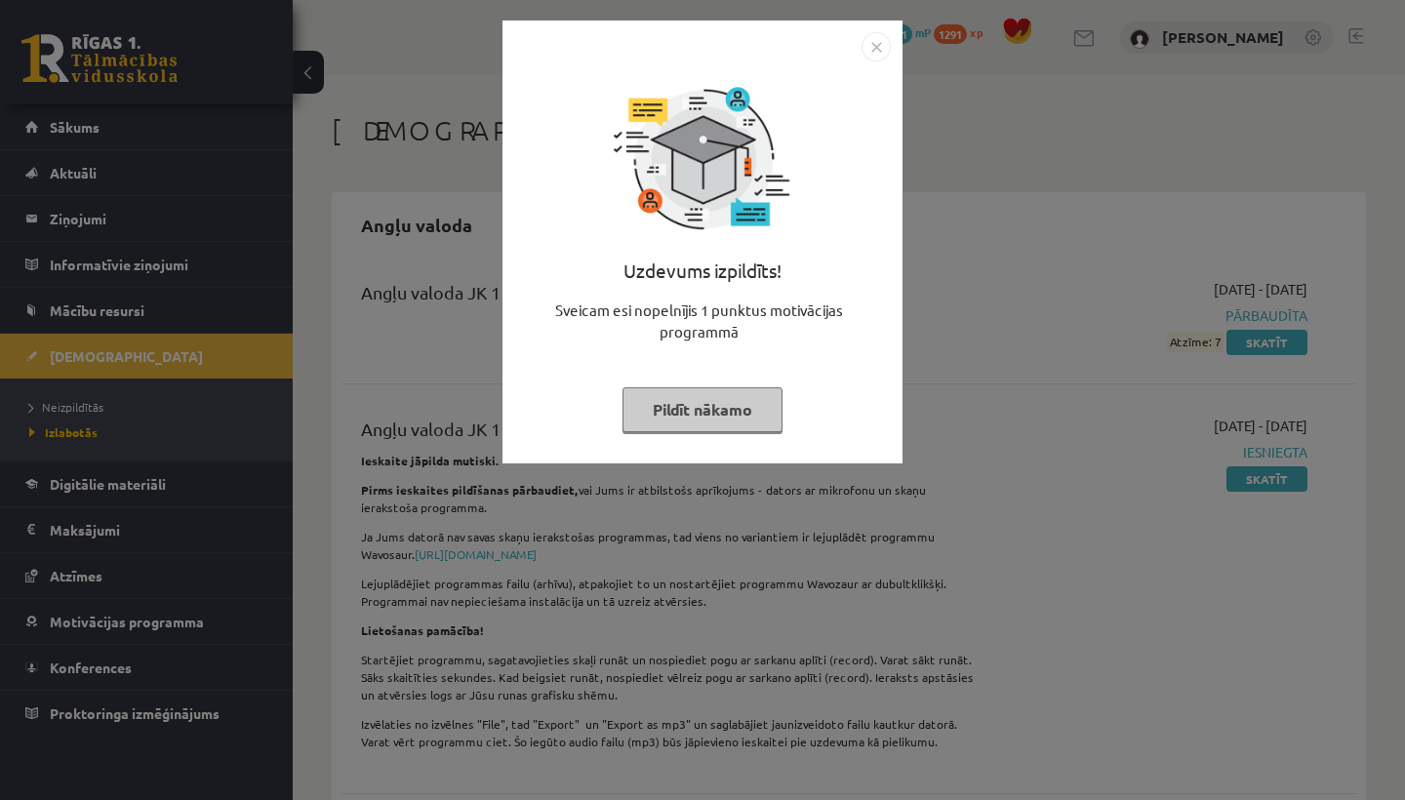
click at [709, 396] on button "Pildīt nākamo" at bounding box center [702, 409] width 160 height 45
